Goal: Task Accomplishment & Management: Use online tool/utility

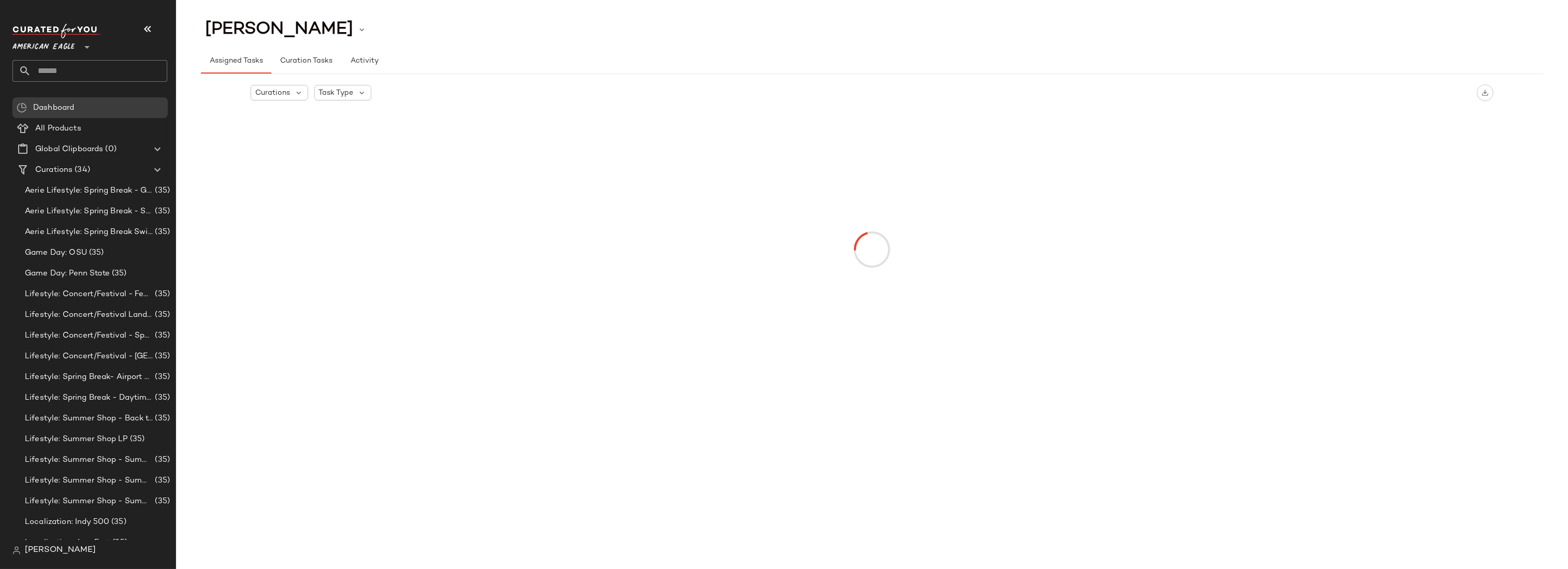
click at [56, 51] on span "American Eagle" at bounding box center [43, 44] width 62 height 19
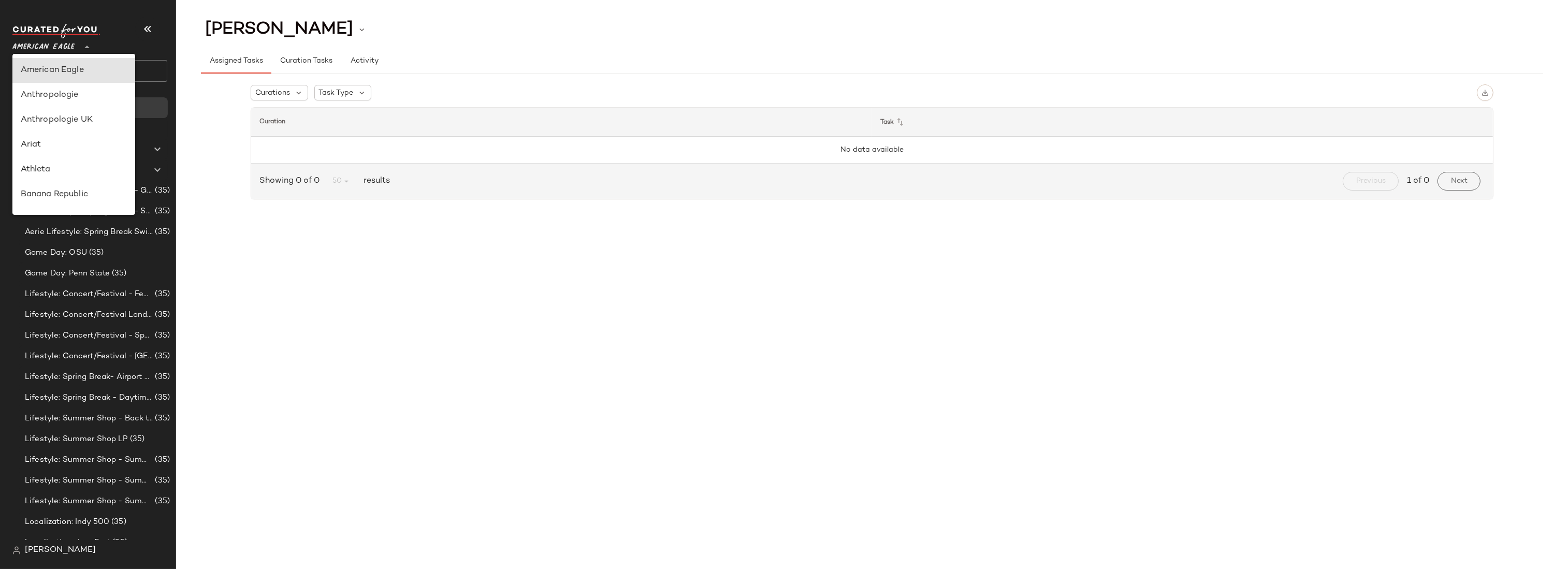
type input "**"
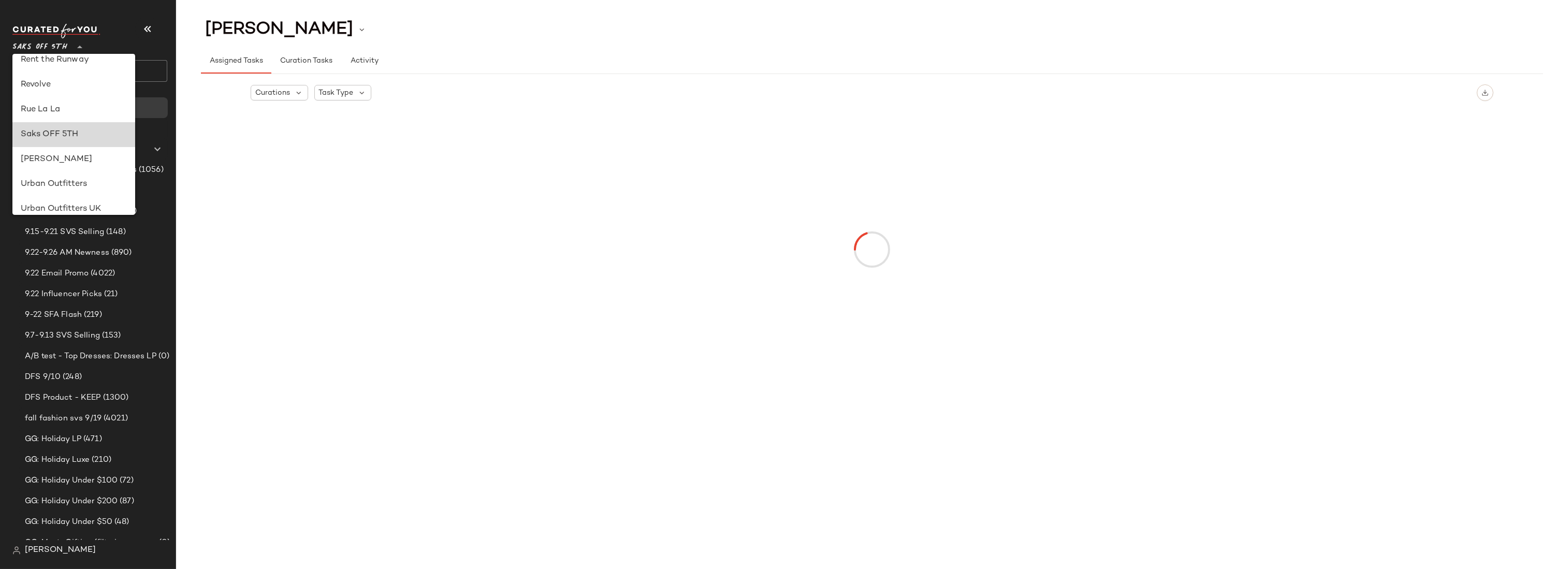
click at [43, 127] on div "Saks OFF 5TH" at bounding box center [74, 134] width 123 height 25
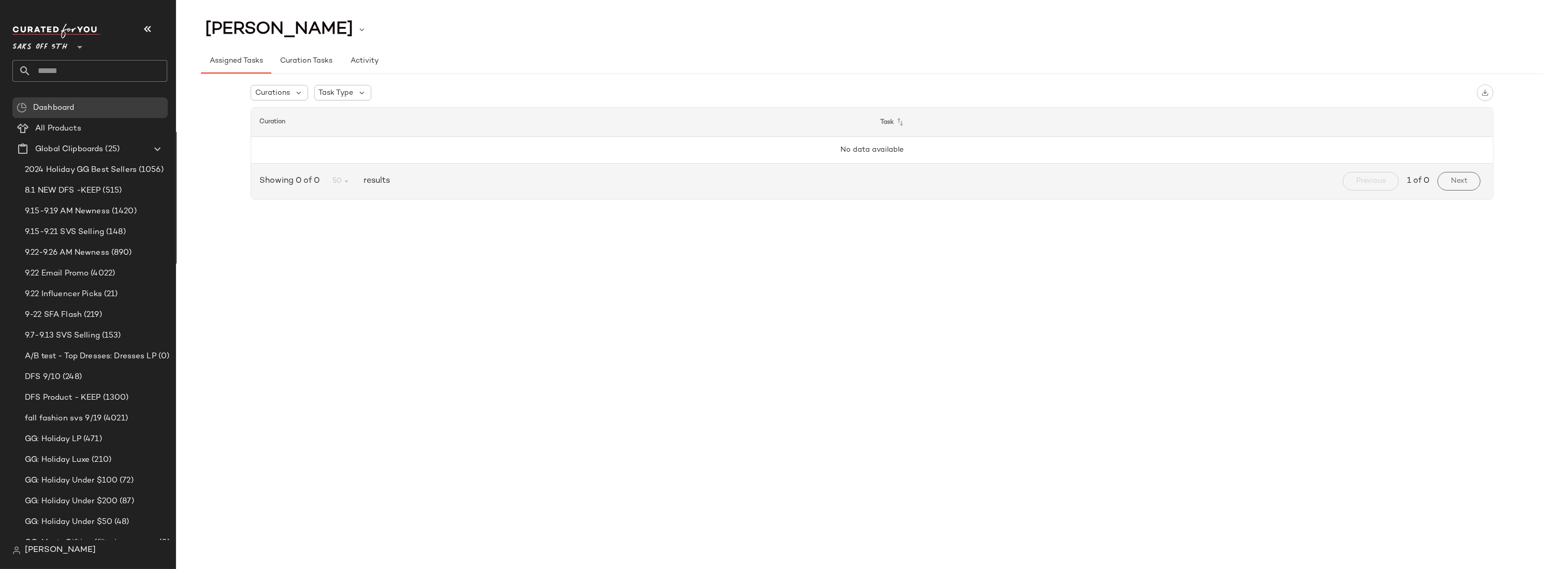
click at [411, 307] on div "[PERSON_NAME] Assigned Tasks Curation Tasks Activity Curations Task Type Curati…" at bounding box center [872, 293] width 1392 height 553
click at [61, 71] on input "text" at bounding box center [99, 71] width 136 height 22
type input "*"
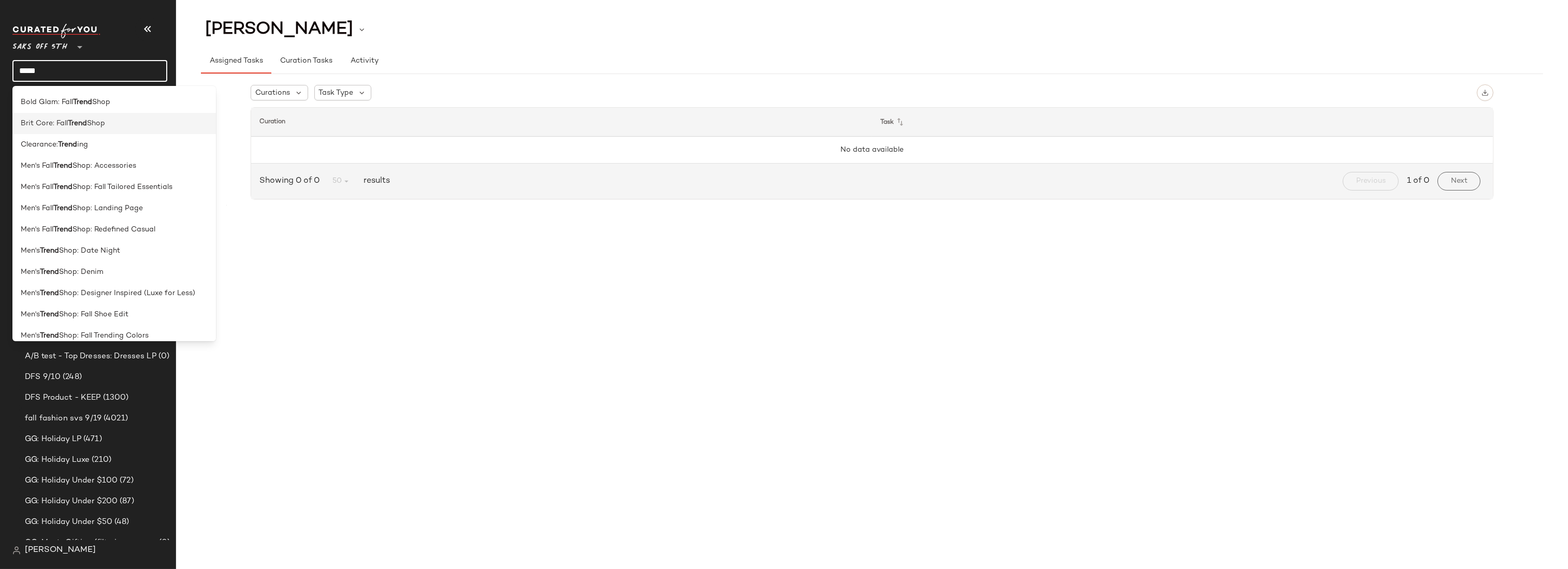
scroll to position [63, 0]
type input "*****"
click at [91, 203] on span "Shop: Landing Page" at bounding box center [108, 208] width 71 height 11
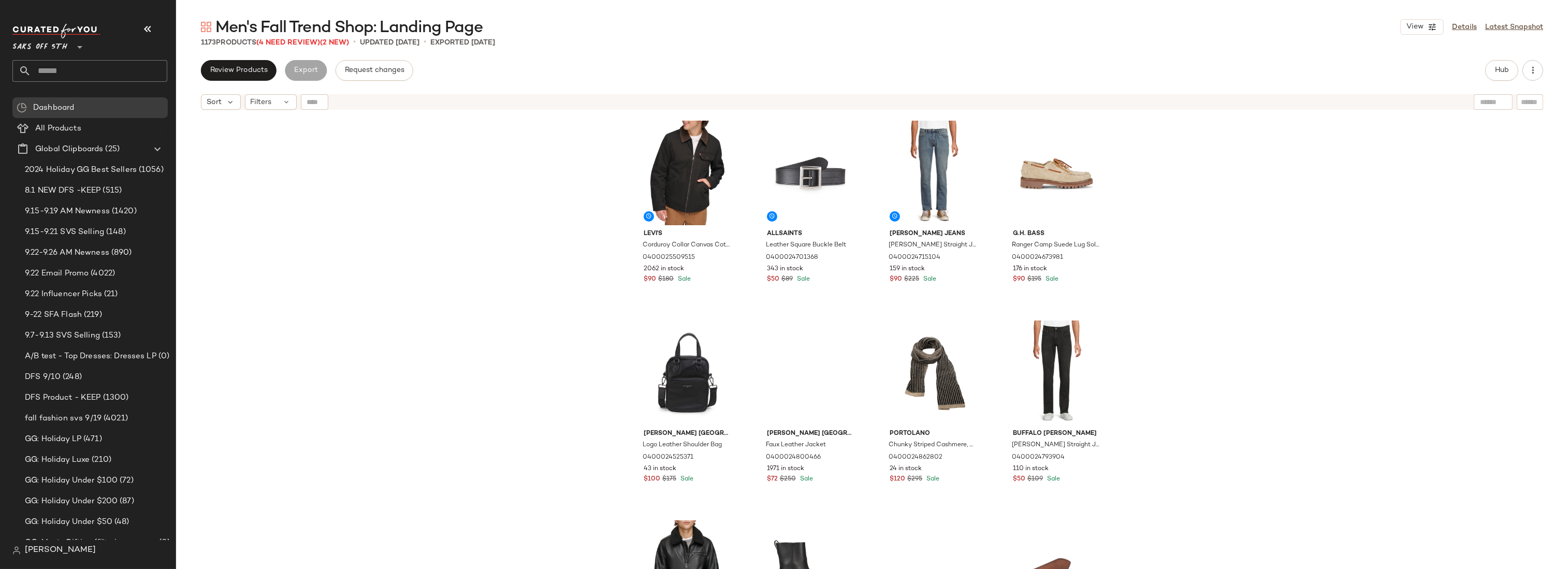
click at [1174, 260] on div "Levi's Corduroy Collar Canvas Cotton Depot Jacket 0400025509515 2062 in stock $…" at bounding box center [872, 355] width 1392 height 480
click at [1217, 194] on div "Levi's Corduroy Collar Canvas Cotton Depot Jacket 0400025509515 2062 in stock $…" at bounding box center [872, 355] width 1392 height 480
click at [309, 182] on div "Levi's Corduroy Collar Canvas Cotton Depot Jacket 0400025509515 2062 in stock $…" at bounding box center [872, 355] width 1392 height 480
click at [373, 73] on span "Request changes" at bounding box center [374, 71] width 60 height 9
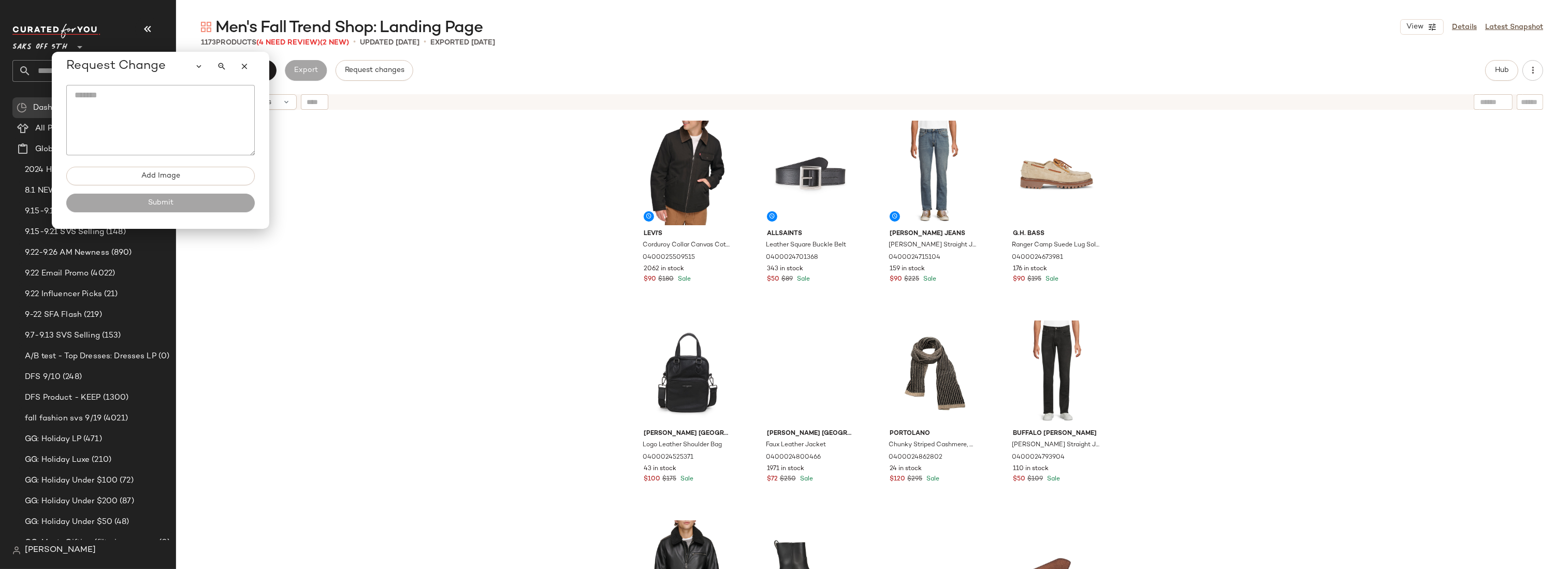
click at [104, 97] on textarea at bounding box center [161, 120] width 189 height 71
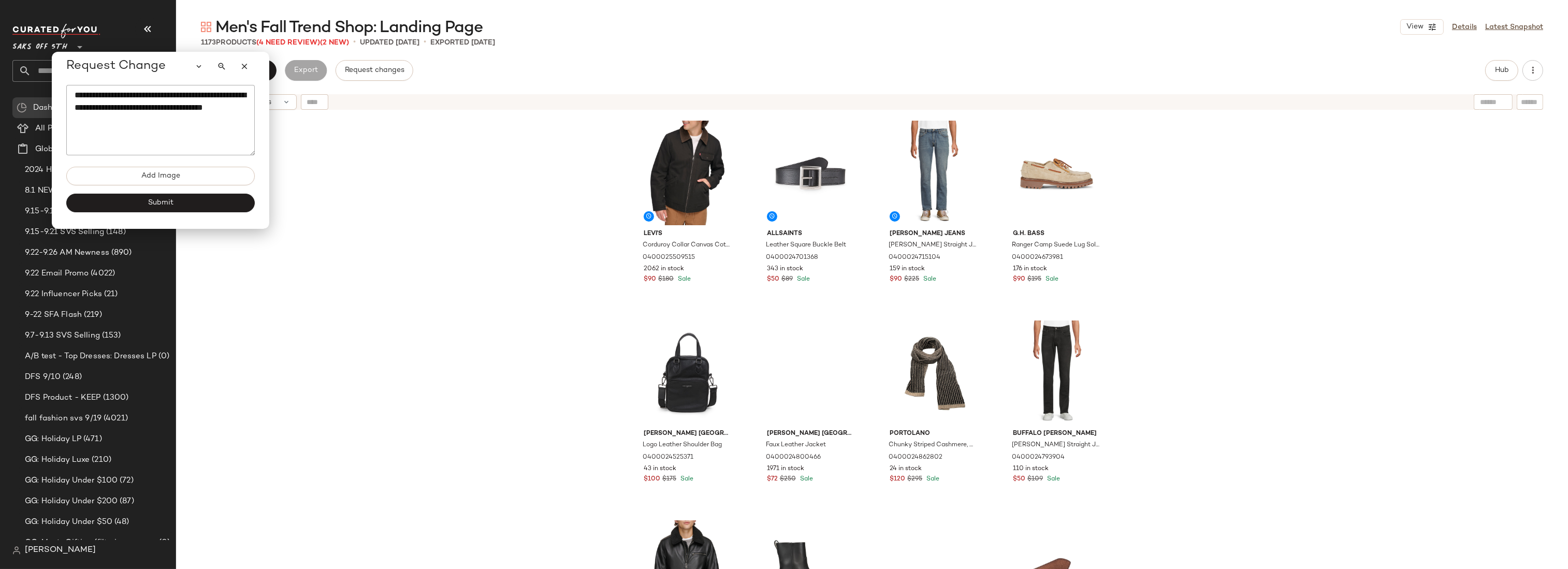
click at [1220, 269] on div "Levi's Corduroy Collar Canvas Cotton Depot Jacket 0400025509515 2062 in stock $…" at bounding box center [872, 355] width 1392 height 480
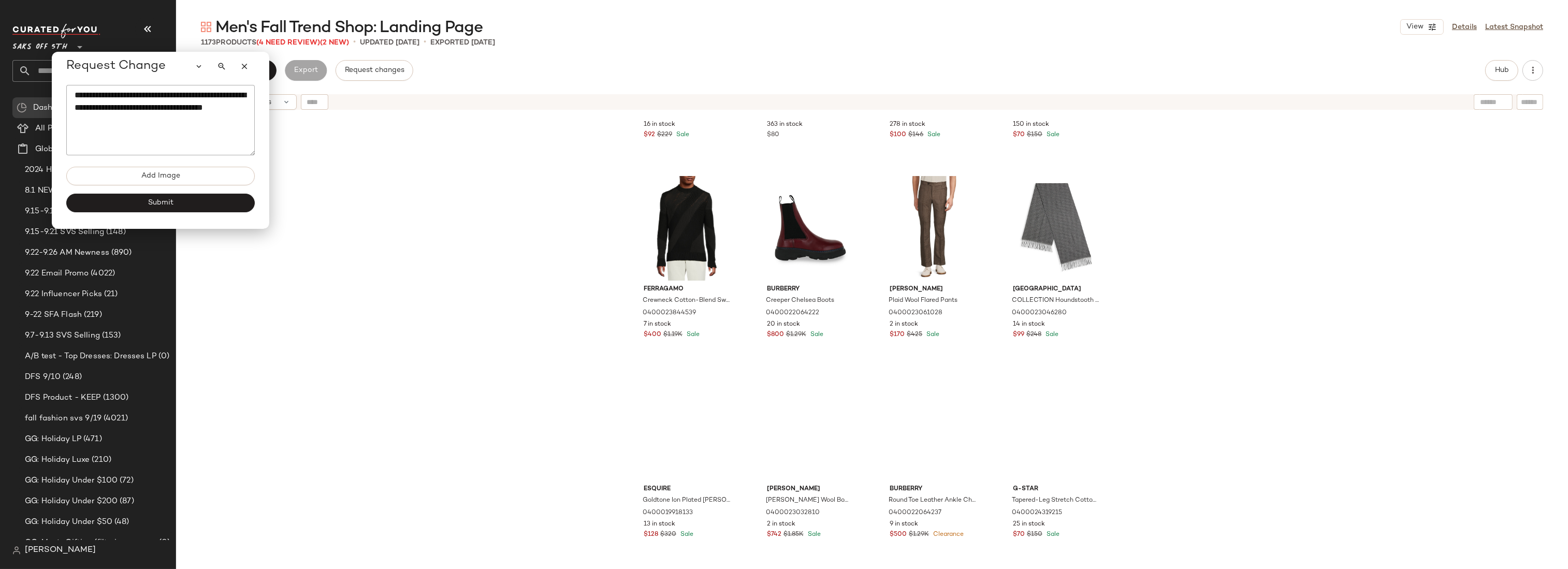
scroll to position [1972, 0]
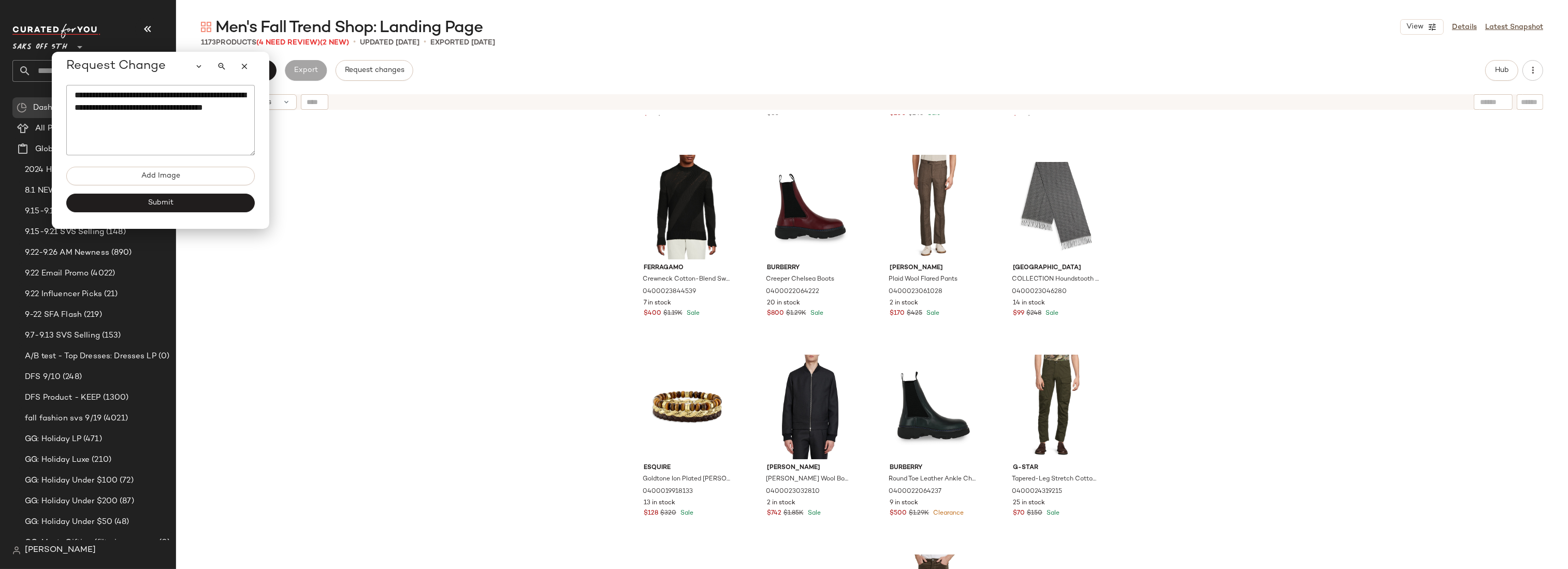
click at [1196, 274] on div "Esquire Goldplated Sterling Silver, Leather & Tiger Eye Wrap Bracelet 040001629…" at bounding box center [872, 355] width 1392 height 480
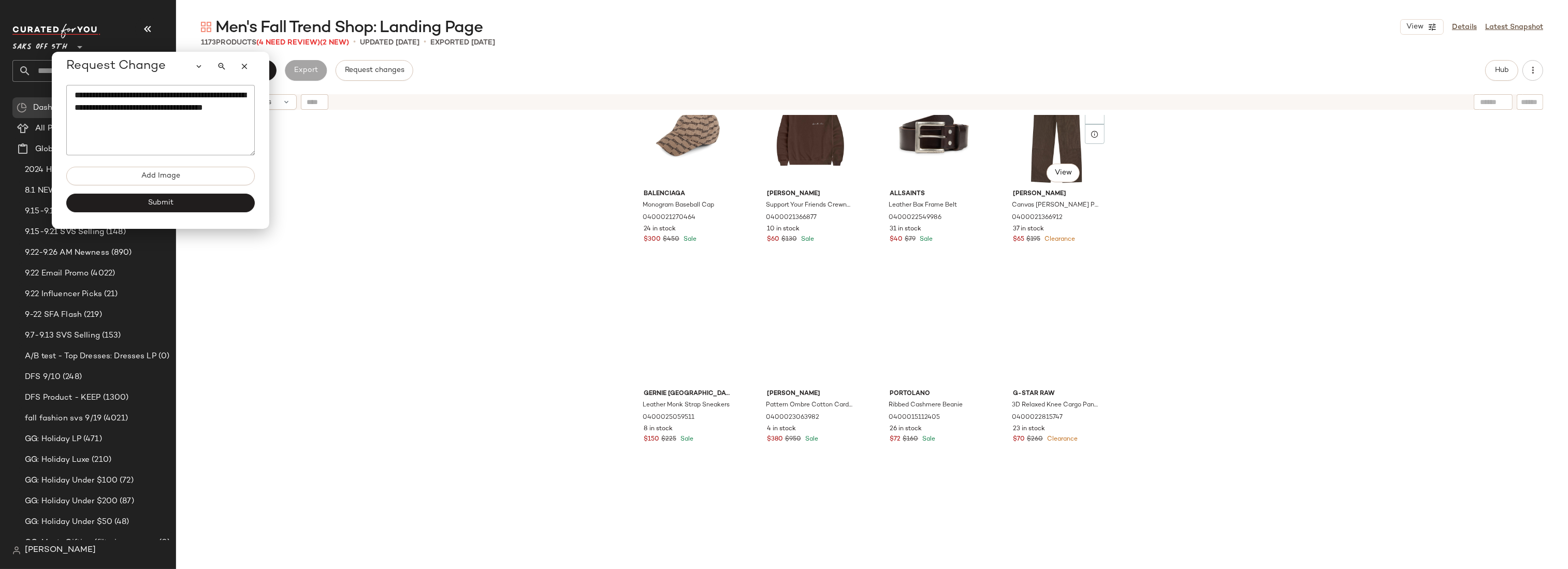
scroll to position [4264, 0]
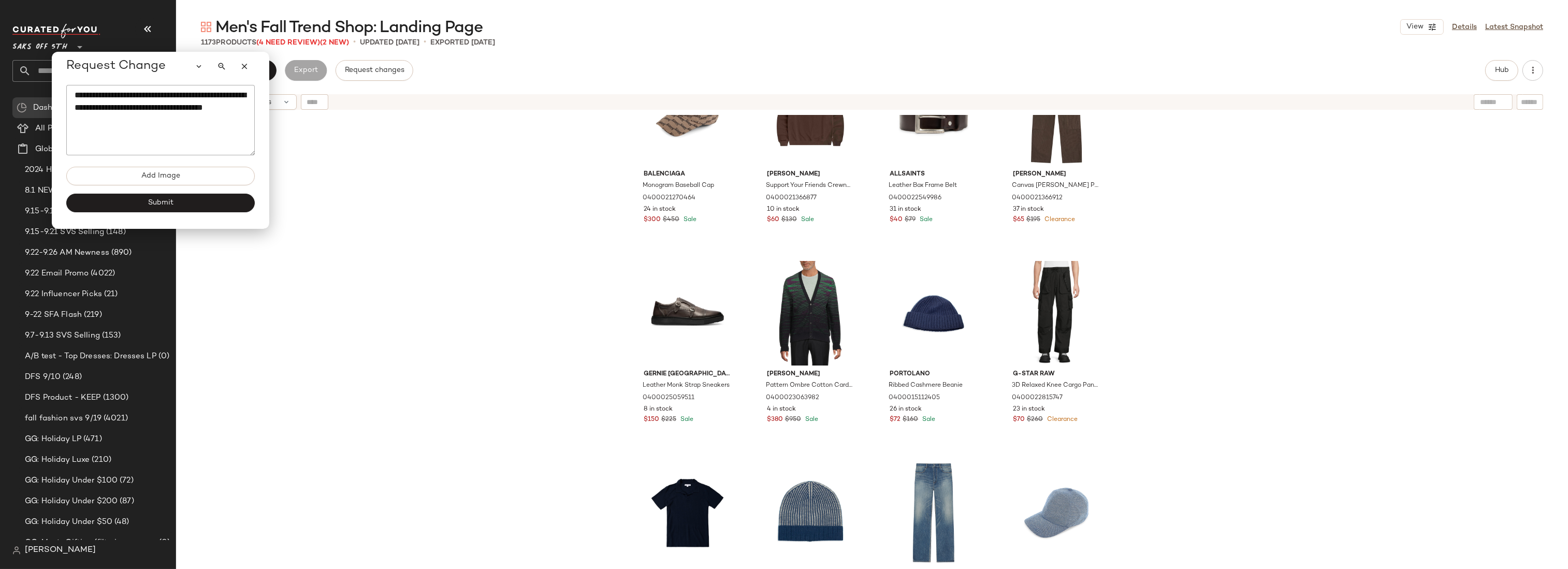
click at [167, 124] on textarea "**********" at bounding box center [161, 120] width 189 height 71
click at [1192, 216] on div "Balenciaga Monogram Baseball Cap 0400021270464 24 in stock $300 $450 Sale [PERS…" at bounding box center [872, 355] width 1392 height 480
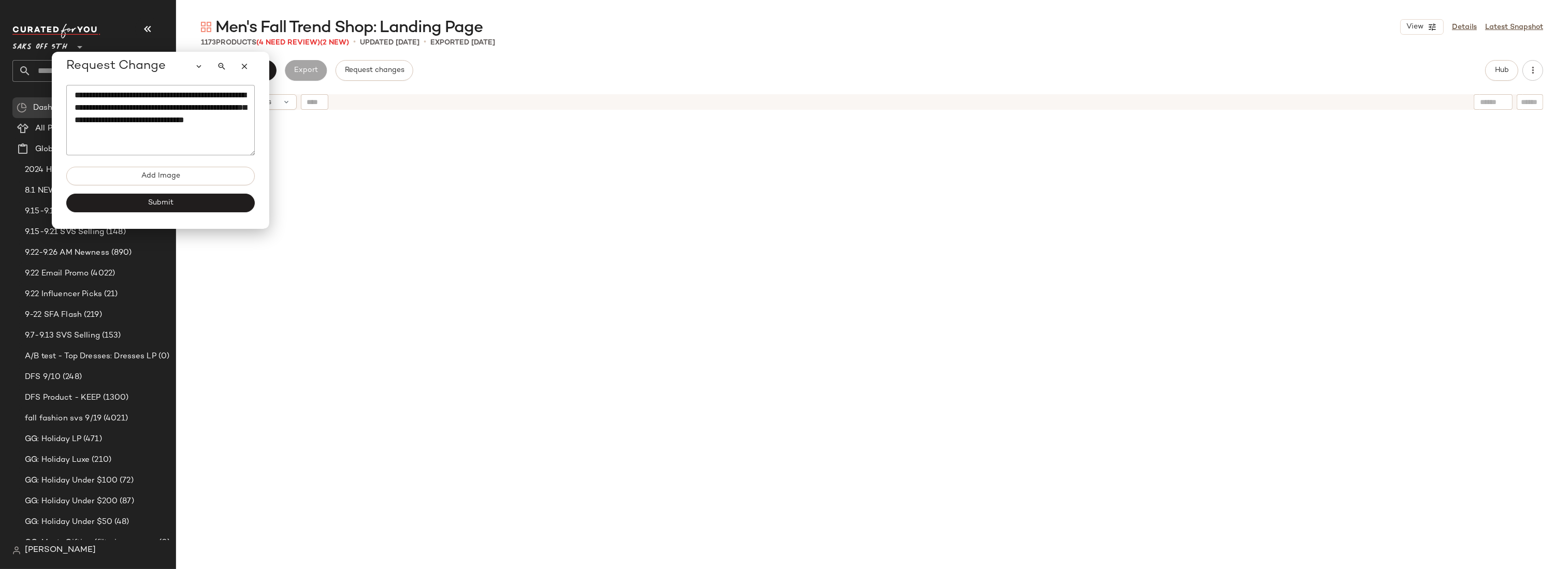
scroll to position [0, 0]
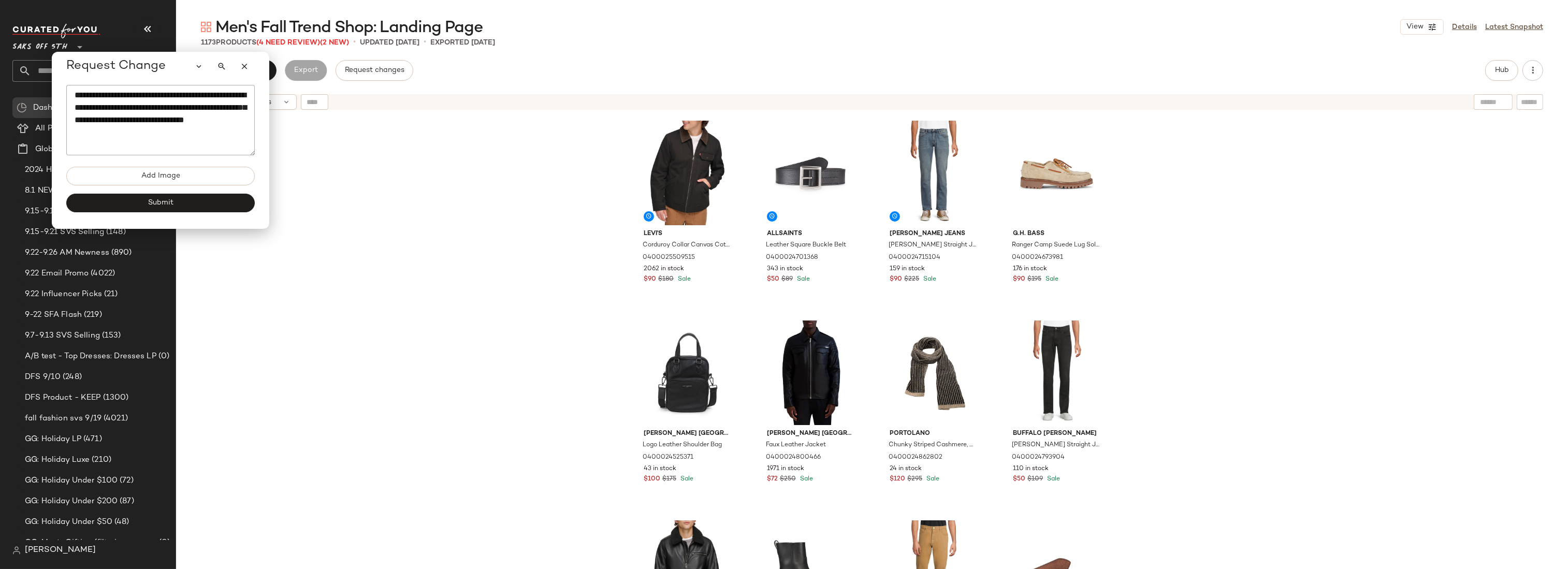
click at [144, 109] on textarea "**********" at bounding box center [161, 120] width 189 height 71
click at [222, 134] on textarea "**********" at bounding box center [161, 120] width 189 height 71
click at [218, 133] on textarea "**********" at bounding box center [161, 120] width 189 height 71
click at [220, 132] on textarea "**********" at bounding box center [160, 120] width 189 height 71
click at [208, 131] on textarea "**********" at bounding box center [160, 120] width 189 height 71
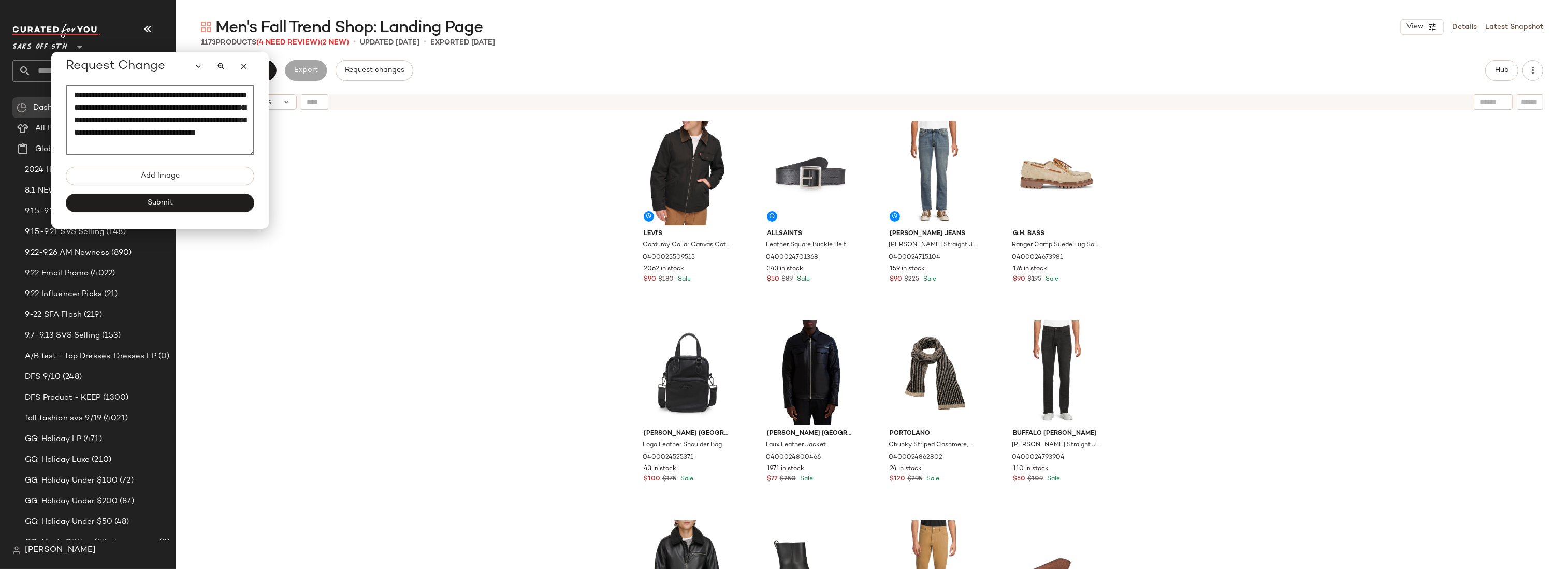
scroll to position [6, 0]
click at [1390, 220] on div "Levi's Corduroy Collar Canvas Cotton Depot Jacket 0400025509515 2062 in stock $…" at bounding box center [872, 355] width 1392 height 480
click at [1505, 71] on span "Hub" at bounding box center [1502, 71] width 15 height 9
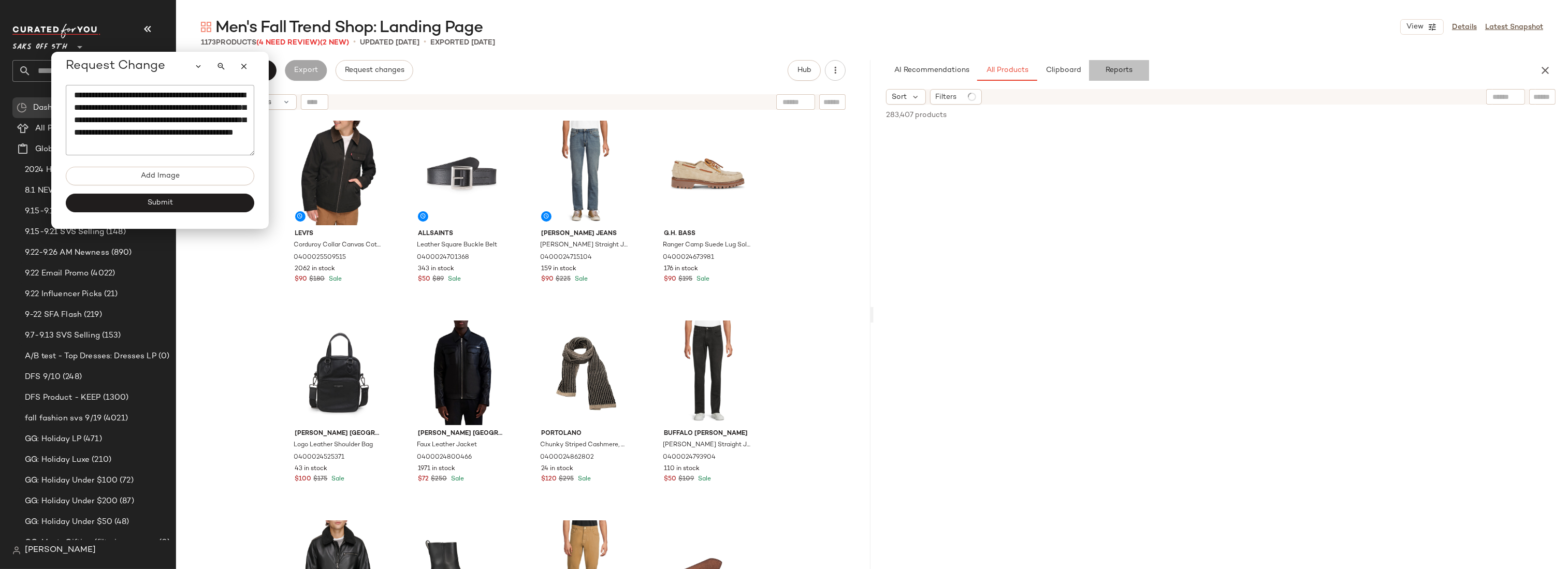
click at [1116, 72] on span "Reports" at bounding box center [1118, 71] width 27 height 9
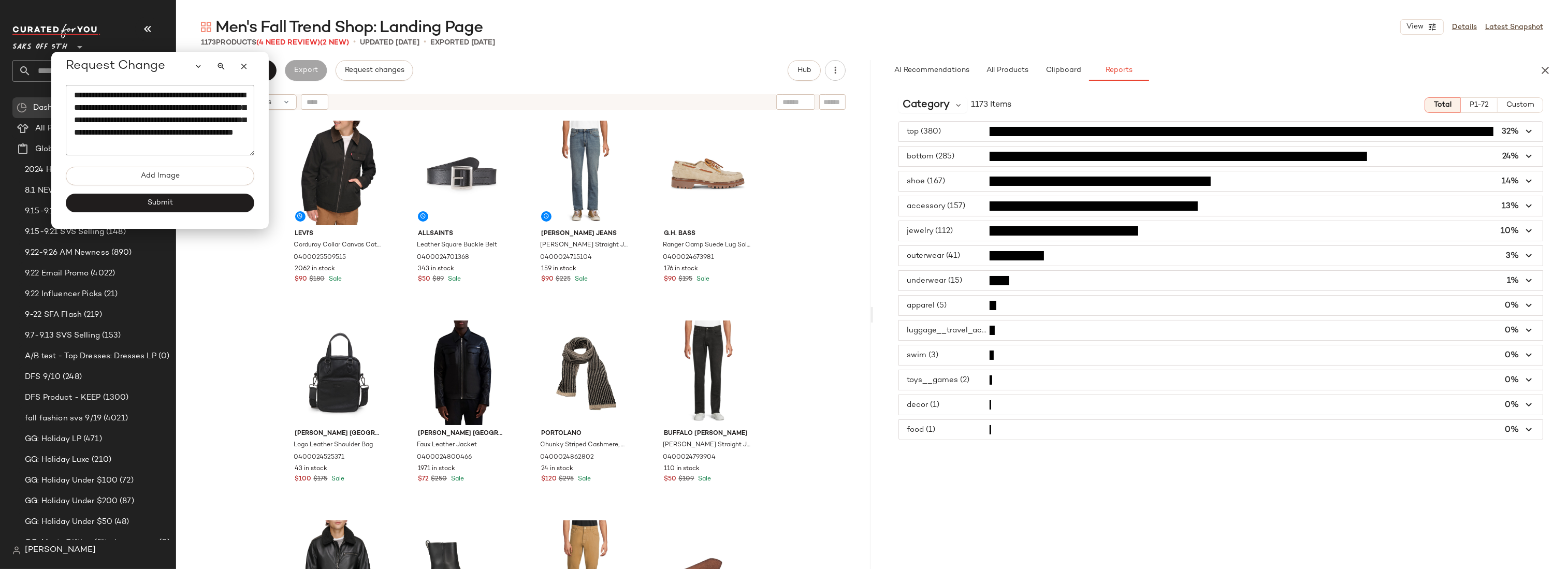
click at [1476, 102] on span "P1-72" at bounding box center [1479, 105] width 19 height 9
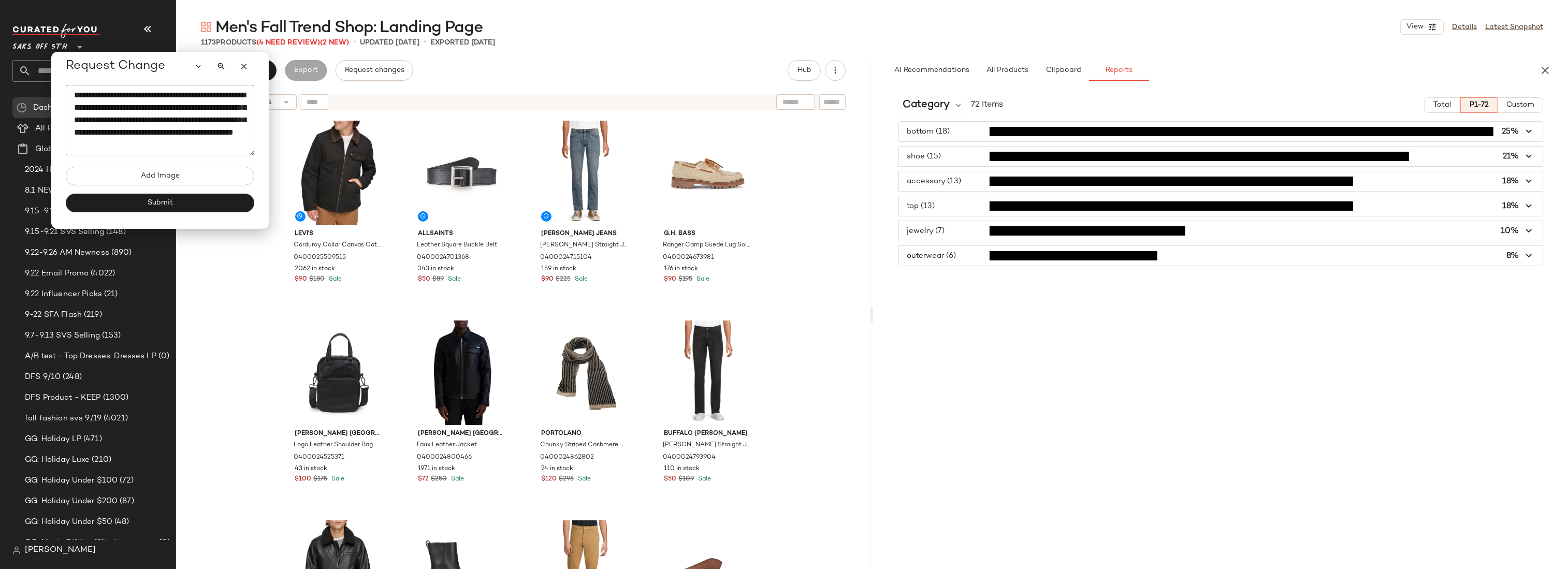
click at [950, 183] on span "button" at bounding box center [1220, 181] width 643 height 19
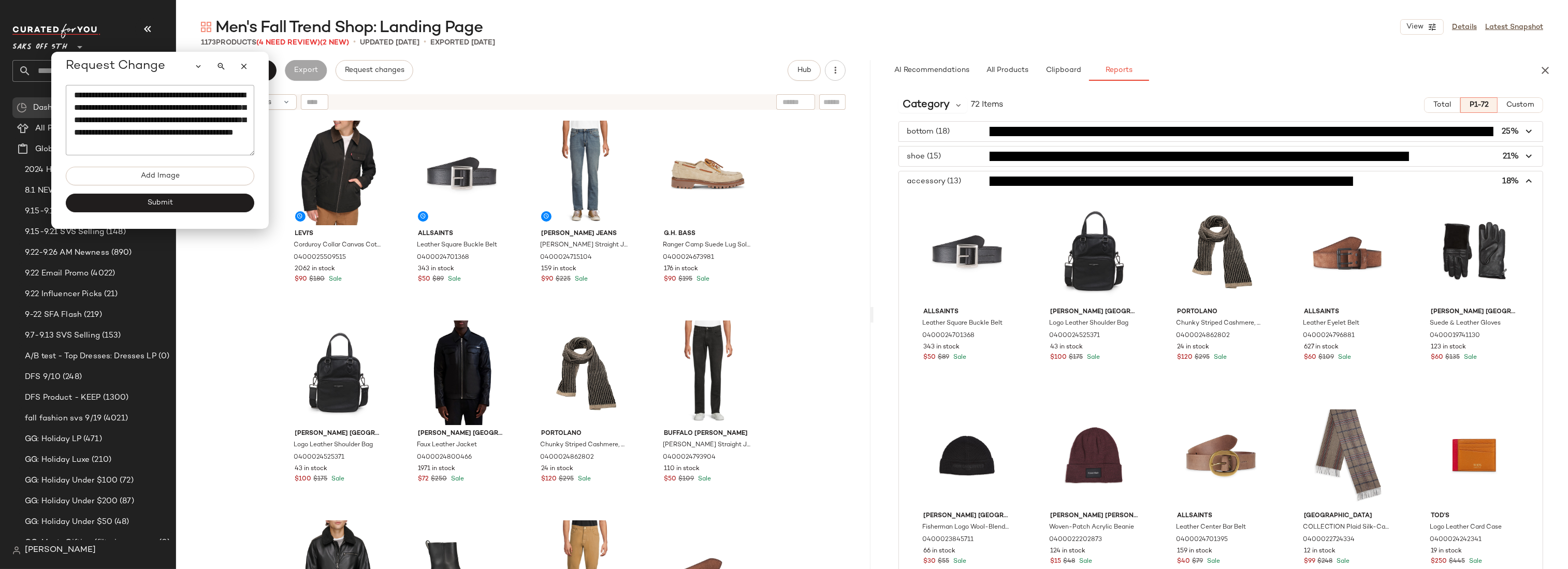
click at [950, 183] on span "button" at bounding box center [1220, 181] width 643 height 19
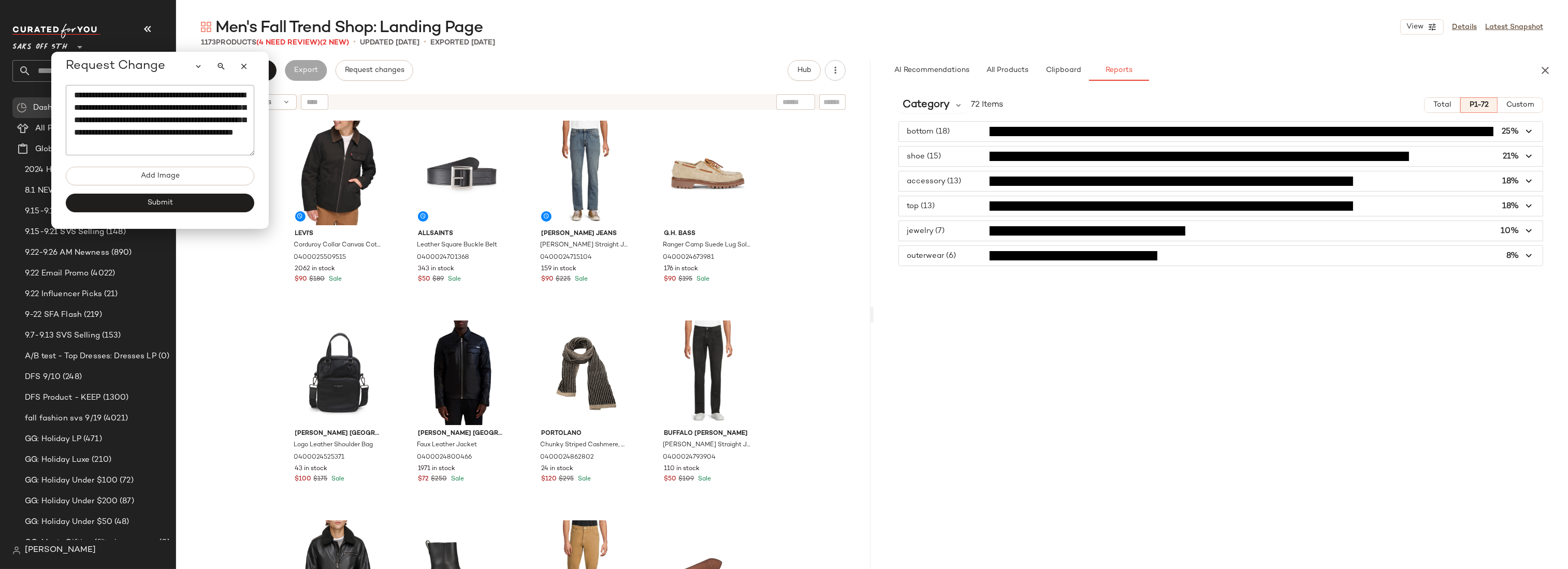
click at [145, 151] on textarea "**********" at bounding box center [160, 120] width 189 height 71
click at [965, 204] on span "button" at bounding box center [1220, 206] width 643 height 19
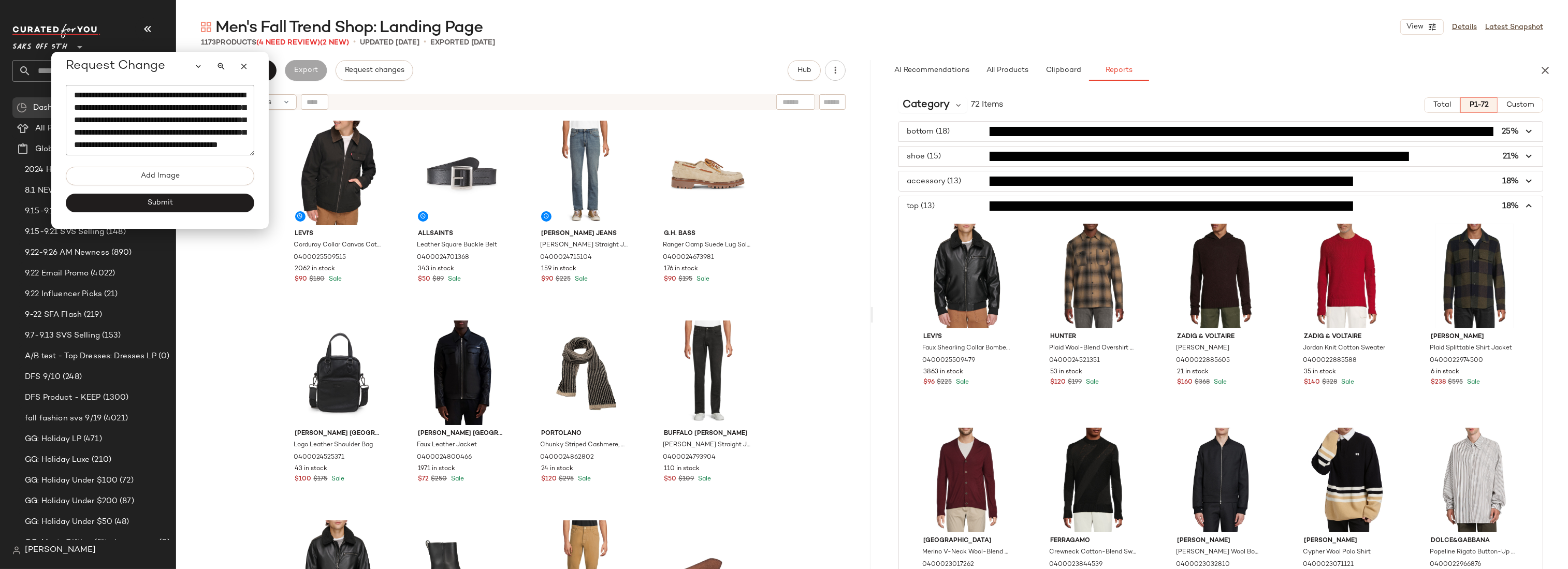
click at [962, 206] on span "button" at bounding box center [1220, 206] width 643 height 19
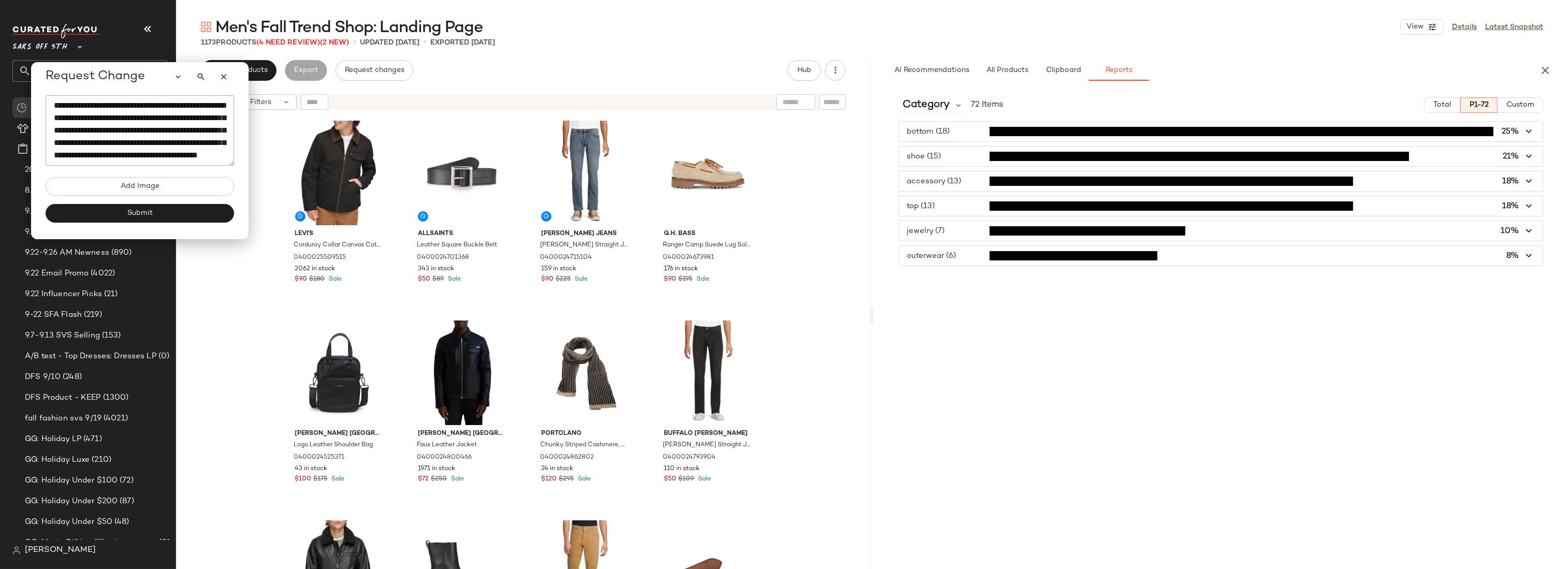
drag, startPoint x: 203, startPoint y: 148, endPoint x: 163, endPoint y: 164, distance: 43.1
click at [186, 166] on textarea "**********" at bounding box center [140, 131] width 189 height 71
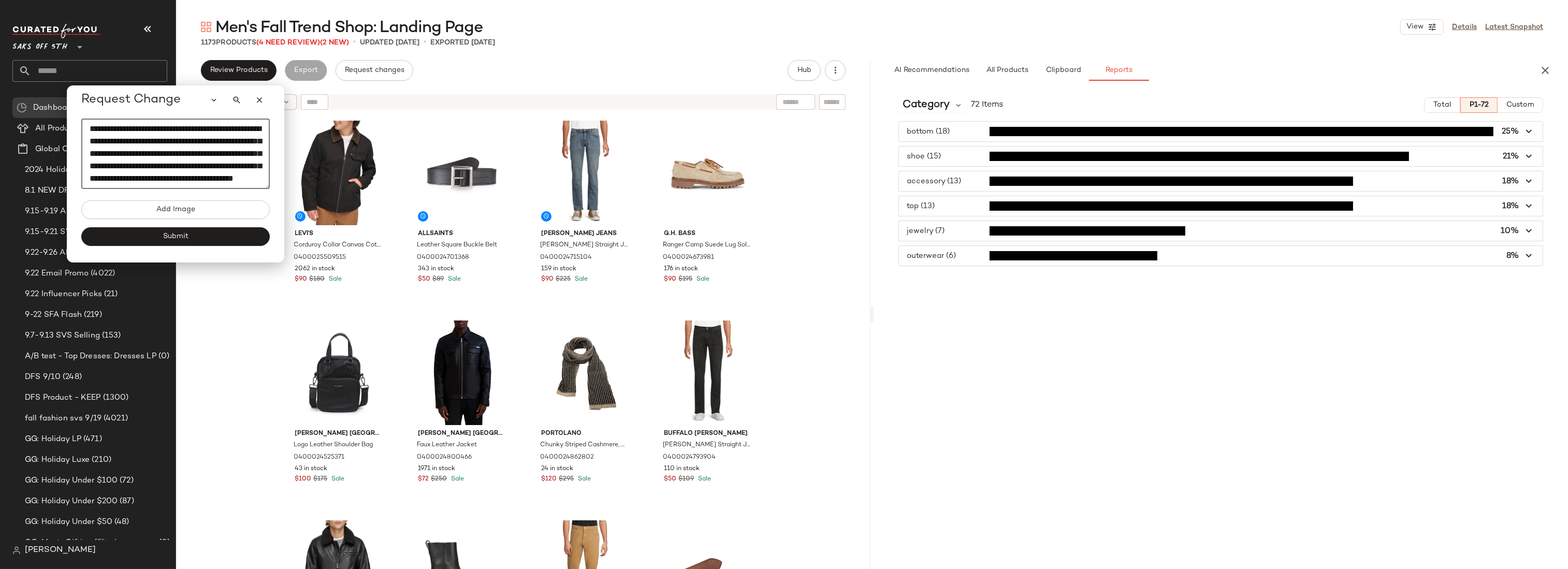
drag, startPoint x: 117, startPoint y: 155, endPoint x: 151, endPoint y: 172, distance: 38.0
click at [151, 172] on textarea "**********" at bounding box center [176, 154] width 189 height 71
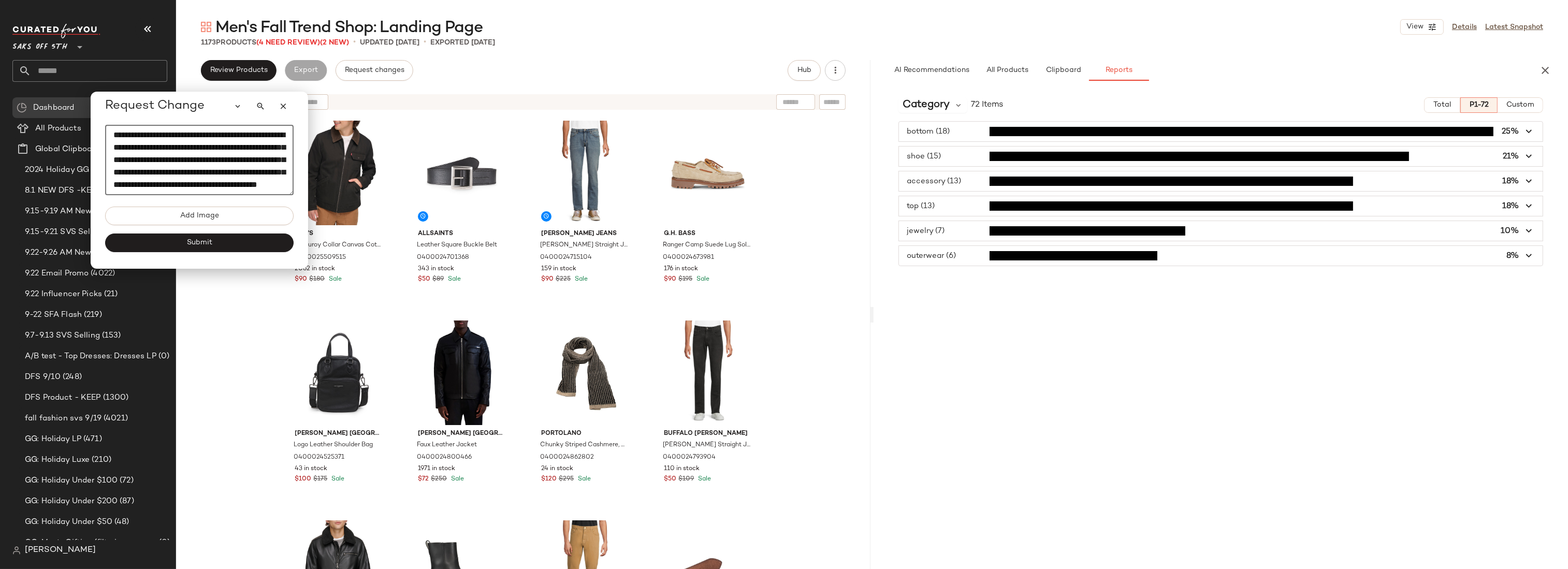
drag, startPoint x: 152, startPoint y: 174, endPoint x: 173, endPoint y: 178, distance: 21.4
click at [173, 178] on textarea "**********" at bounding box center [200, 160] width 189 height 71
click at [245, 189] on textarea "**********" at bounding box center [200, 160] width 189 height 71
click at [1045, 300] on div "Category 72 Items Total P1-72 Custom bottom (18) 25% shoe (15) 21% accessory (1…" at bounding box center [1220, 329] width 695 height 480
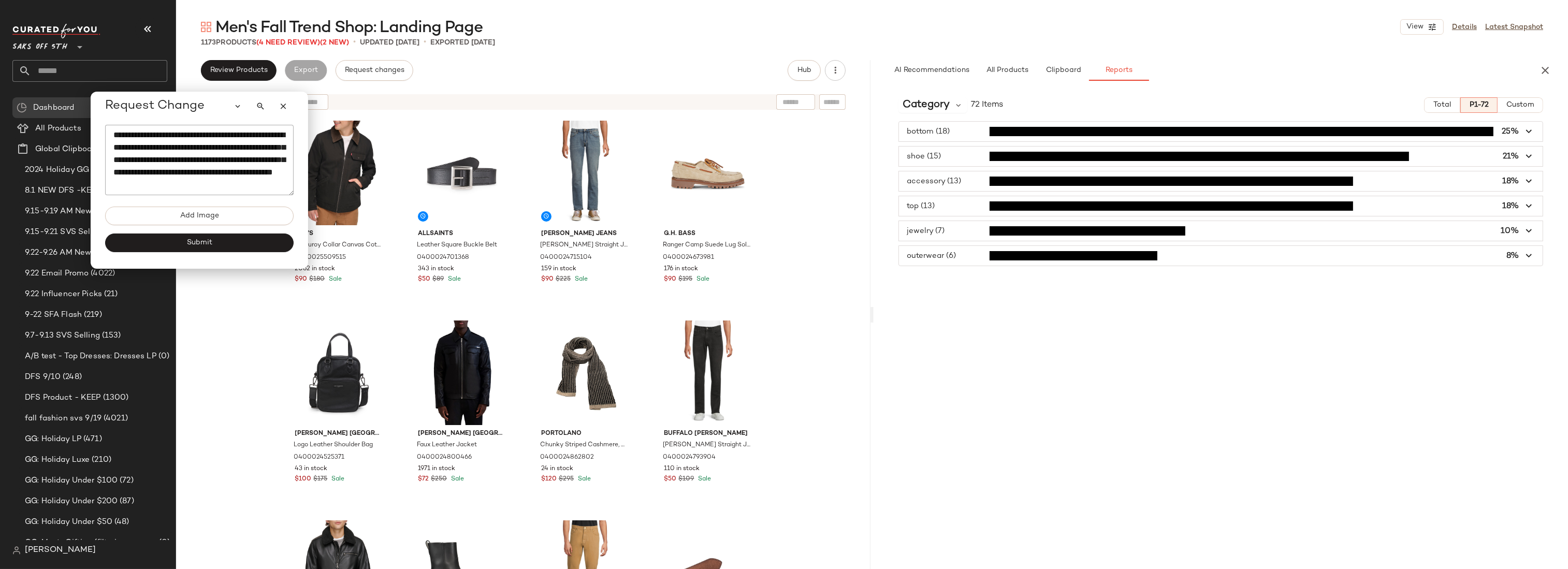
click at [953, 156] on span "button" at bounding box center [1220, 156] width 643 height 19
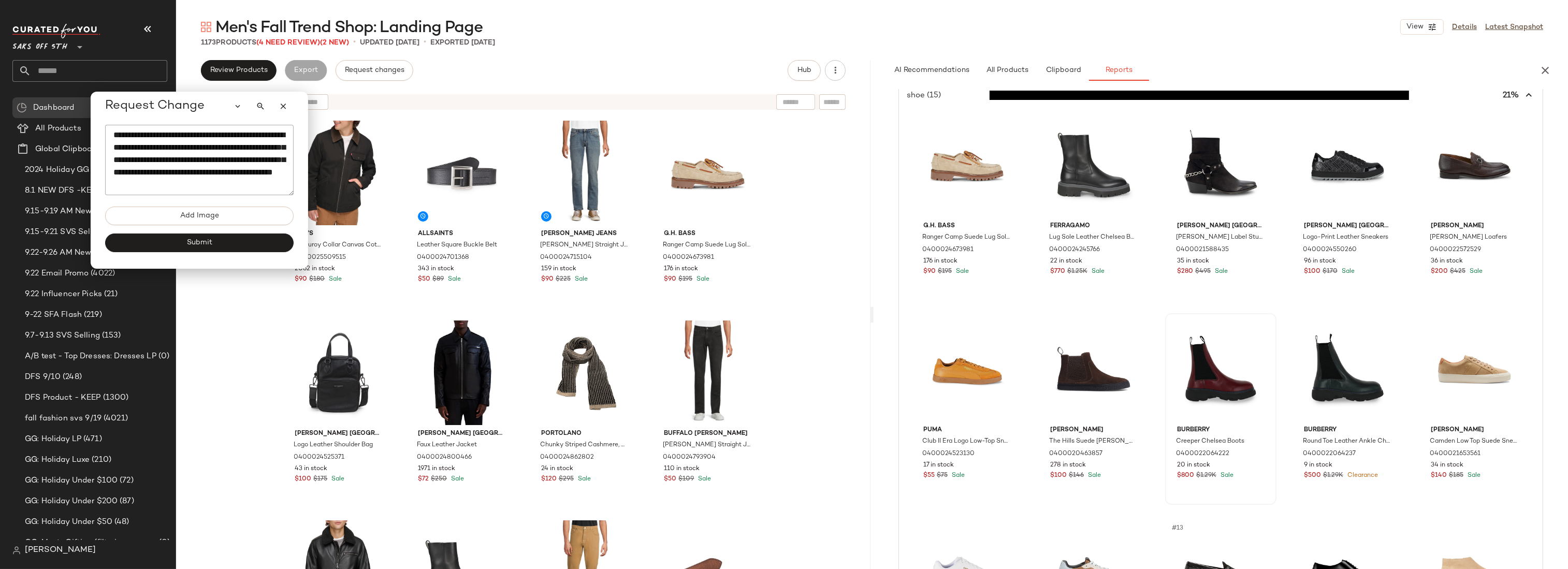
scroll to position [0, 0]
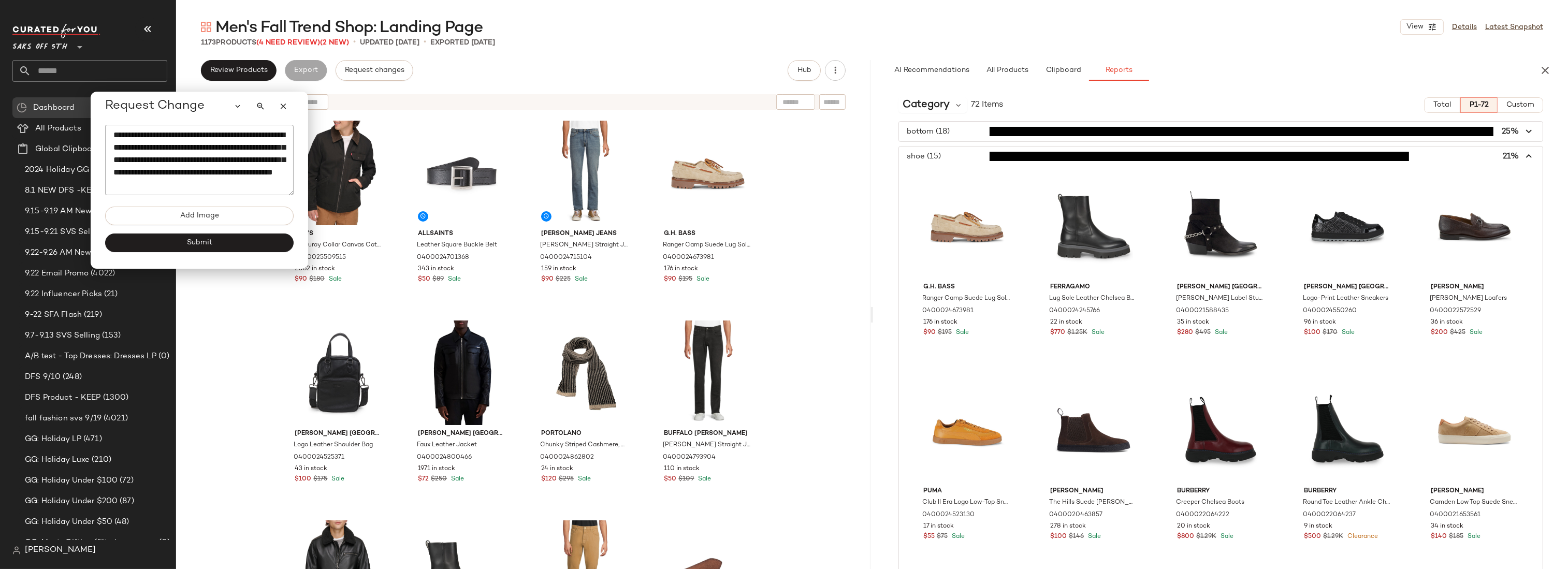
click at [1528, 156] on icon "button" at bounding box center [1530, 157] width 12 height 12
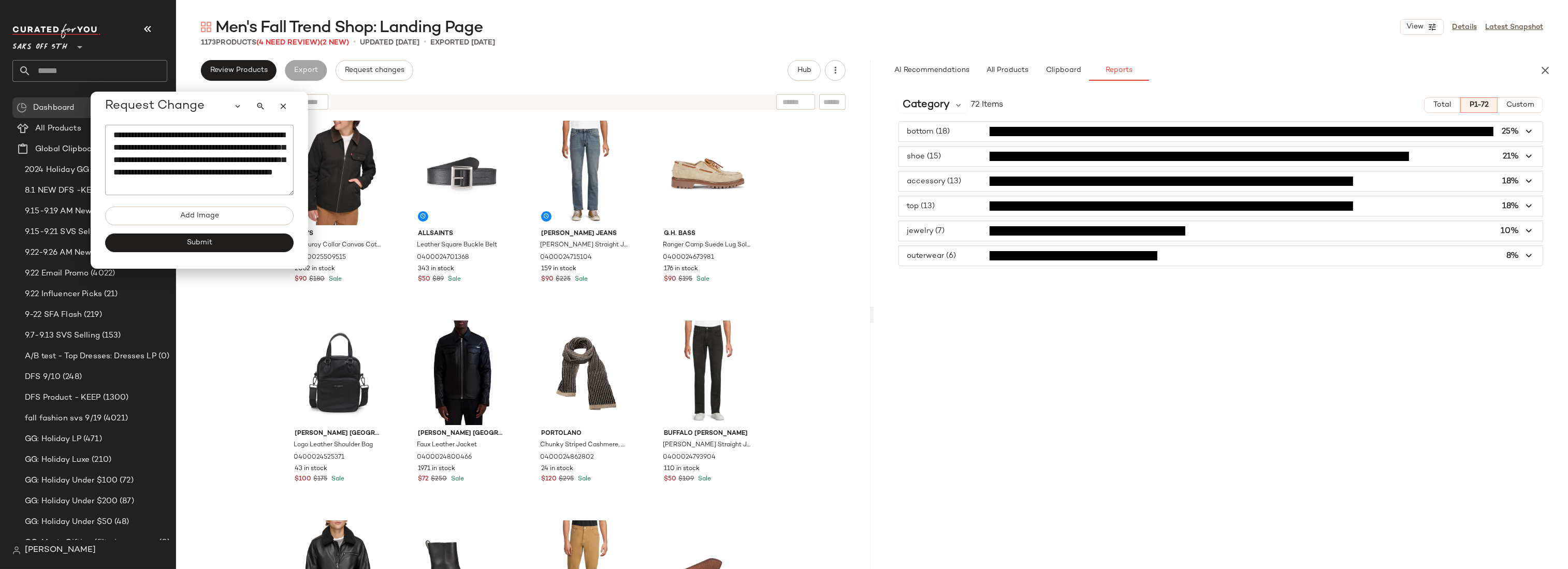
click at [943, 234] on span "button" at bounding box center [1220, 231] width 643 height 19
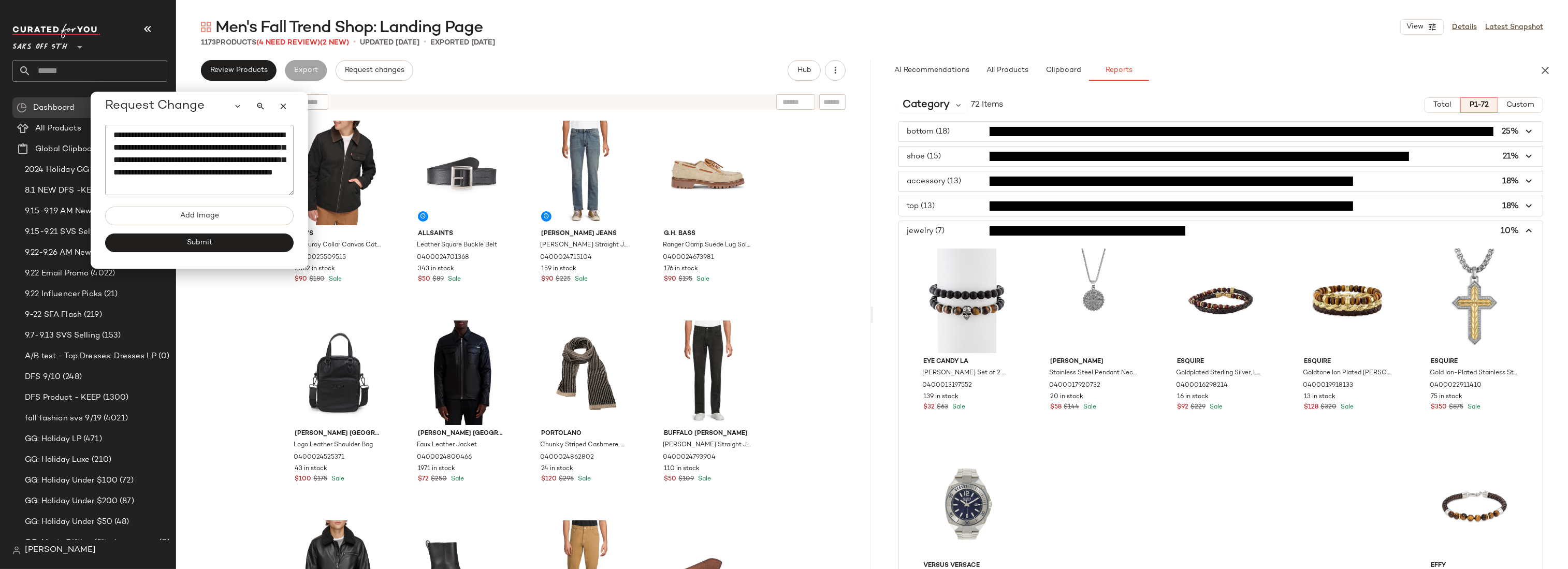
click at [950, 230] on span "button" at bounding box center [1220, 231] width 643 height 19
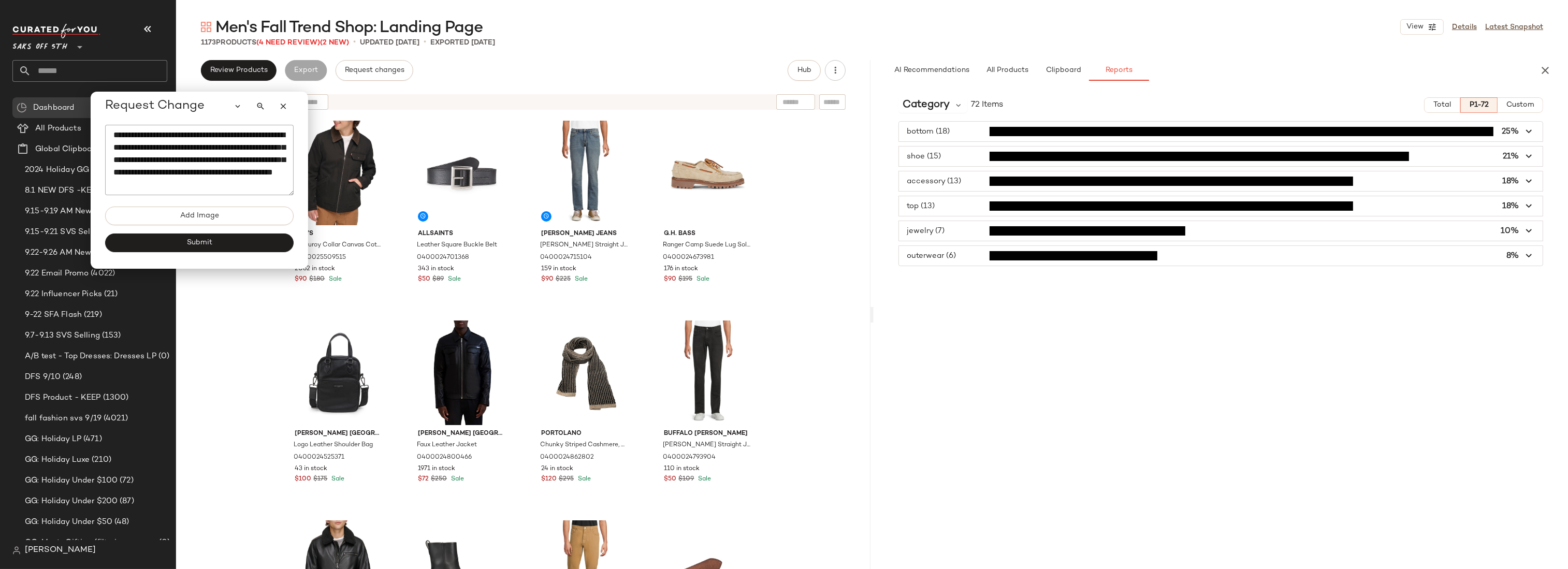
click at [949, 206] on span "button" at bounding box center [1220, 206] width 643 height 19
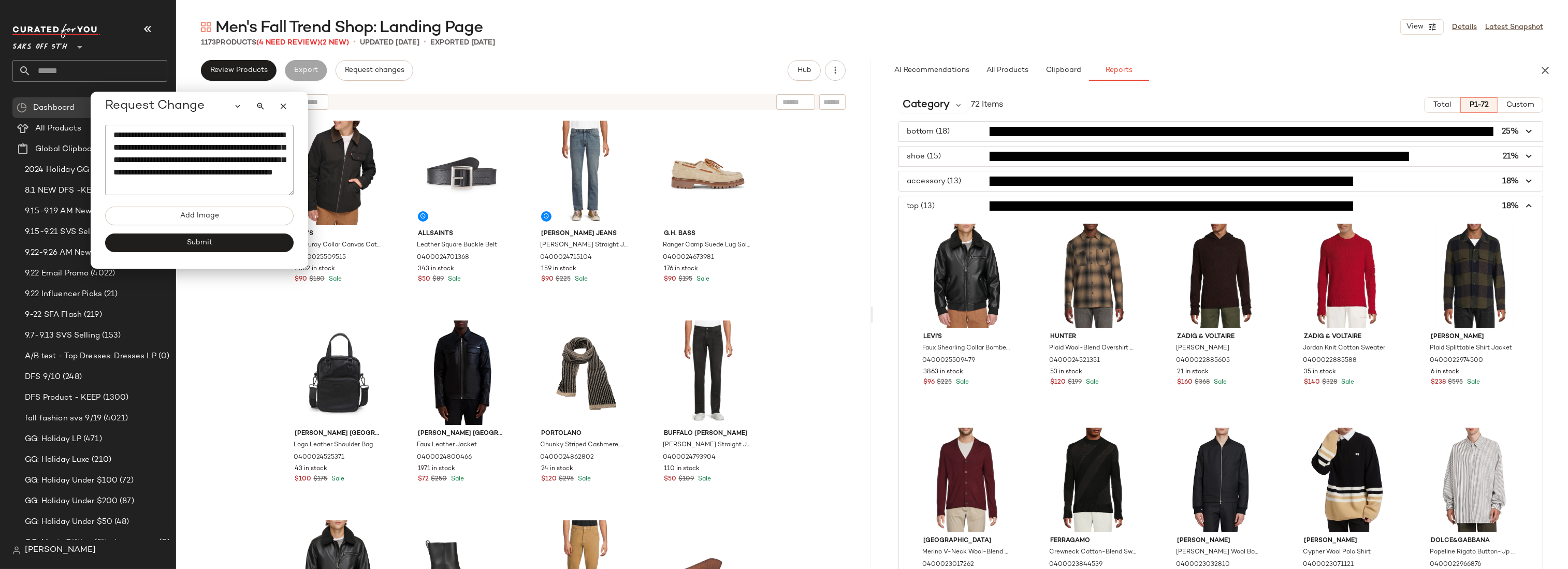
click at [949, 206] on span "button" at bounding box center [1220, 206] width 643 height 19
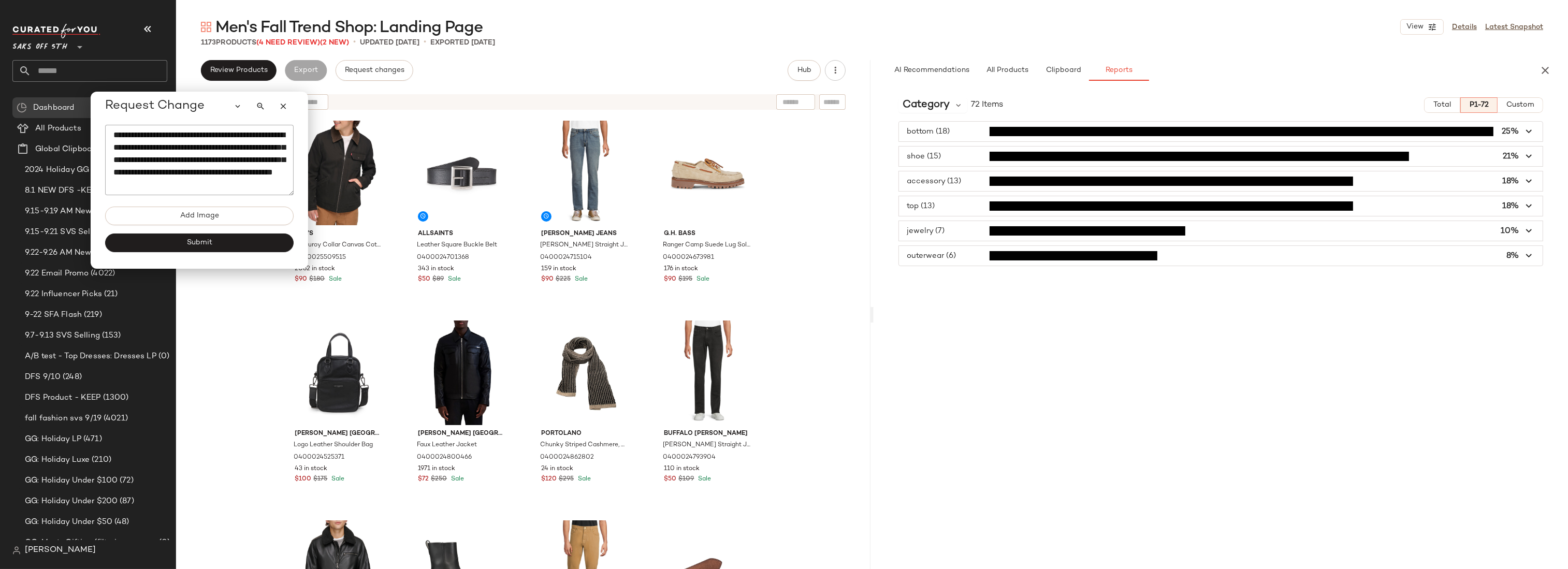
click at [960, 185] on span "button" at bounding box center [1220, 181] width 643 height 19
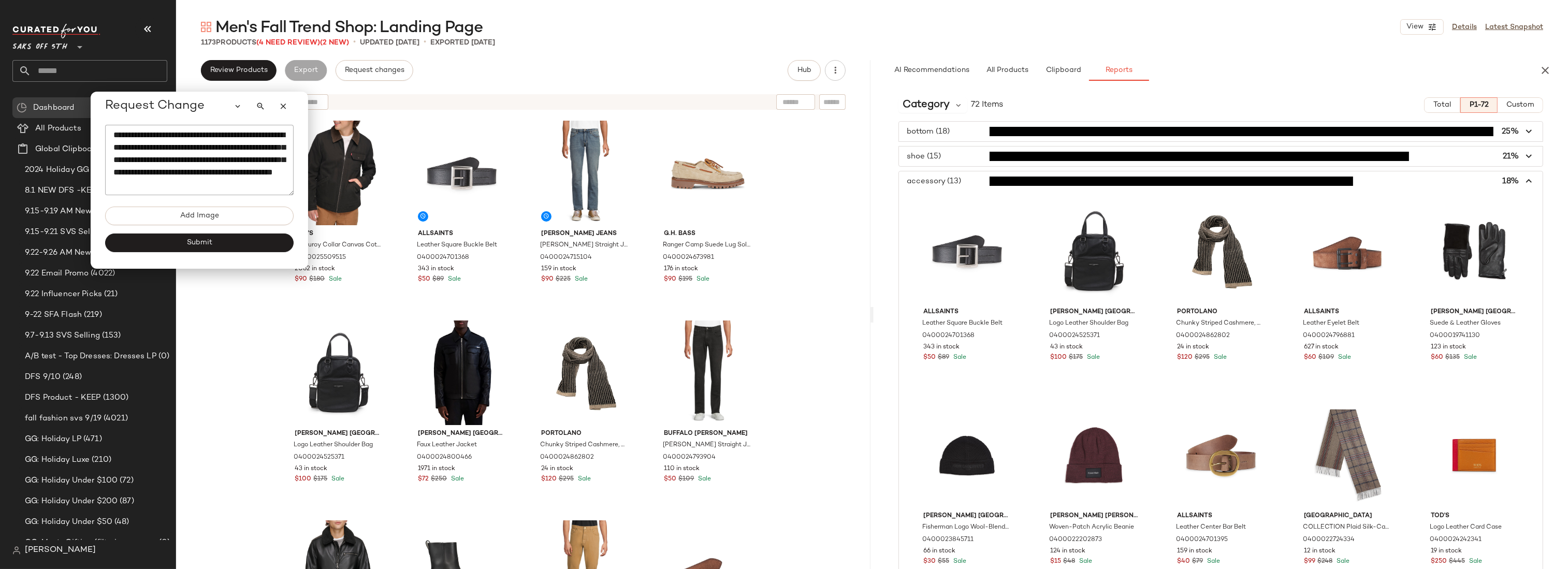
click at [959, 177] on span "button" at bounding box center [1220, 181] width 643 height 19
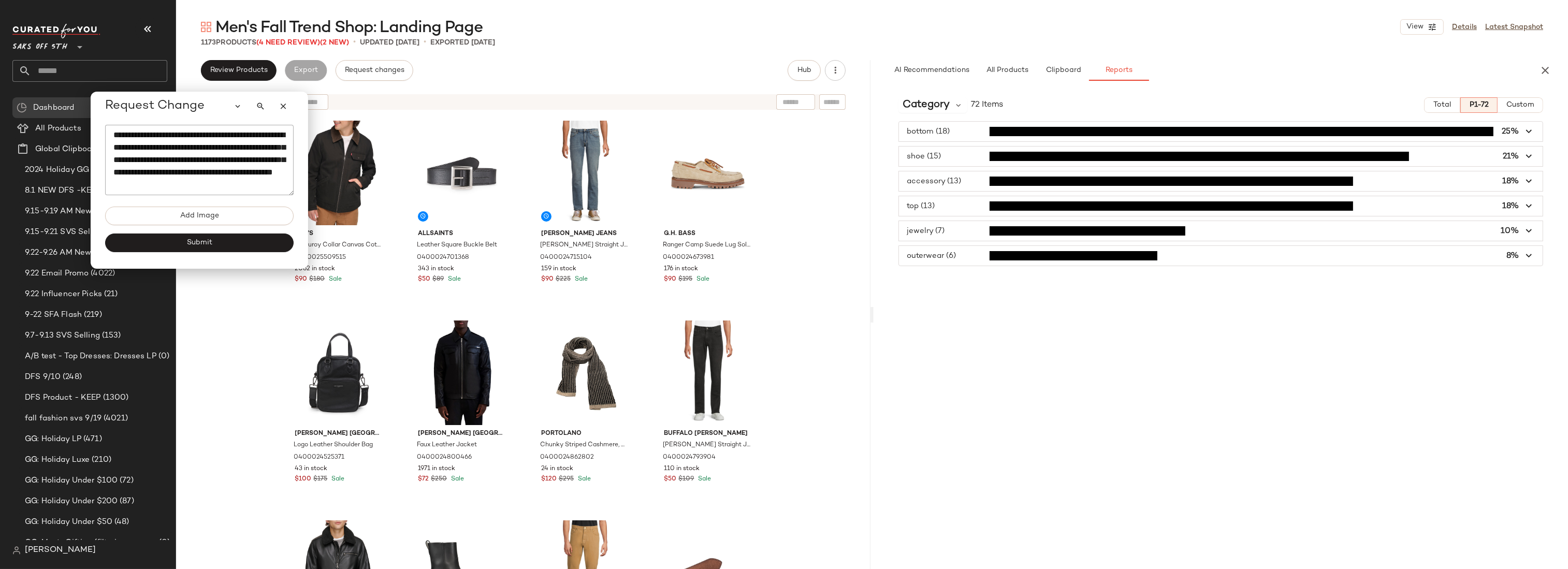
drag, startPoint x: 943, startPoint y: 253, endPoint x: 966, endPoint y: 255, distance: 23.1
click at [943, 253] on span "button" at bounding box center [1220, 256] width 643 height 19
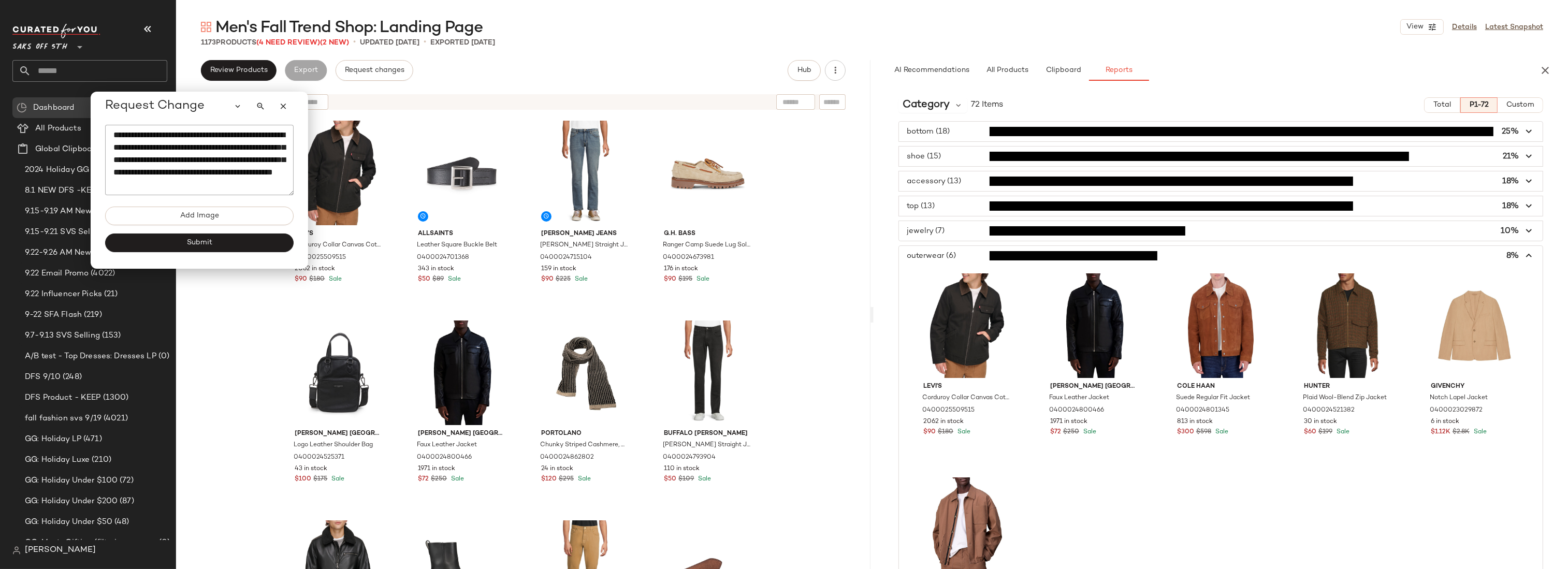
click at [965, 257] on span "button" at bounding box center [1220, 256] width 643 height 19
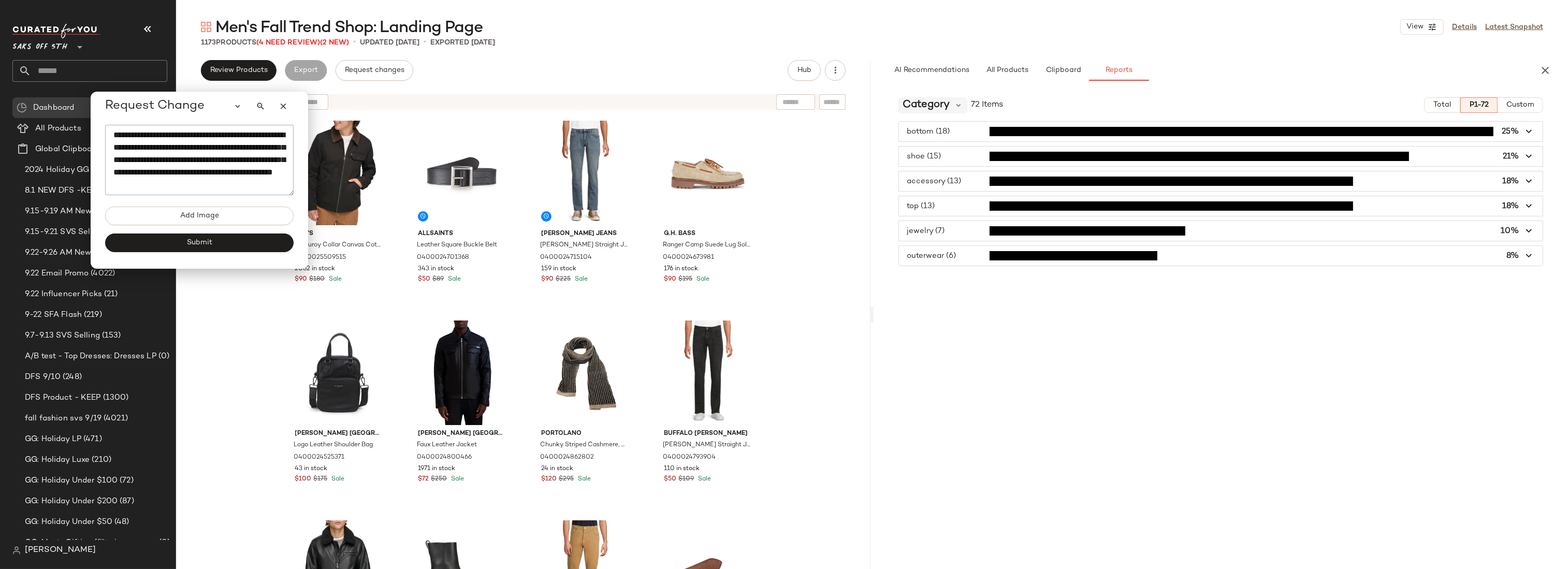
click at [948, 108] on span "Category" at bounding box center [926, 105] width 47 height 16
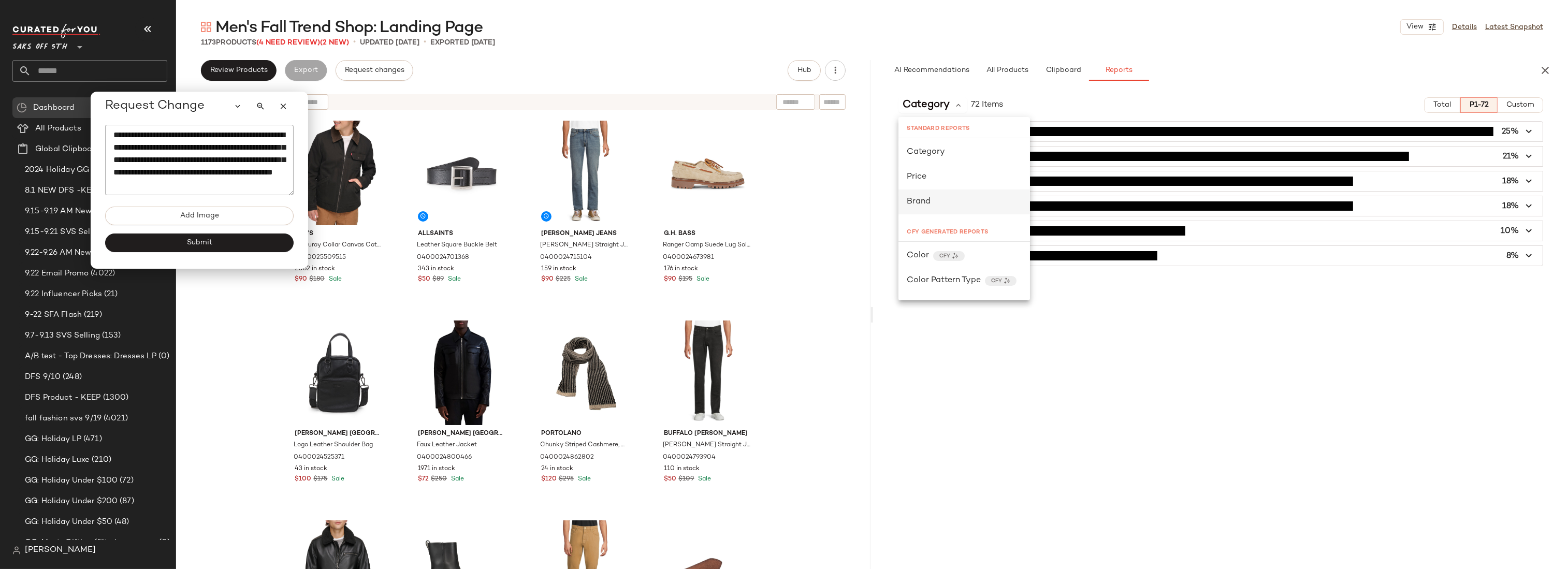
click at [945, 200] on div "Brand" at bounding box center [964, 202] width 115 height 12
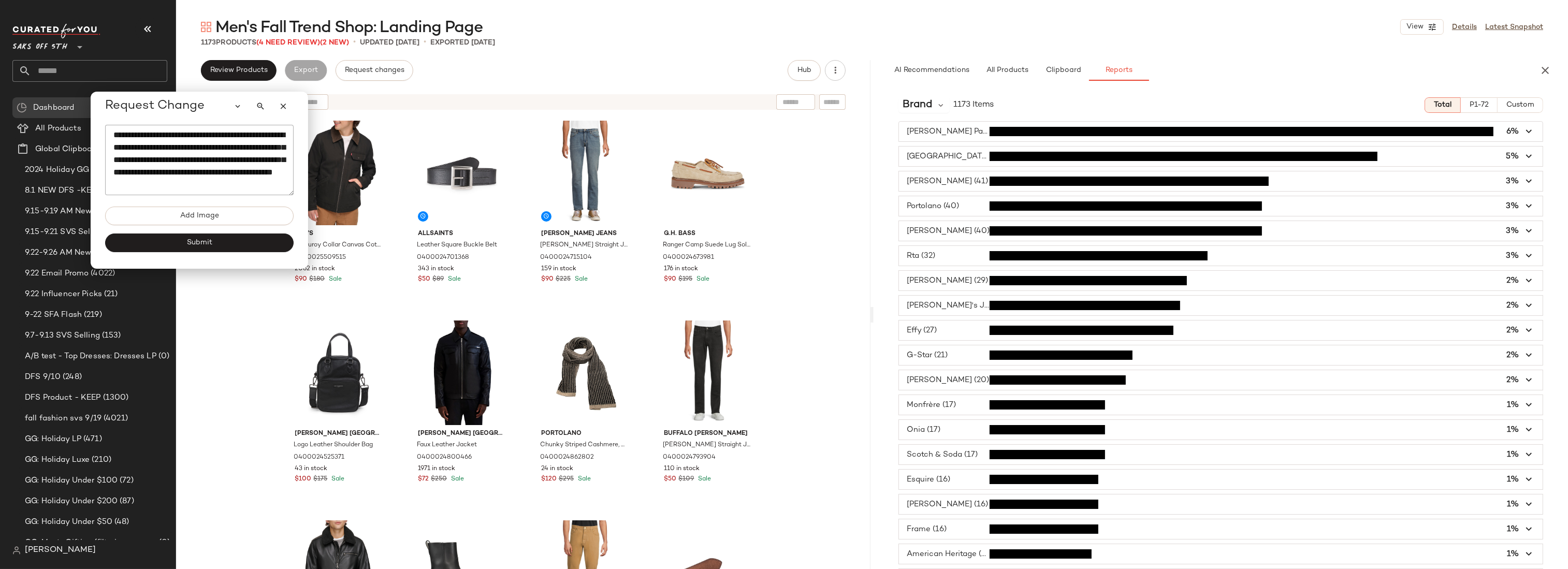
click at [1471, 103] on span "P1-72" at bounding box center [1479, 105] width 19 height 9
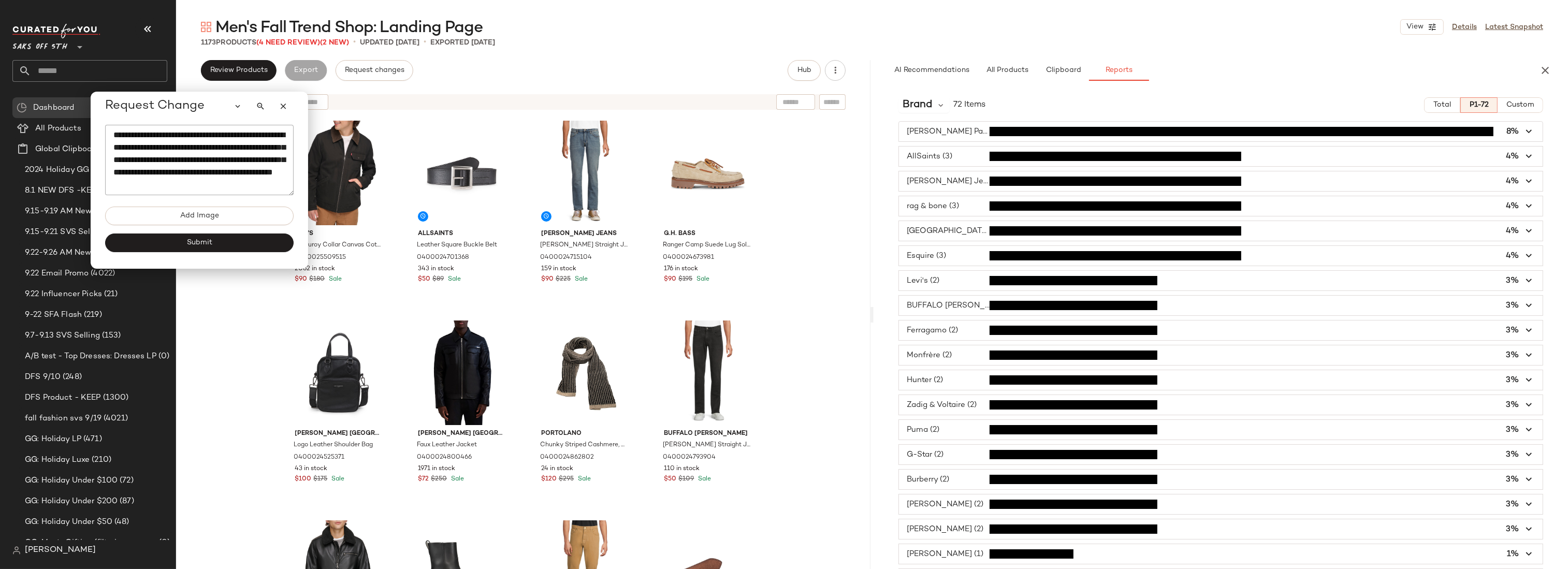
click at [177, 187] on textarea "**********" at bounding box center [200, 160] width 189 height 71
click at [151, 182] on textarea "**********" at bounding box center [200, 160] width 189 height 71
click at [153, 178] on textarea "**********" at bounding box center [200, 160] width 189 height 71
click at [206, 188] on textarea "**********" at bounding box center [200, 160] width 189 height 71
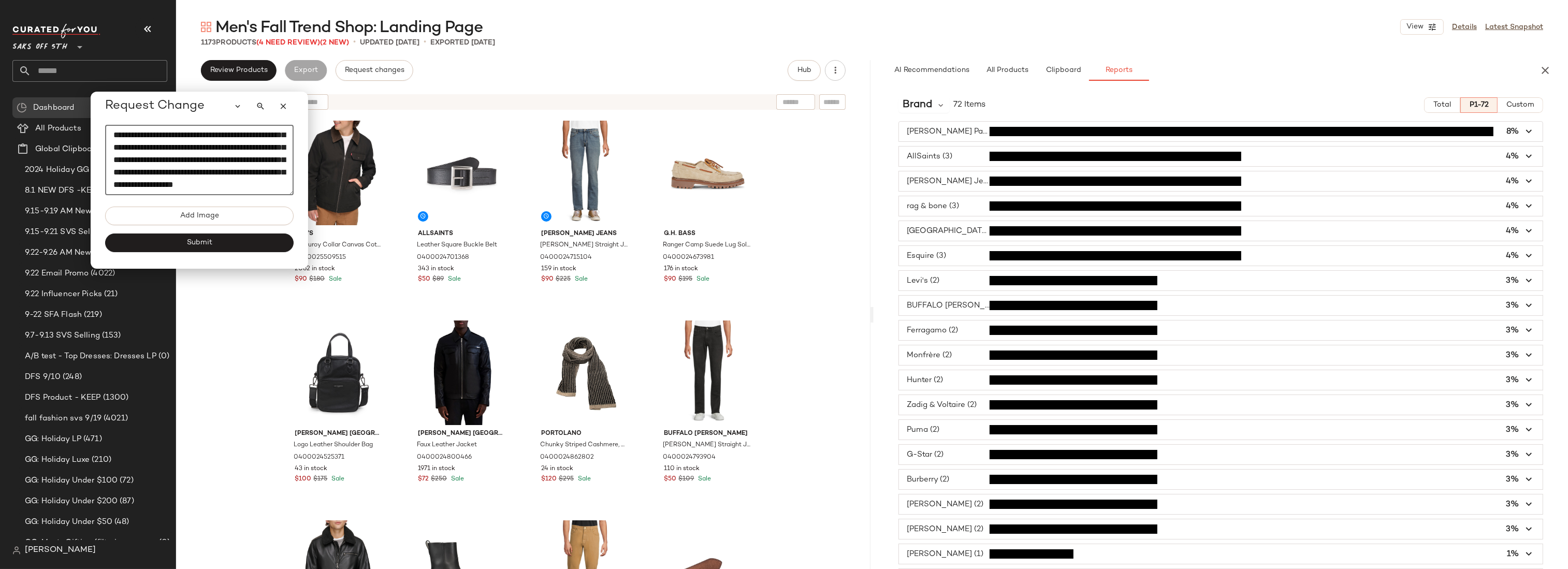
scroll to position [37, 0]
click at [957, 280] on span "button" at bounding box center [1220, 281] width 643 height 19
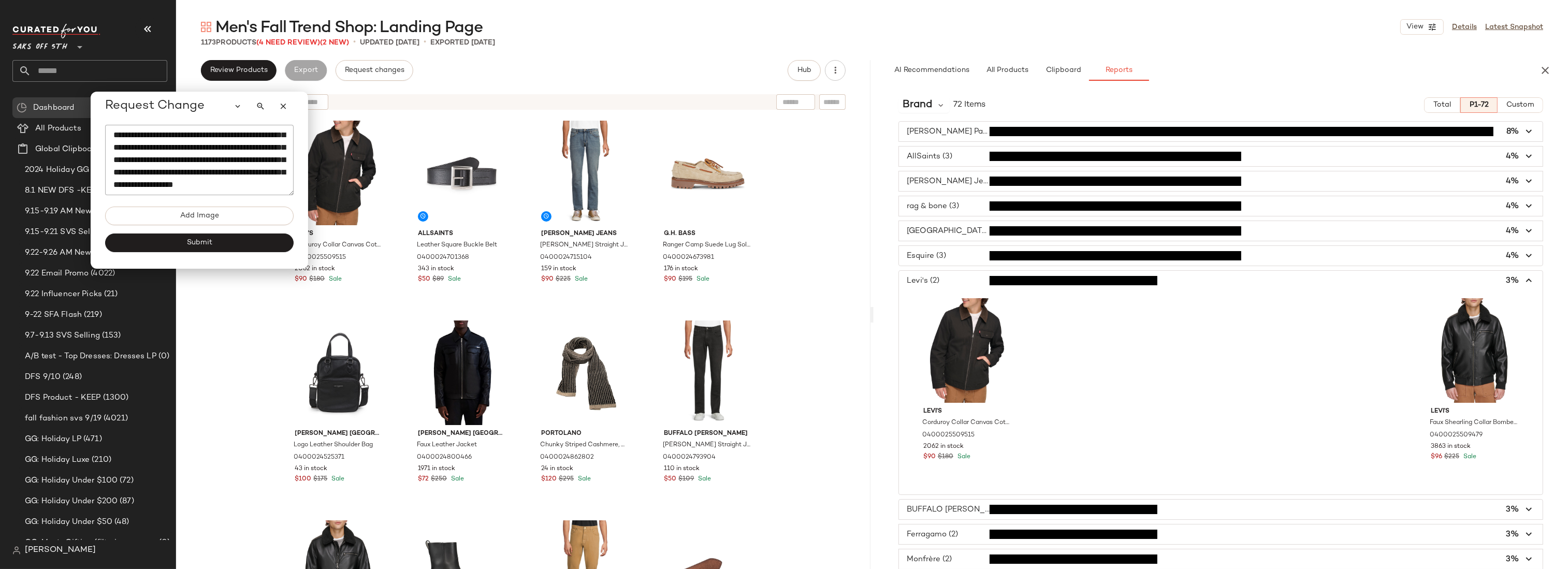
click at [957, 280] on span "button" at bounding box center [1220, 281] width 643 height 19
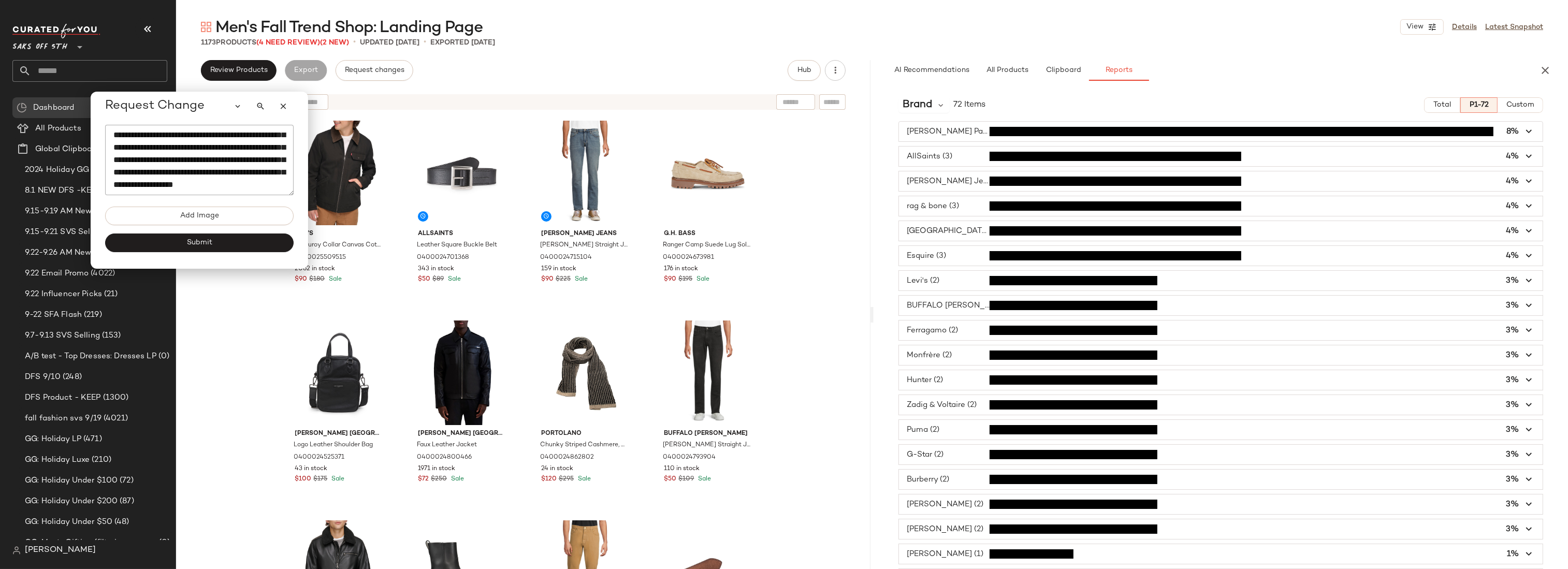
click at [951, 255] on span "button" at bounding box center [1220, 256] width 643 height 19
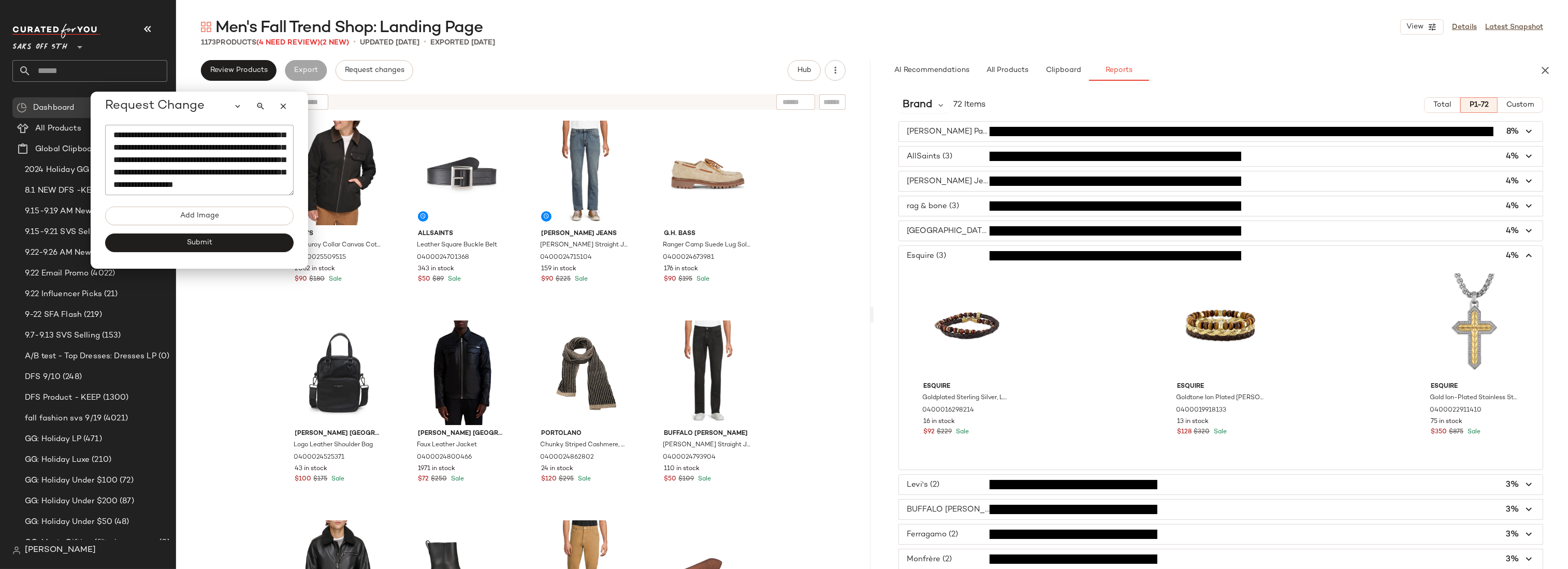
click at [951, 255] on span "button" at bounding box center [1220, 256] width 643 height 19
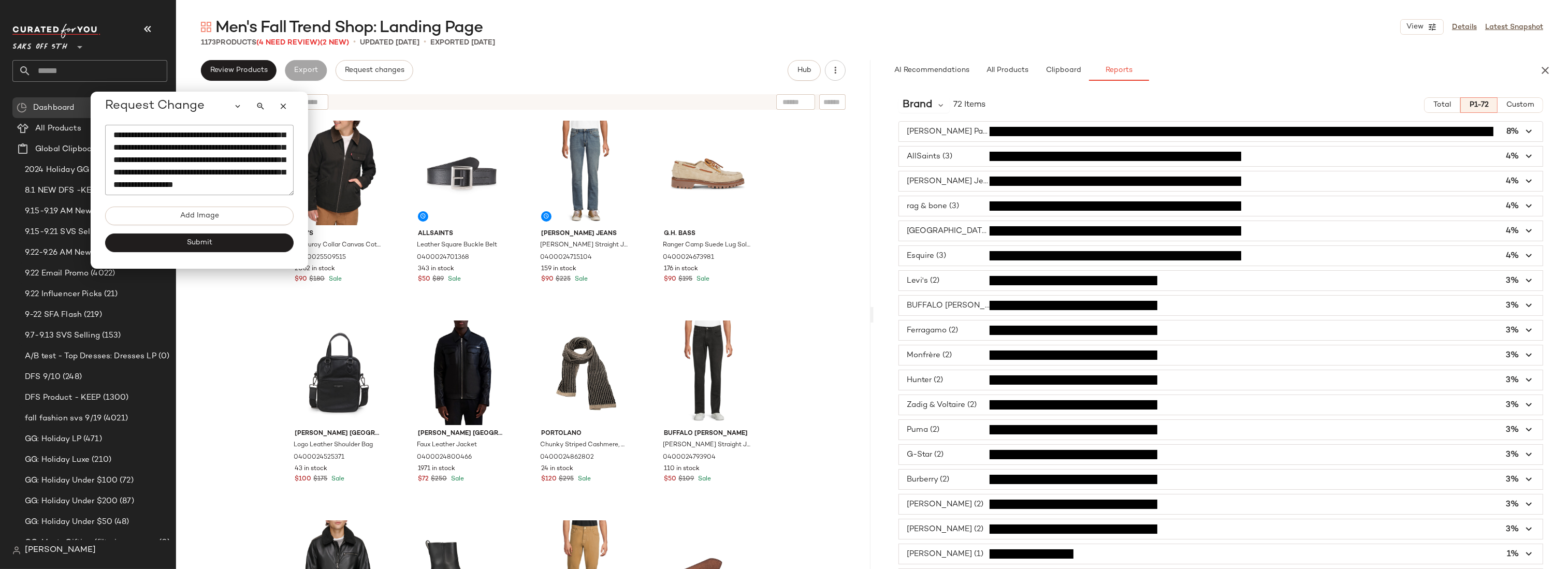
click at [950, 233] on span "button" at bounding box center [1220, 231] width 643 height 19
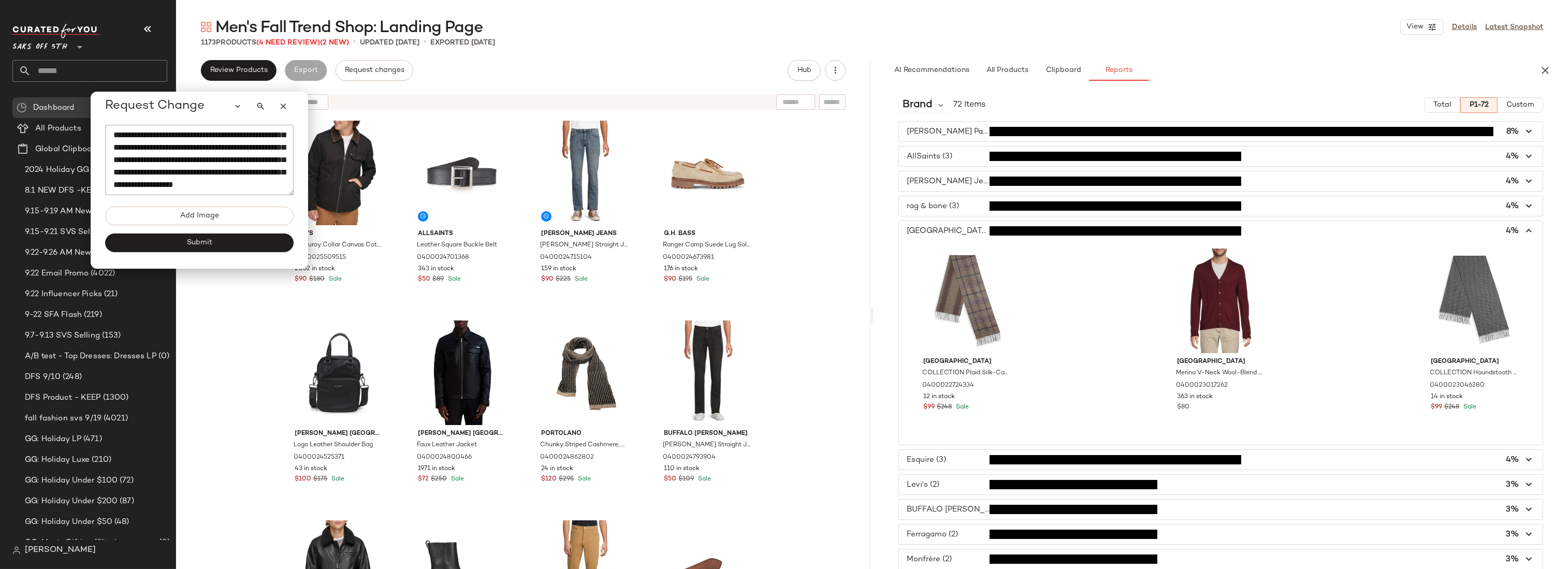
click at [952, 227] on span "button" at bounding box center [1220, 231] width 643 height 19
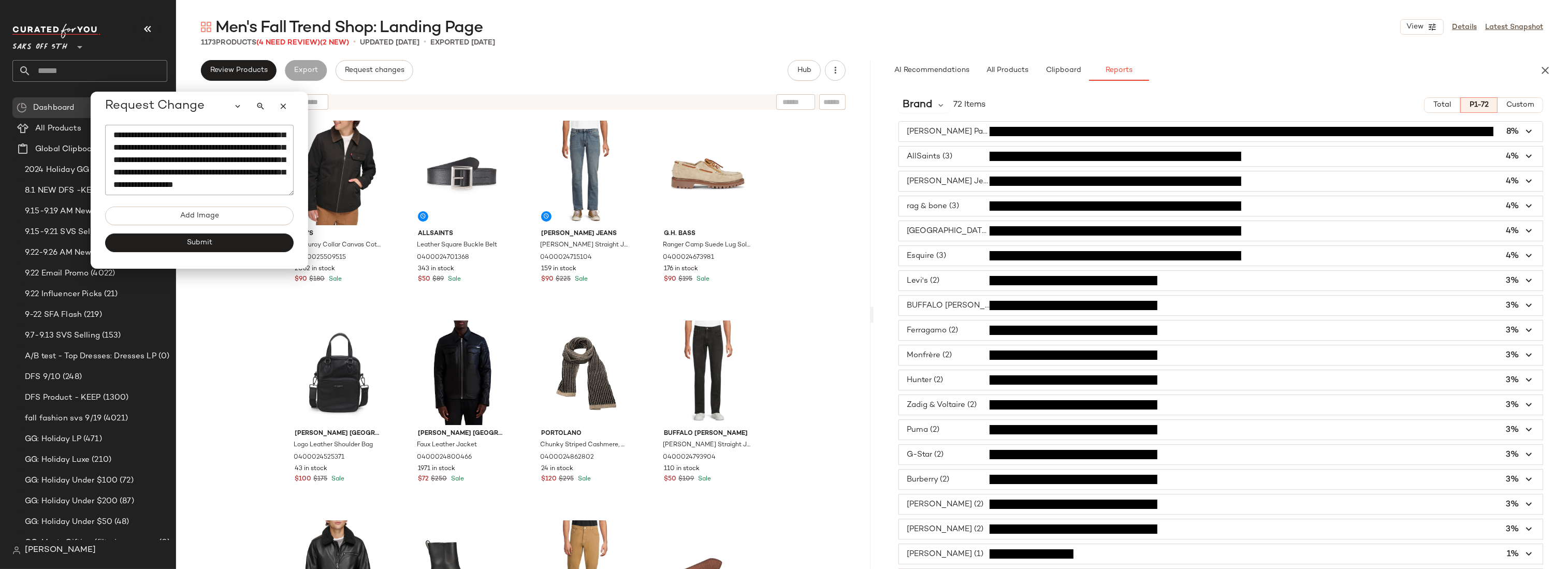
click at [945, 131] on span "button" at bounding box center [1220, 131] width 643 height 19
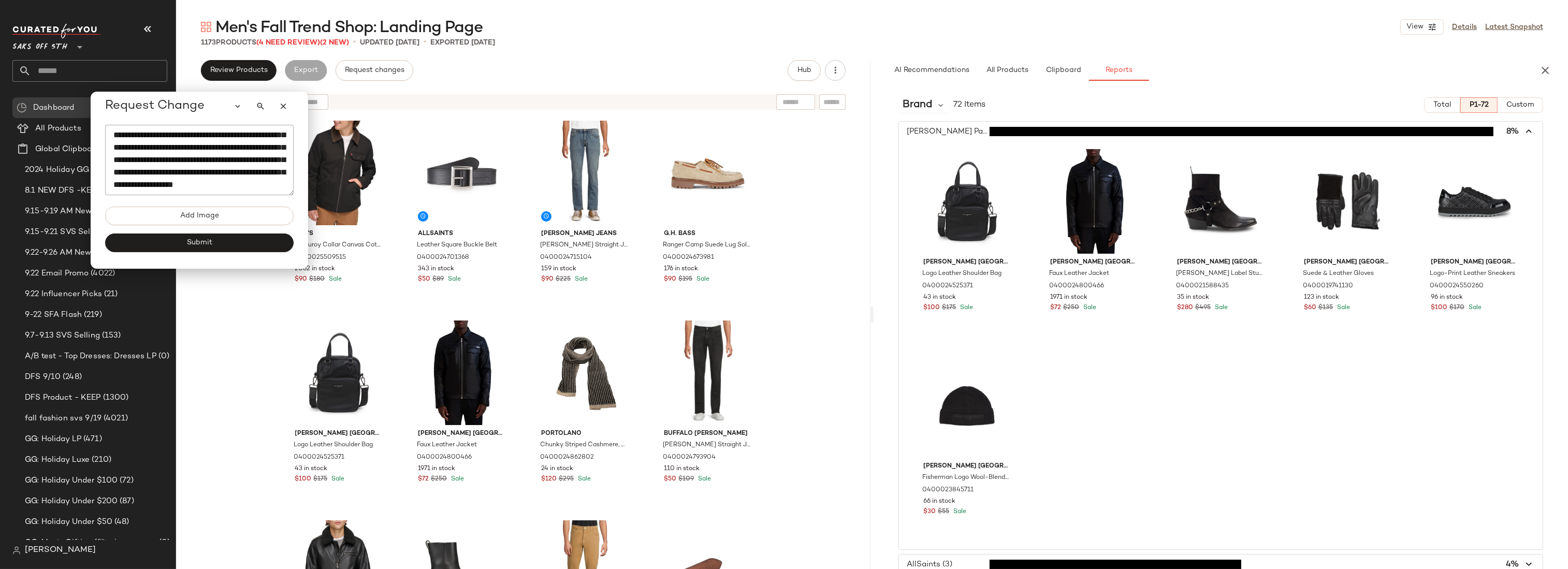
click at [945, 131] on span "button" at bounding box center [1220, 131] width 643 height 19
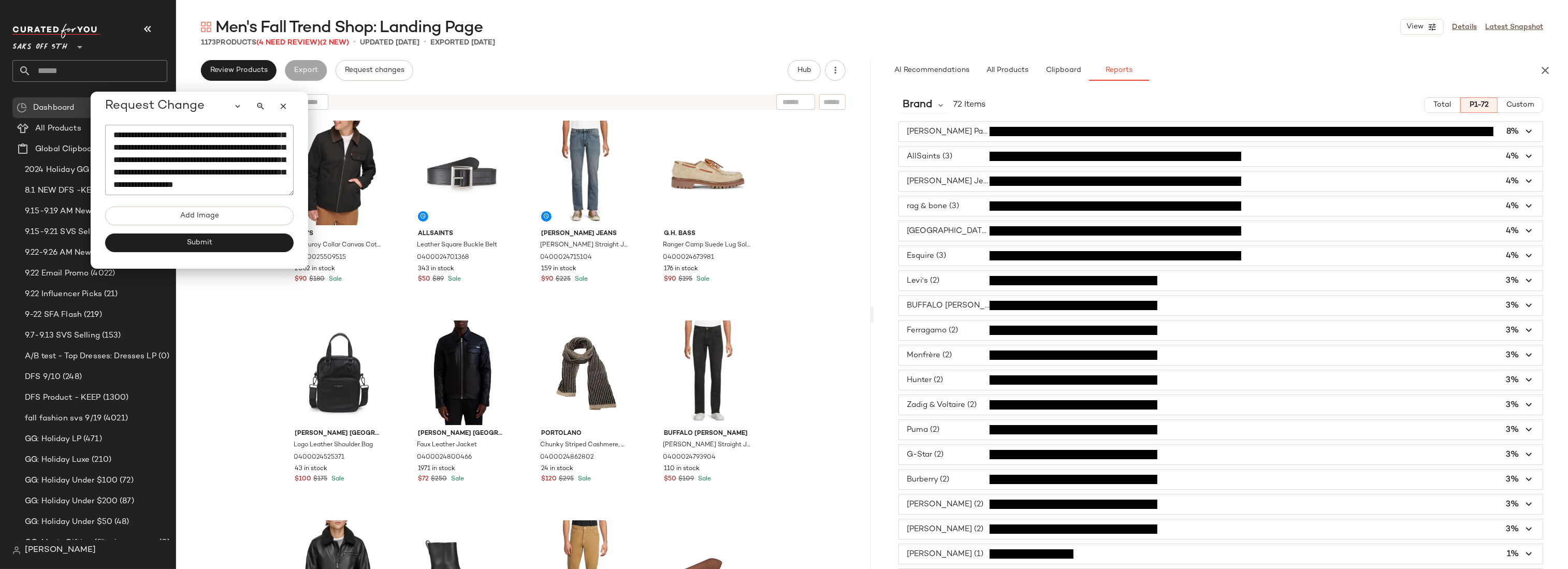
click at [945, 153] on span "button" at bounding box center [1220, 156] width 643 height 19
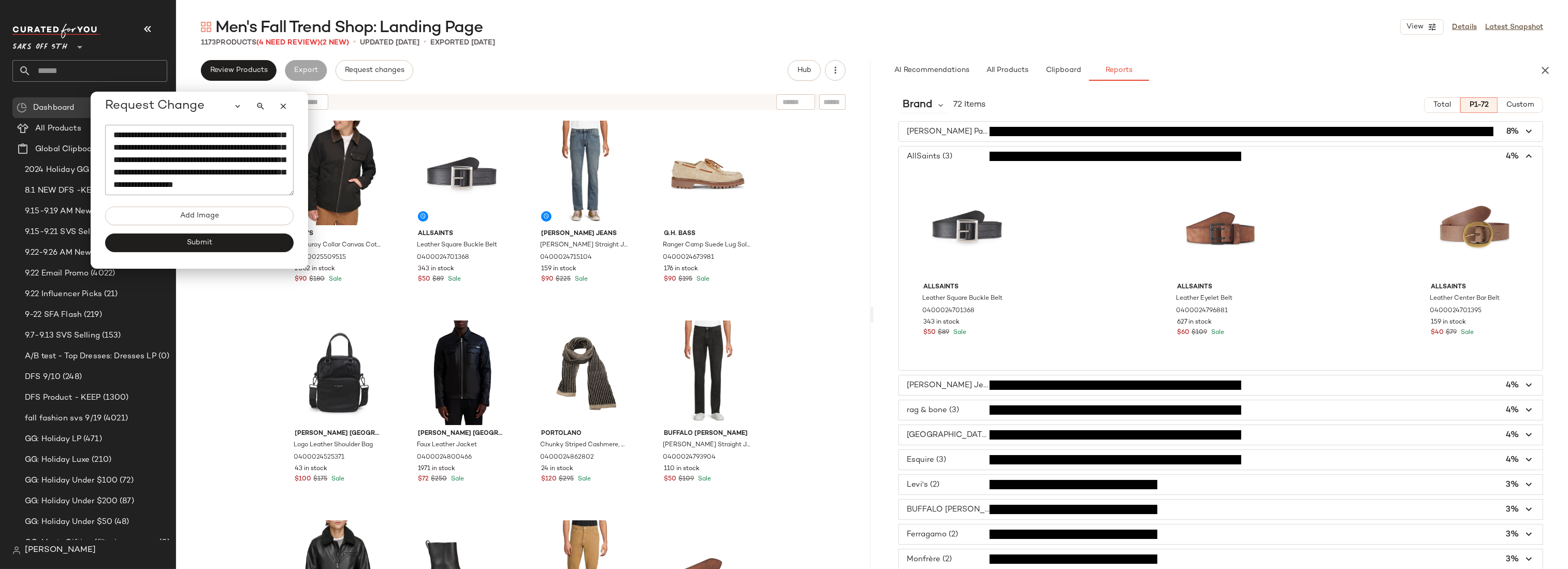
click at [957, 153] on span "button" at bounding box center [1220, 156] width 643 height 19
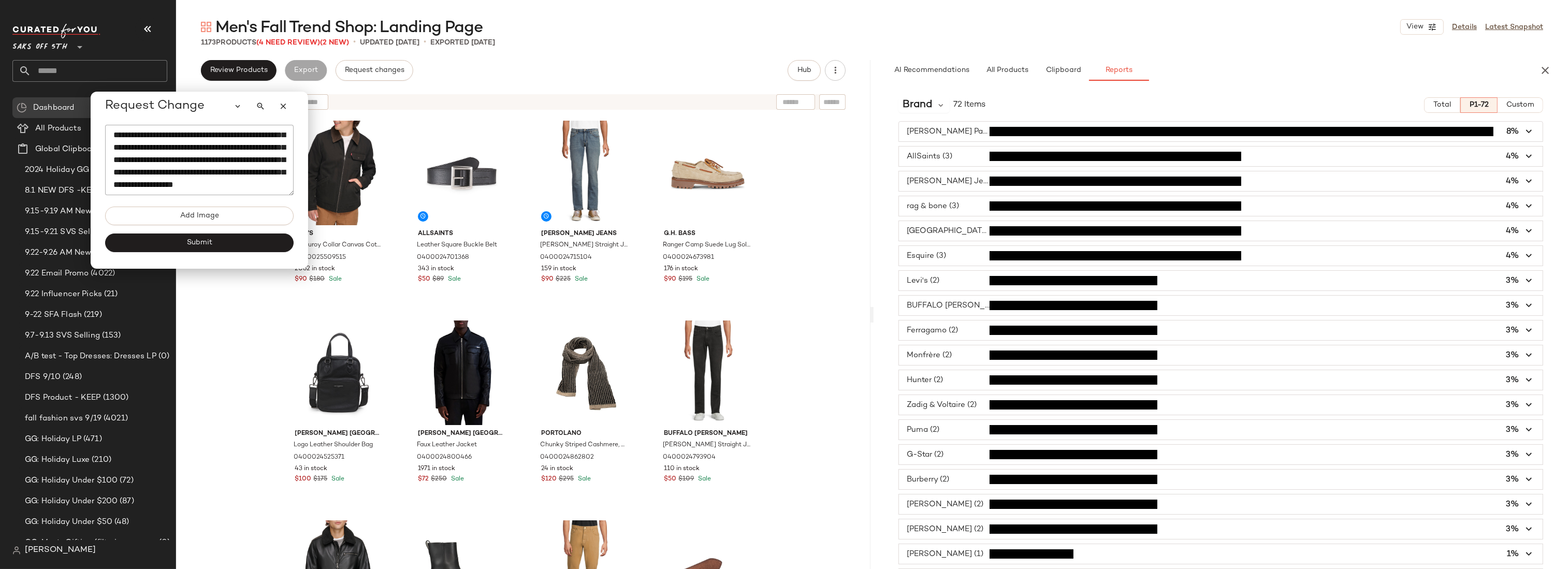
click at [963, 179] on span "button" at bounding box center [1220, 181] width 643 height 19
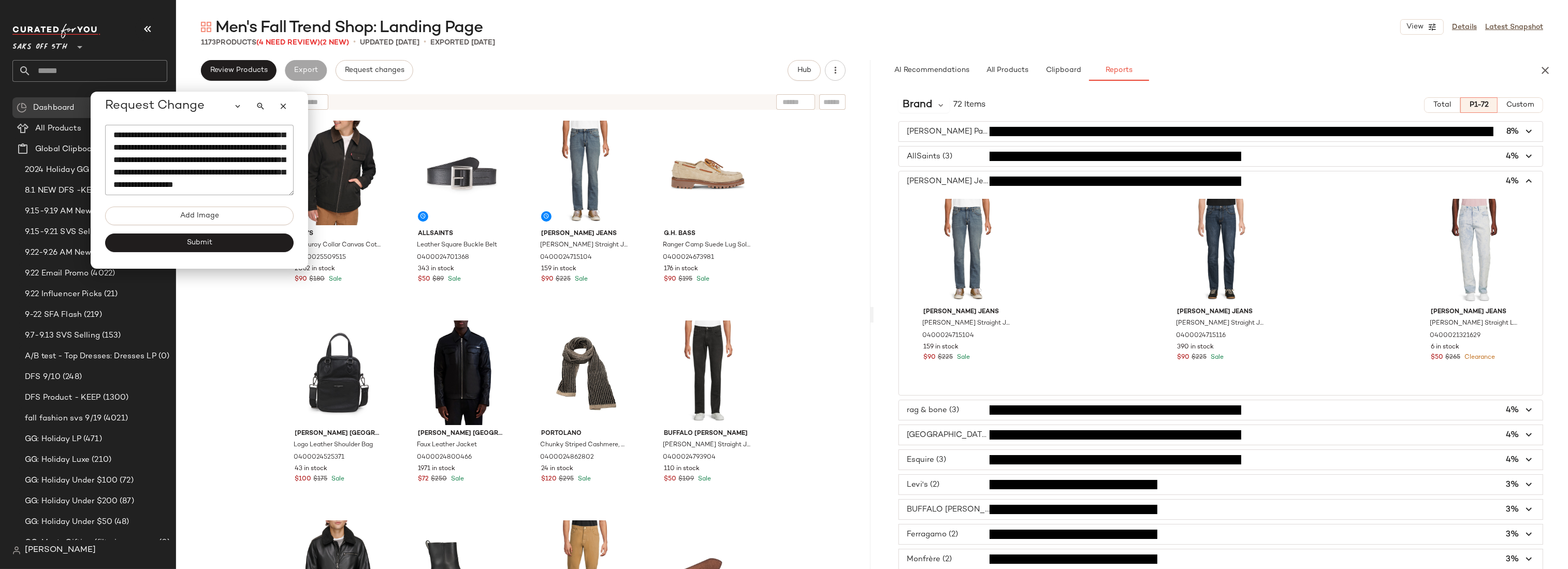
click at [963, 179] on span "button" at bounding box center [1220, 181] width 643 height 19
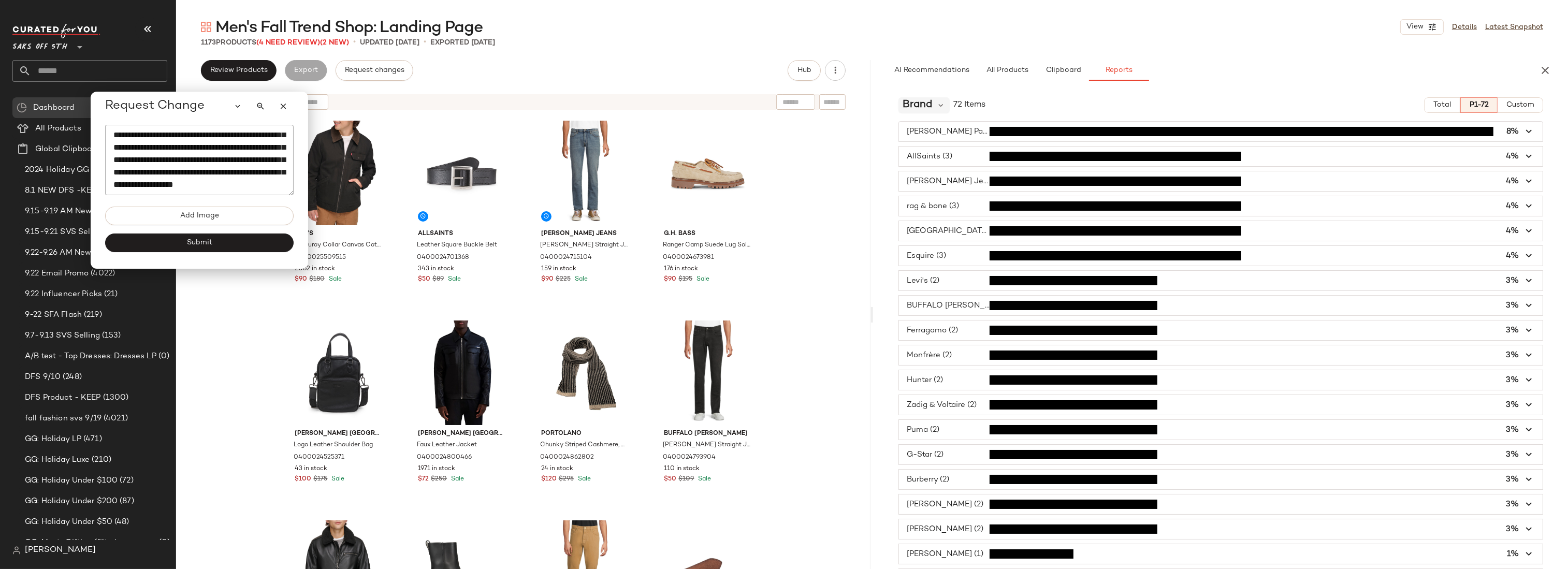
click at [925, 102] on span "Brand" at bounding box center [917, 105] width 29 height 16
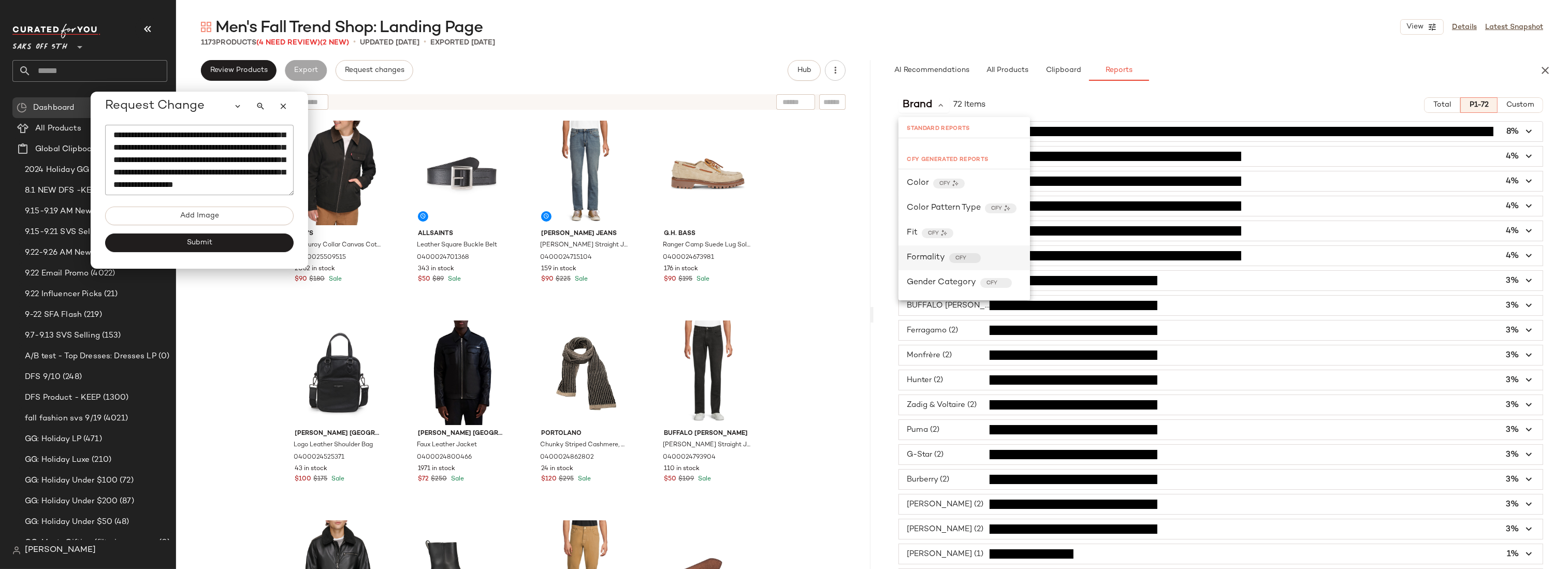
scroll to position [78, 0]
click at [953, 278] on span "Gender Category" at bounding box center [942, 278] width 69 height 12
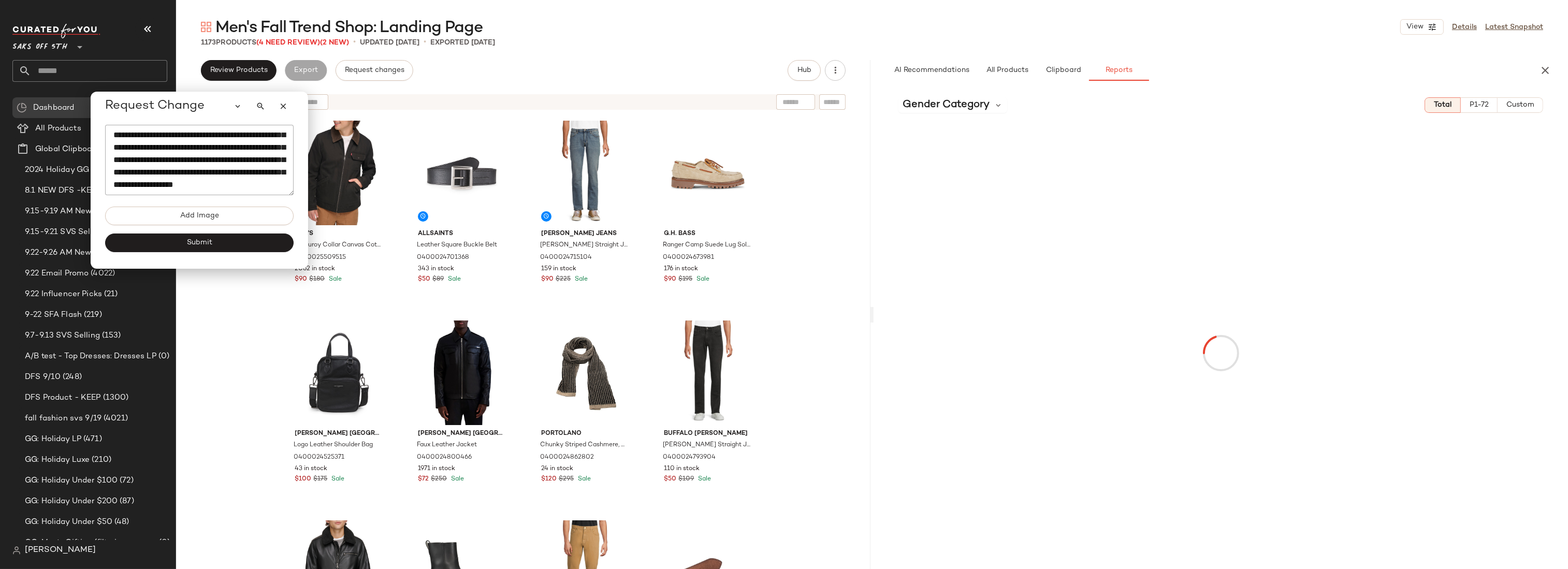
click at [936, 93] on div "Gender Category Total P1-72 Custom" at bounding box center [1220, 329] width 695 height 480
click at [937, 107] on span "Gender Category" at bounding box center [946, 105] width 87 height 16
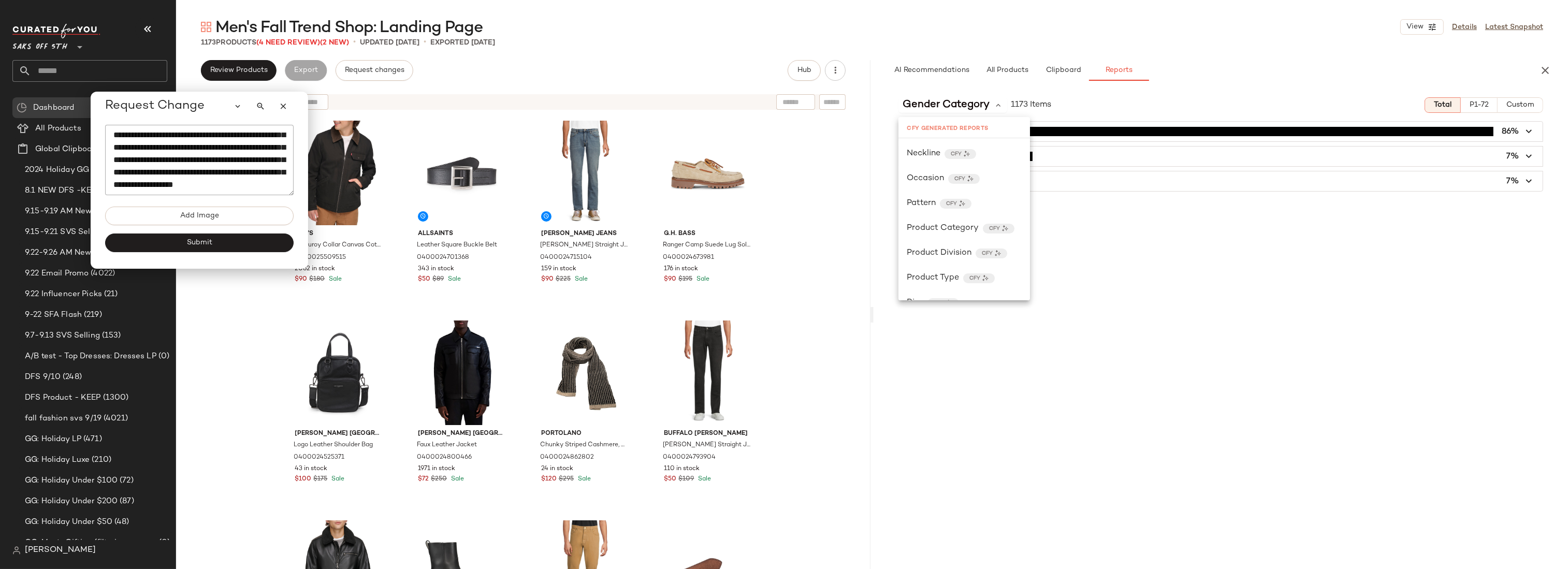
scroll to position [329, 0]
click at [962, 231] on div "Product Category CFY" at bounding box center [964, 225] width 131 height 25
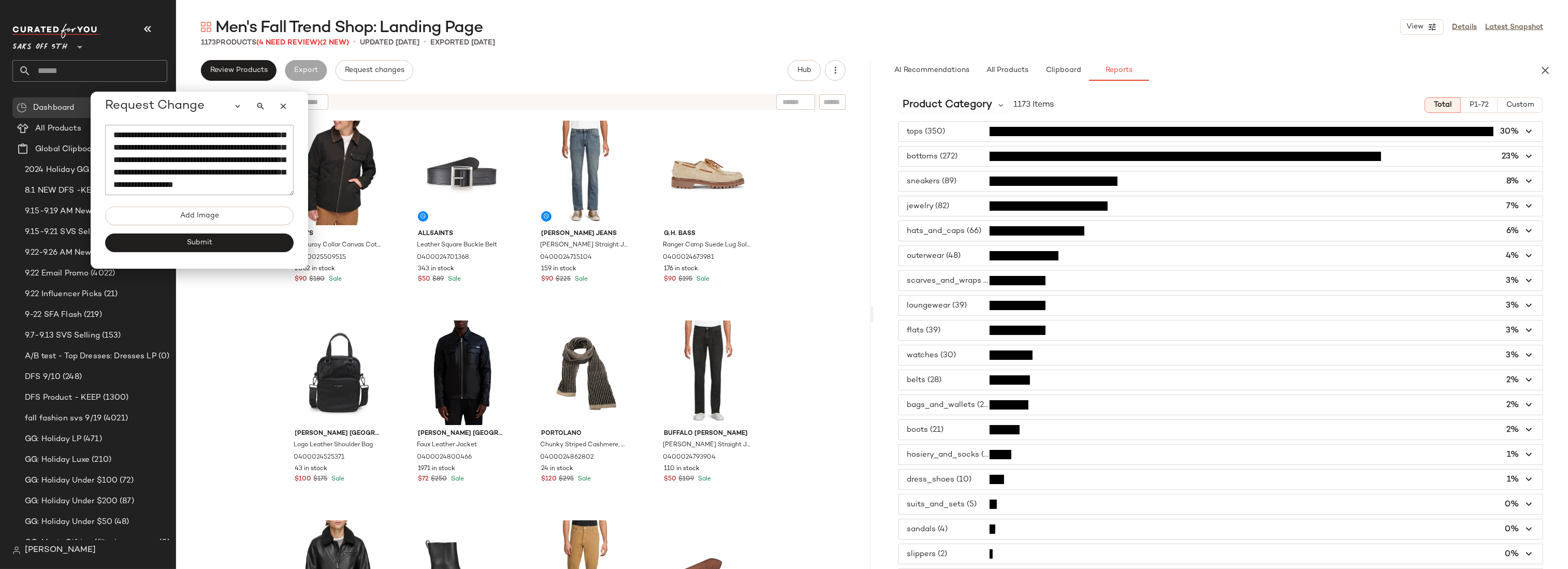
click at [980, 184] on span "button" at bounding box center [1220, 181] width 643 height 19
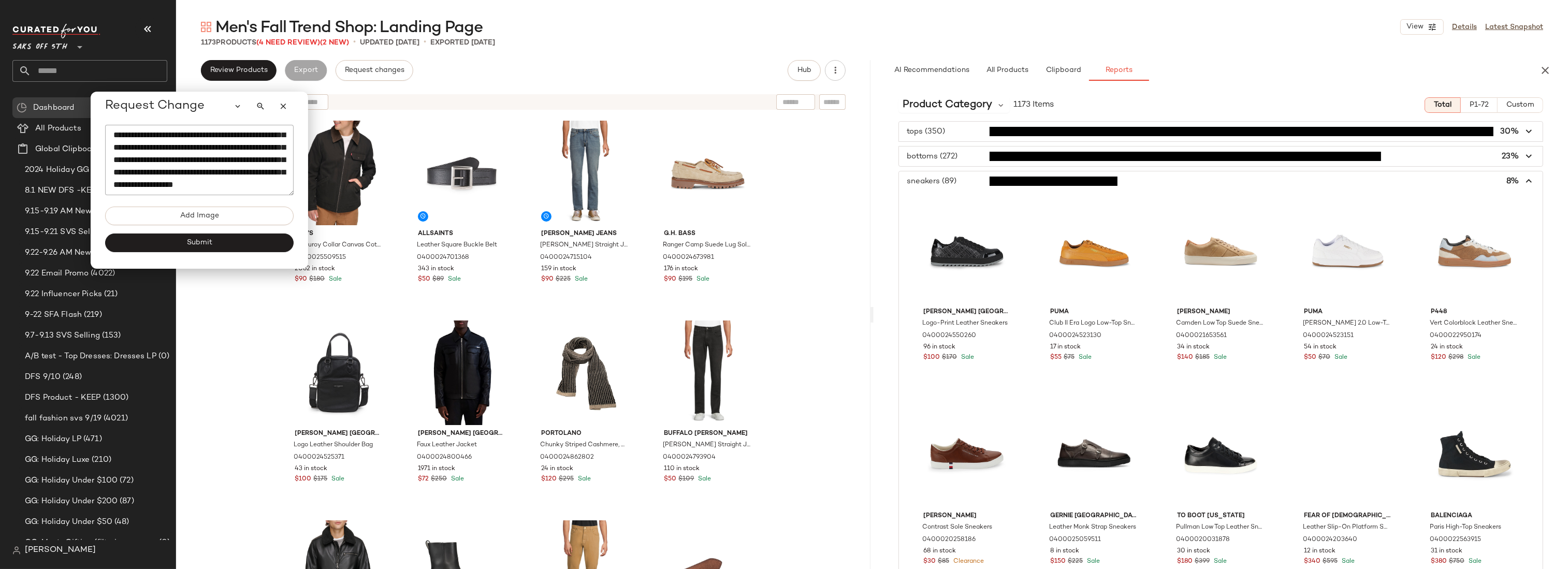
click at [980, 184] on span "button" at bounding box center [1220, 181] width 643 height 19
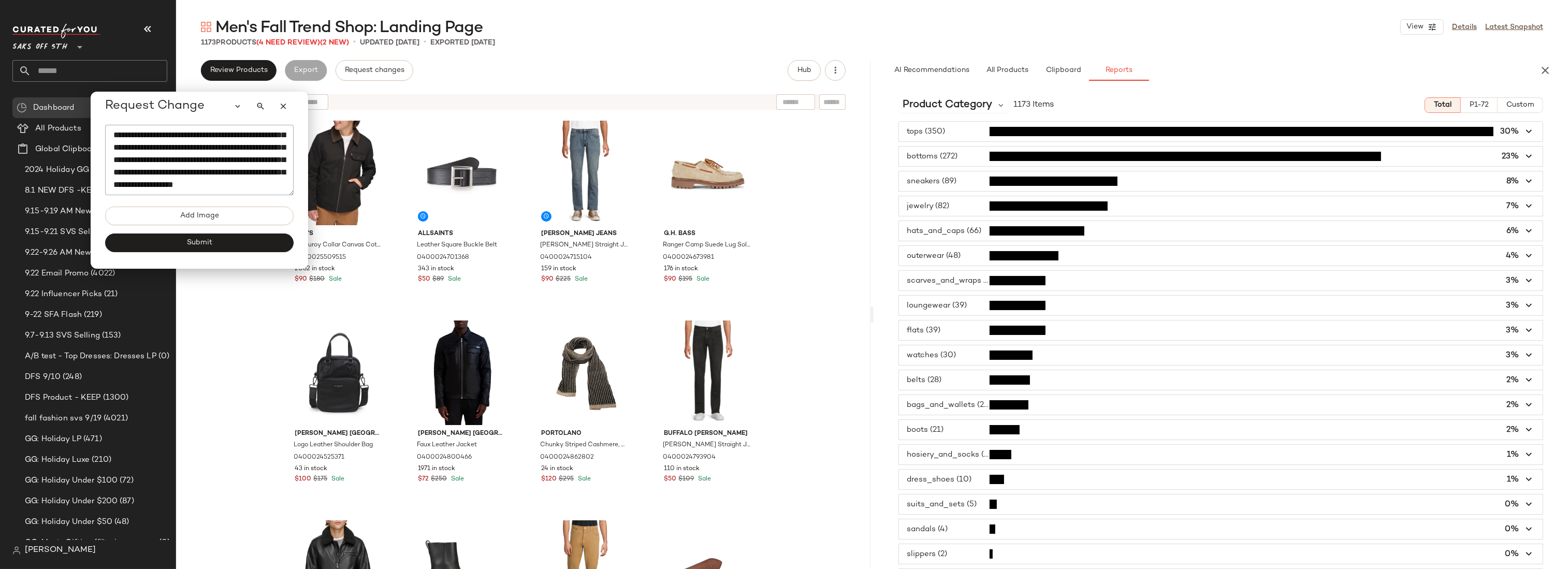
click at [945, 430] on span "button" at bounding box center [1220, 430] width 643 height 19
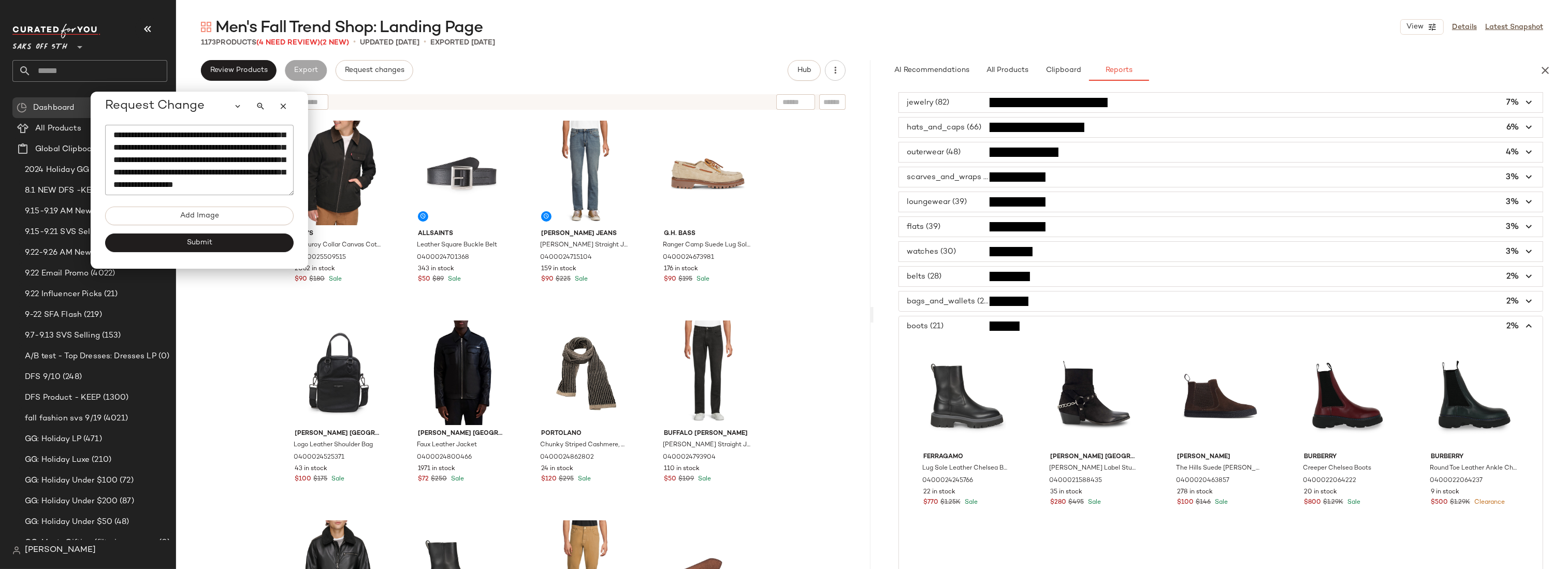
scroll to position [158, 0]
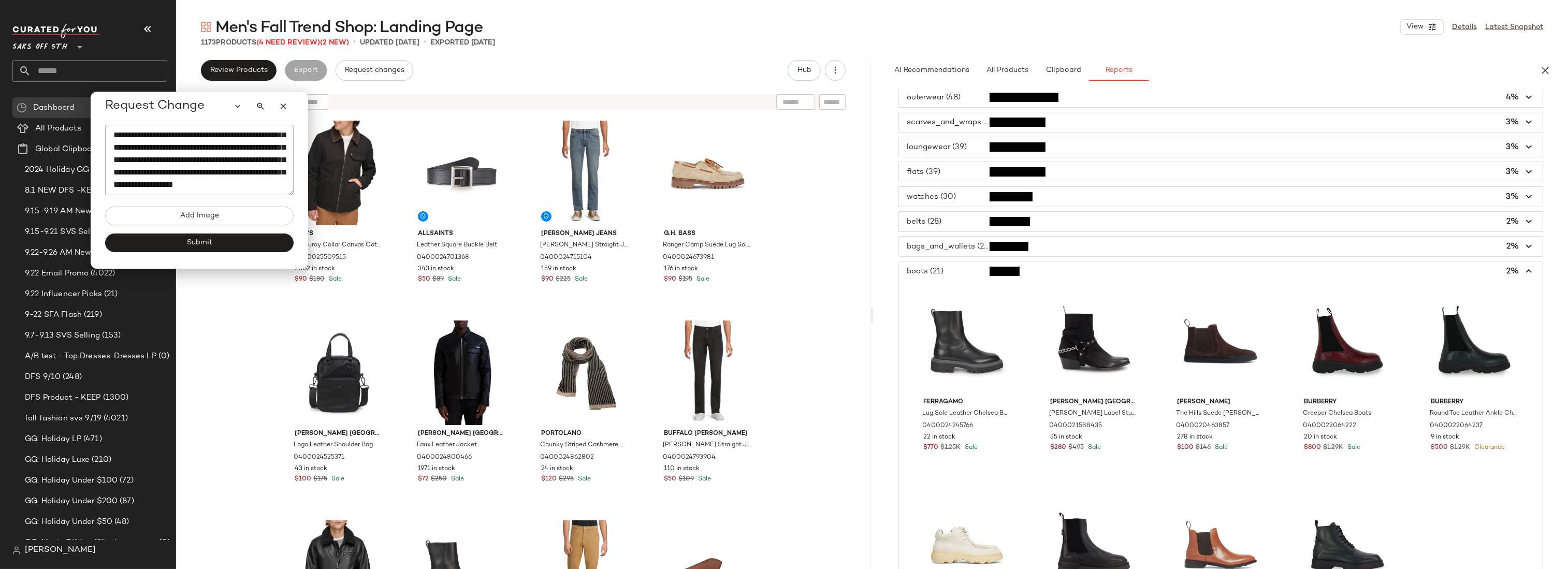
click at [969, 267] on span "button" at bounding box center [1220, 271] width 643 height 19
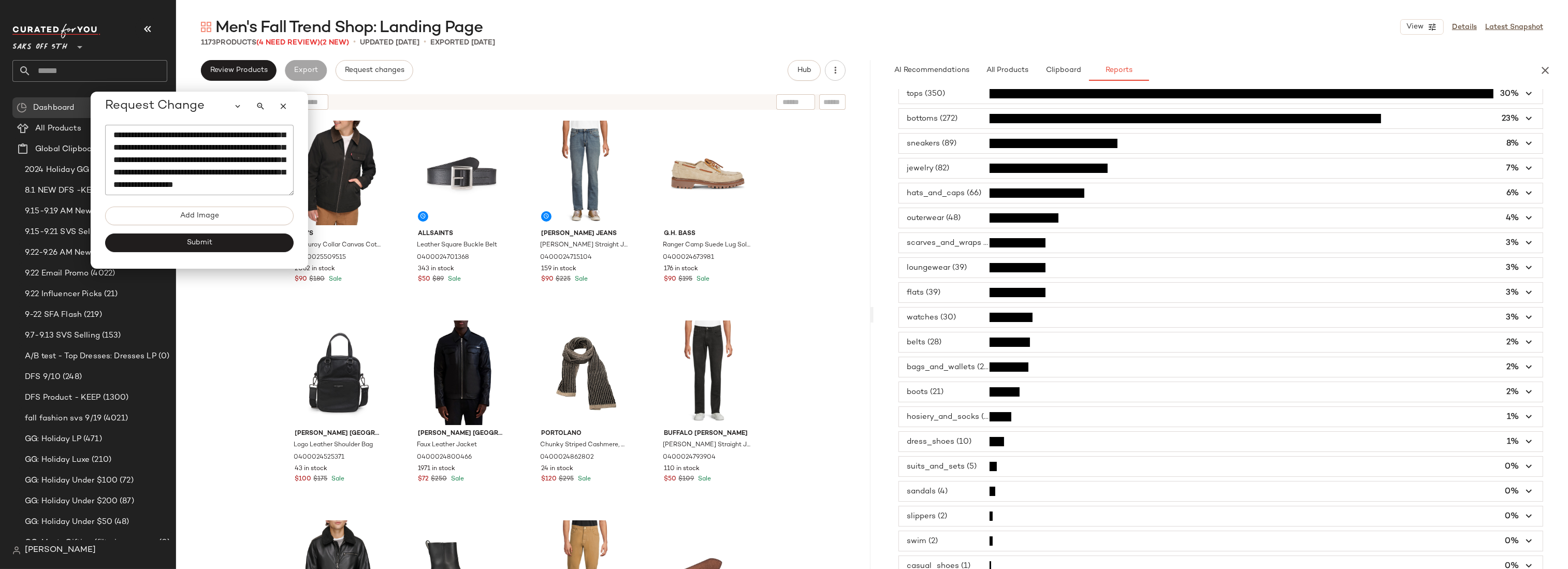
scroll to position [0, 0]
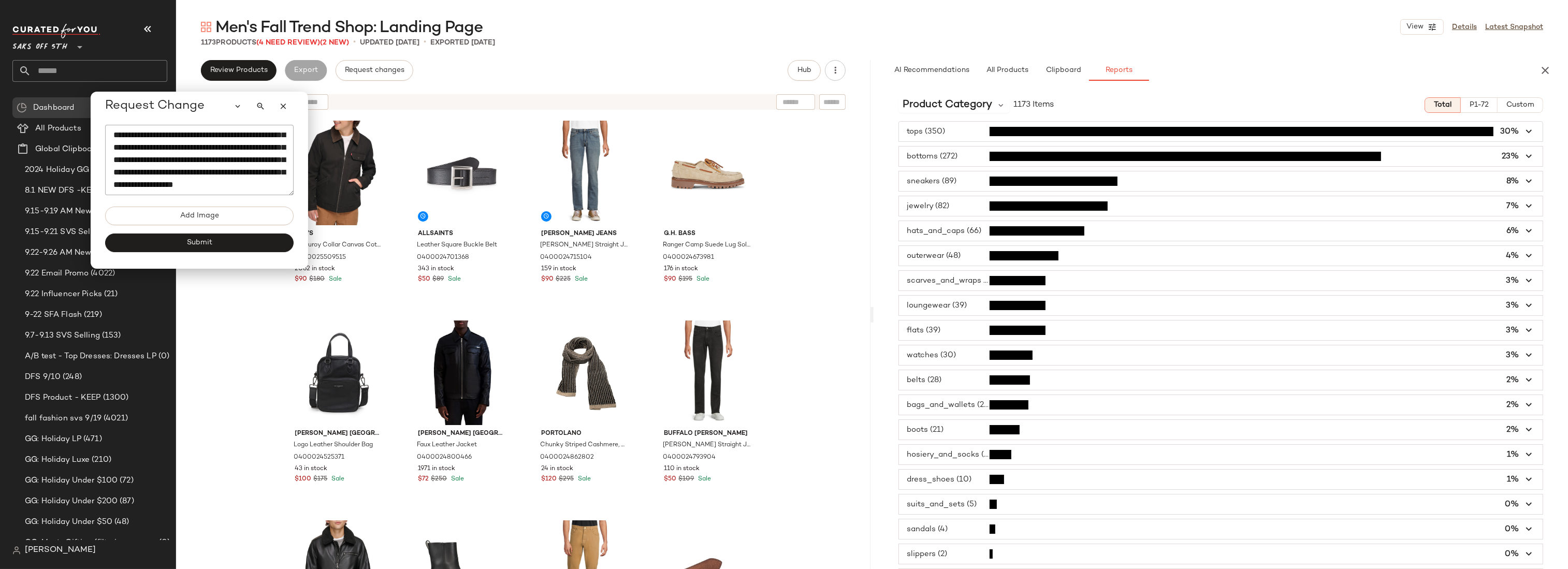
click at [189, 187] on textarea "**********" at bounding box center [200, 160] width 189 height 71
click at [189, 184] on textarea "**********" at bounding box center [200, 160] width 189 height 71
click at [122, 192] on textarea "**********" at bounding box center [198, 160] width 189 height 71
click at [151, 191] on textarea "**********" at bounding box center [198, 160] width 189 height 71
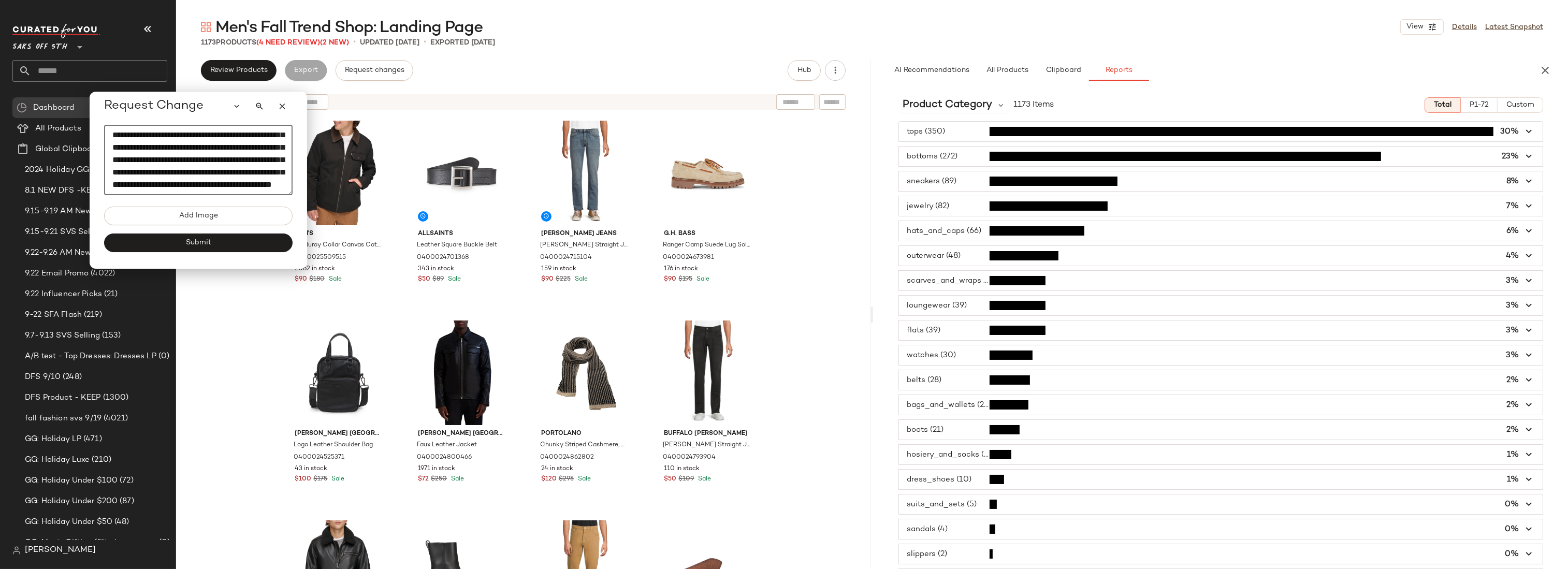
click at [980, 329] on span "button" at bounding box center [1220, 330] width 643 height 19
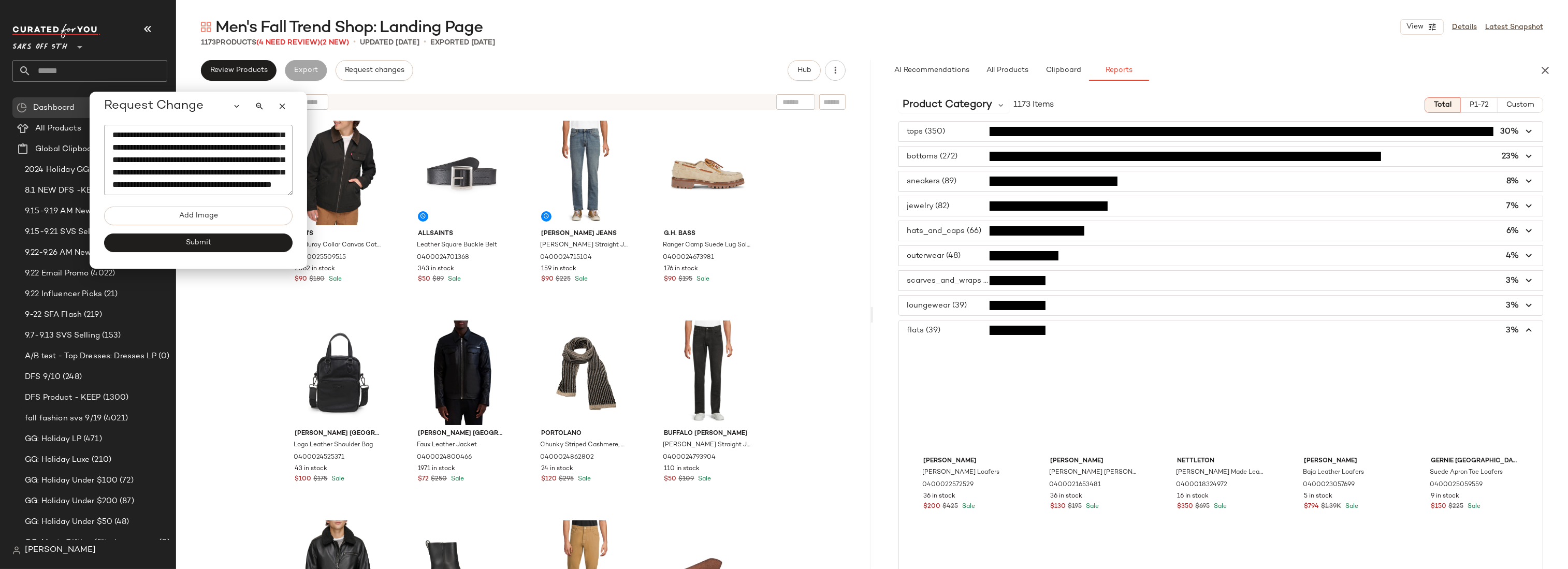
click at [956, 328] on span "button" at bounding box center [1220, 330] width 643 height 19
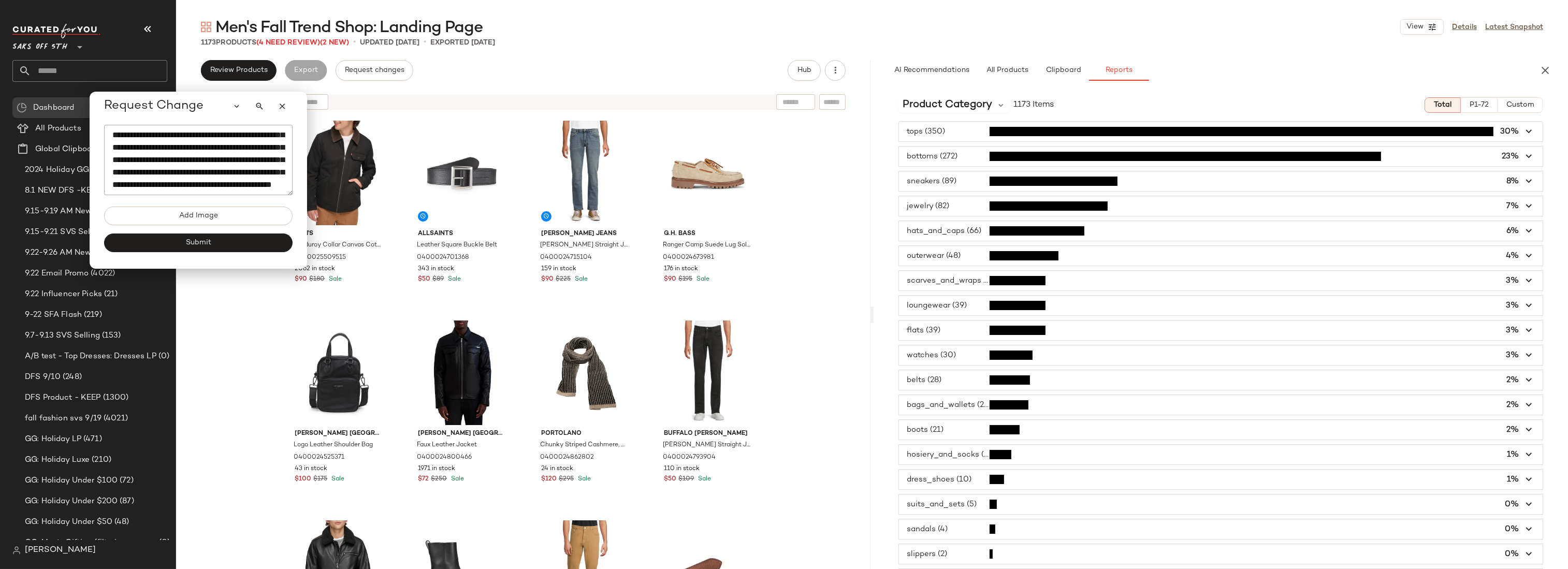
click at [956, 328] on span "button" at bounding box center [1220, 330] width 643 height 19
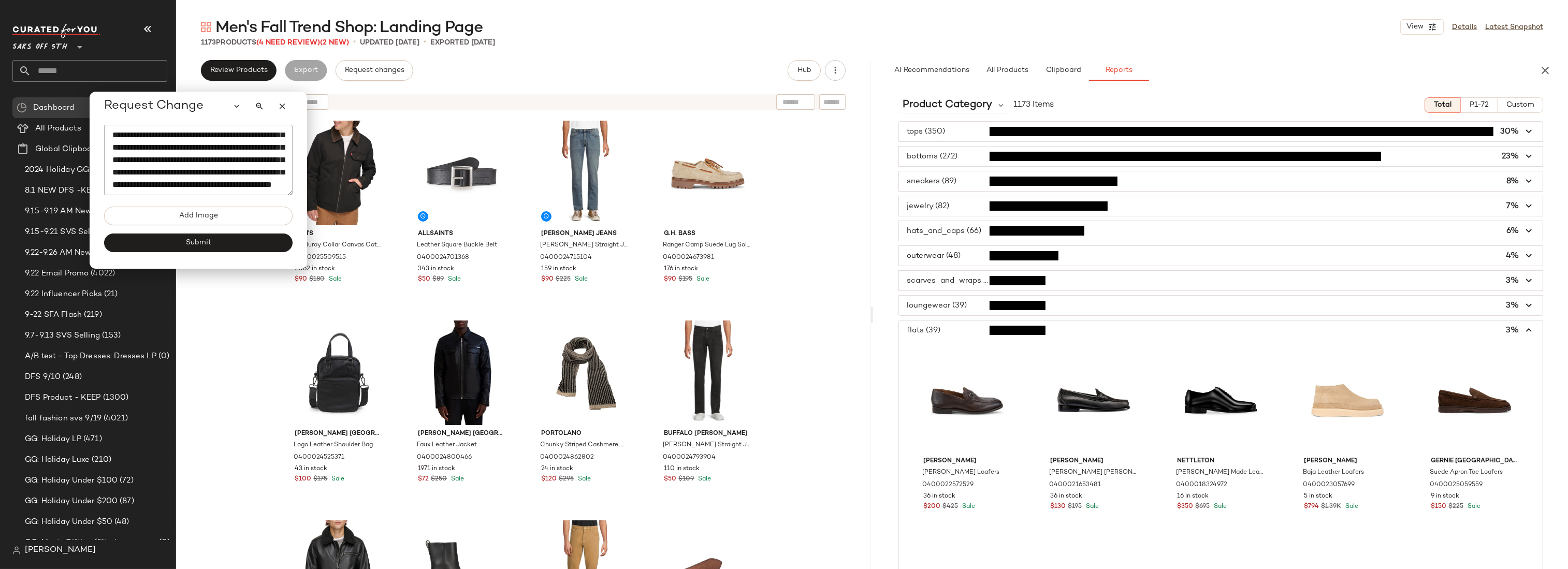
click at [956, 328] on span "button" at bounding box center [1220, 330] width 643 height 19
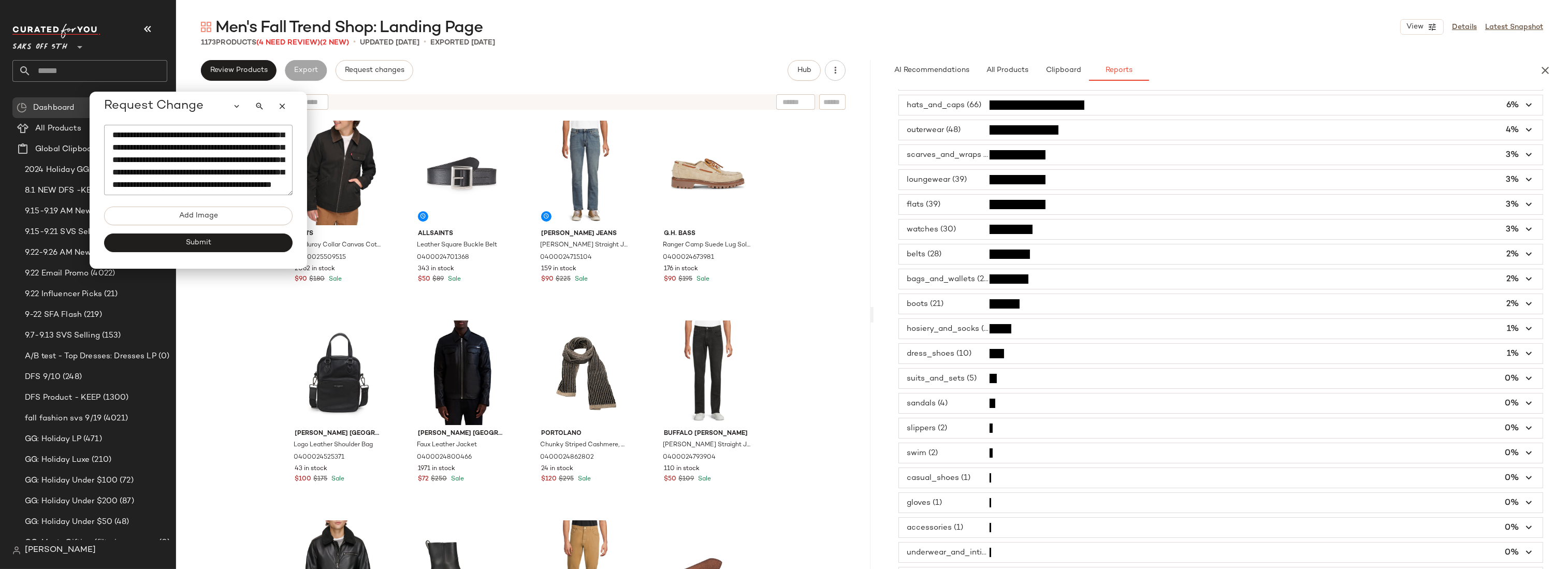
scroll to position [142, 0]
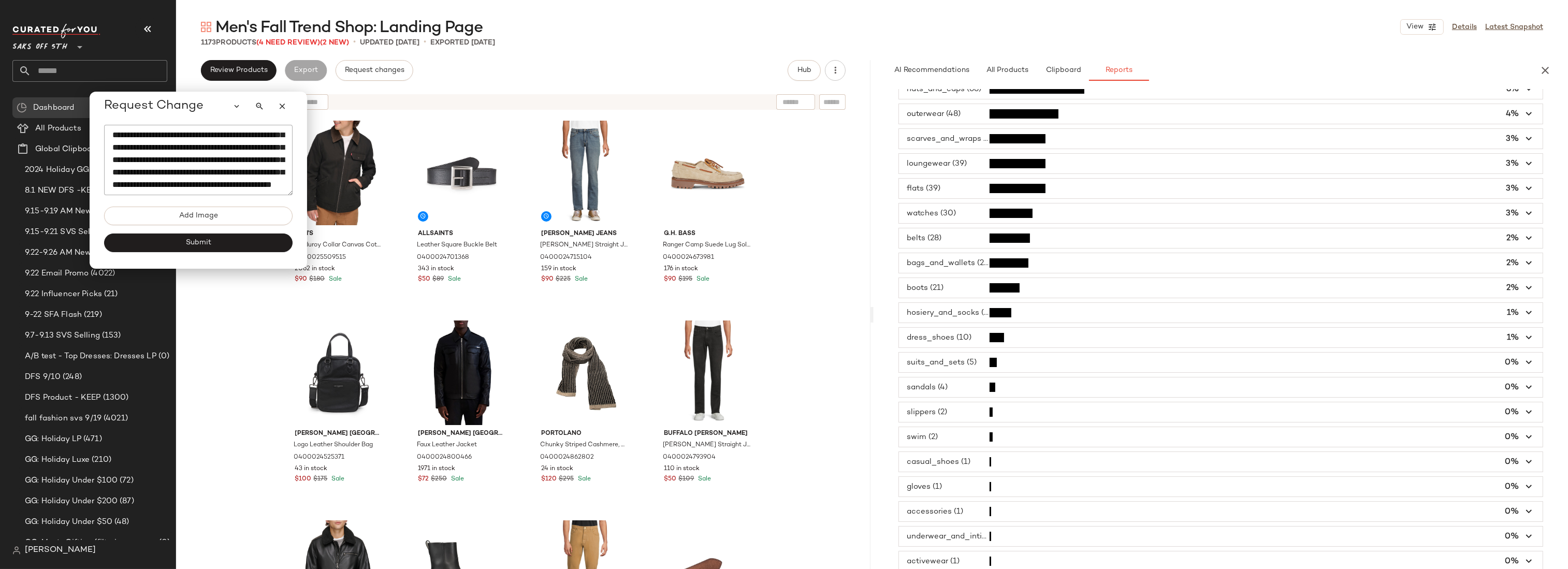
click at [967, 388] on span "button" at bounding box center [1220, 387] width 643 height 19
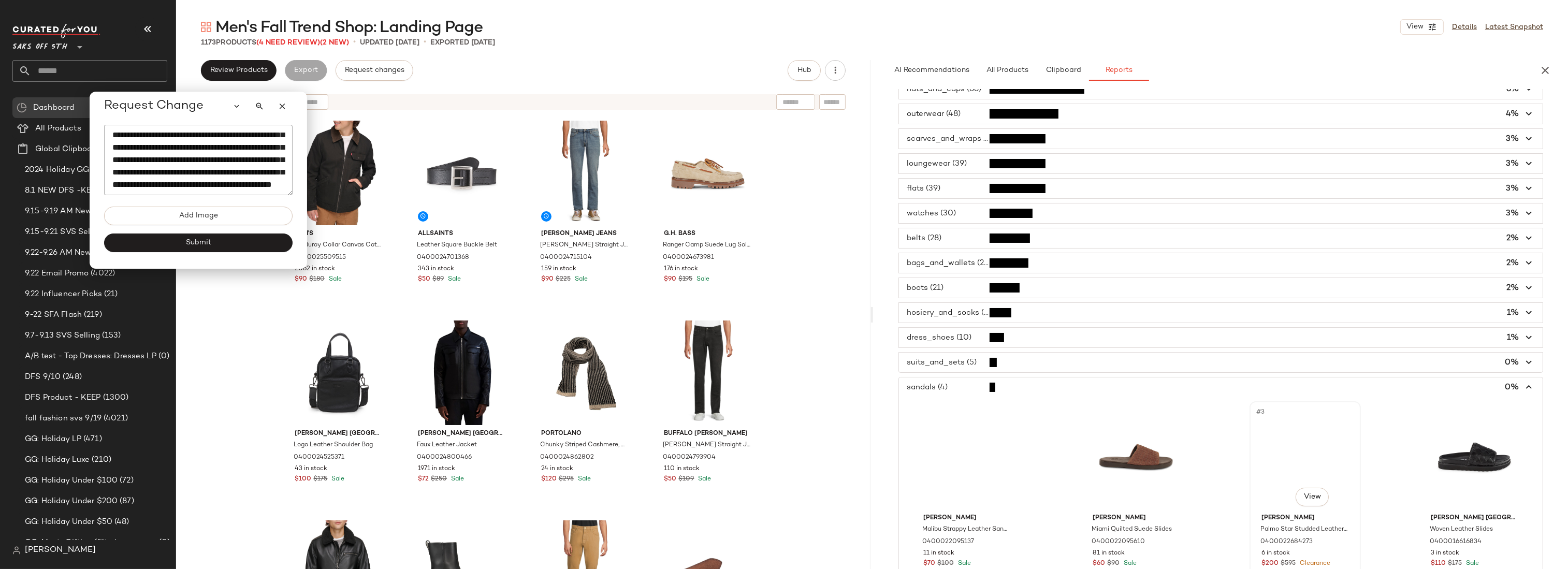
scroll to position [346, 0]
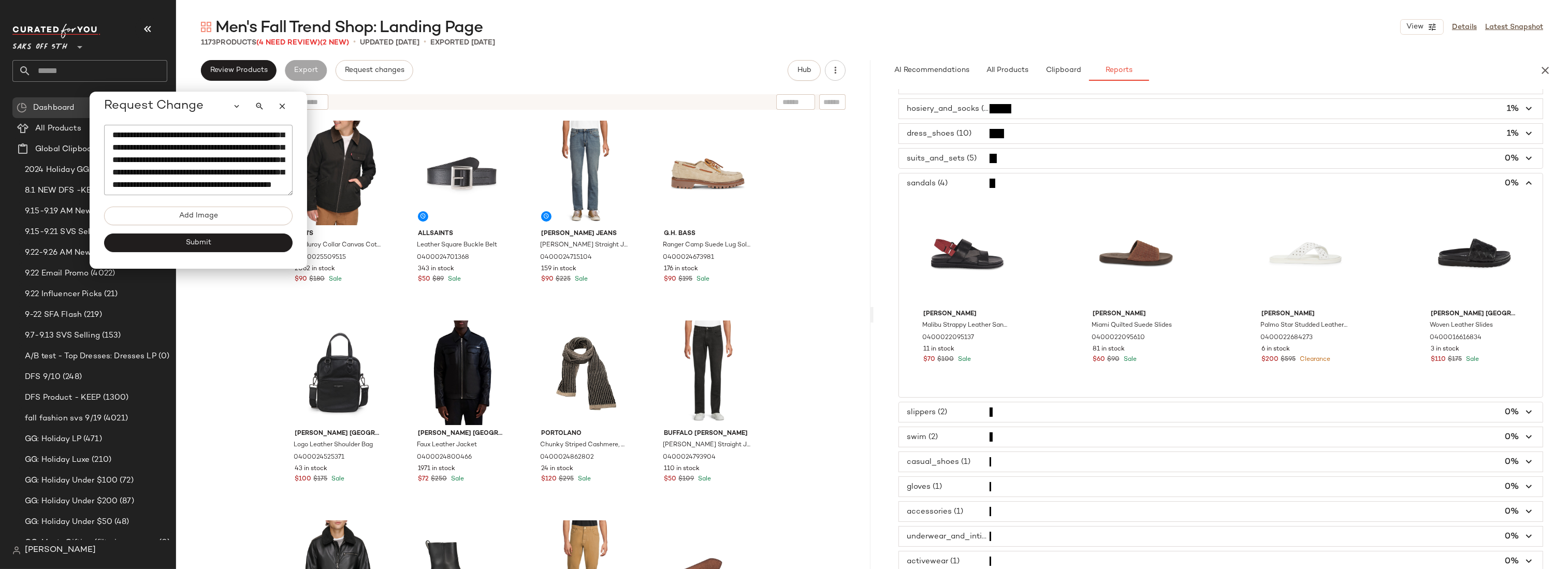
click at [250, 192] on textarea "**********" at bounding box center [198, 160] width 189 height 71
click at [1474, 210] on div at bounding box center [1474, 253] width 104 height 105
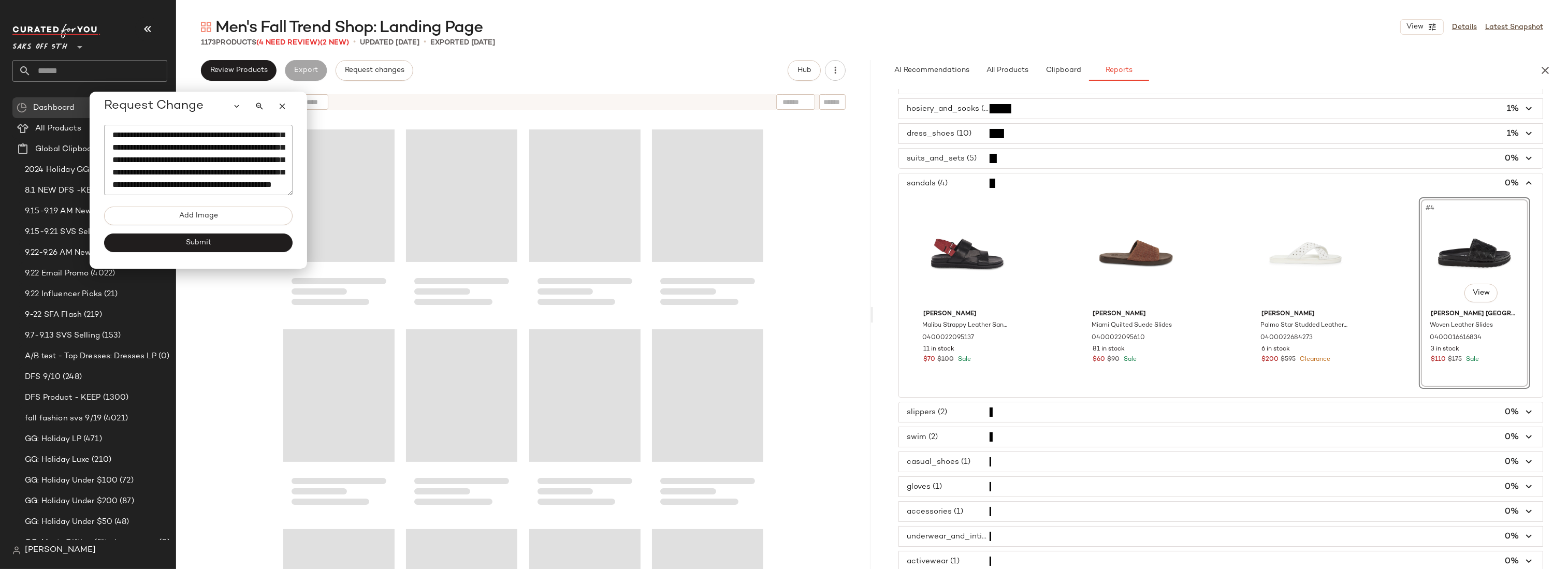
scroll to position [0, 0]
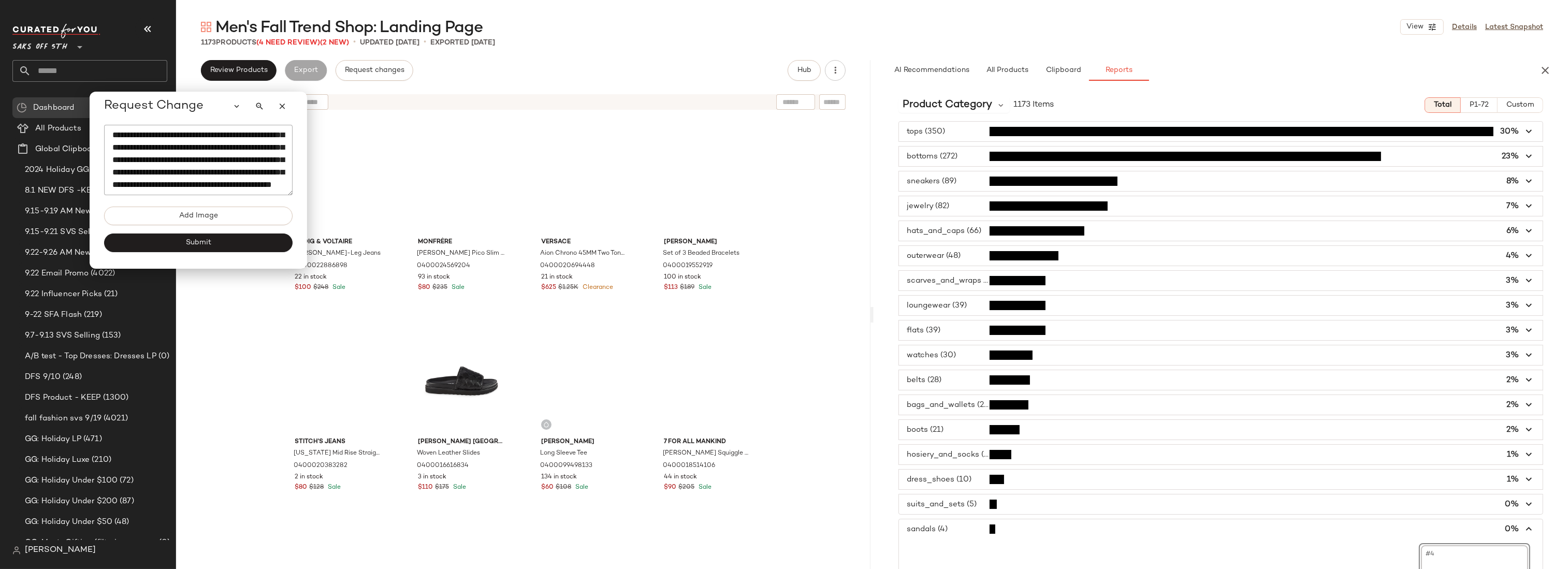
click at [1470, 107] on span "P1-72" at bounding box center [1479, 105] width 19 height 9
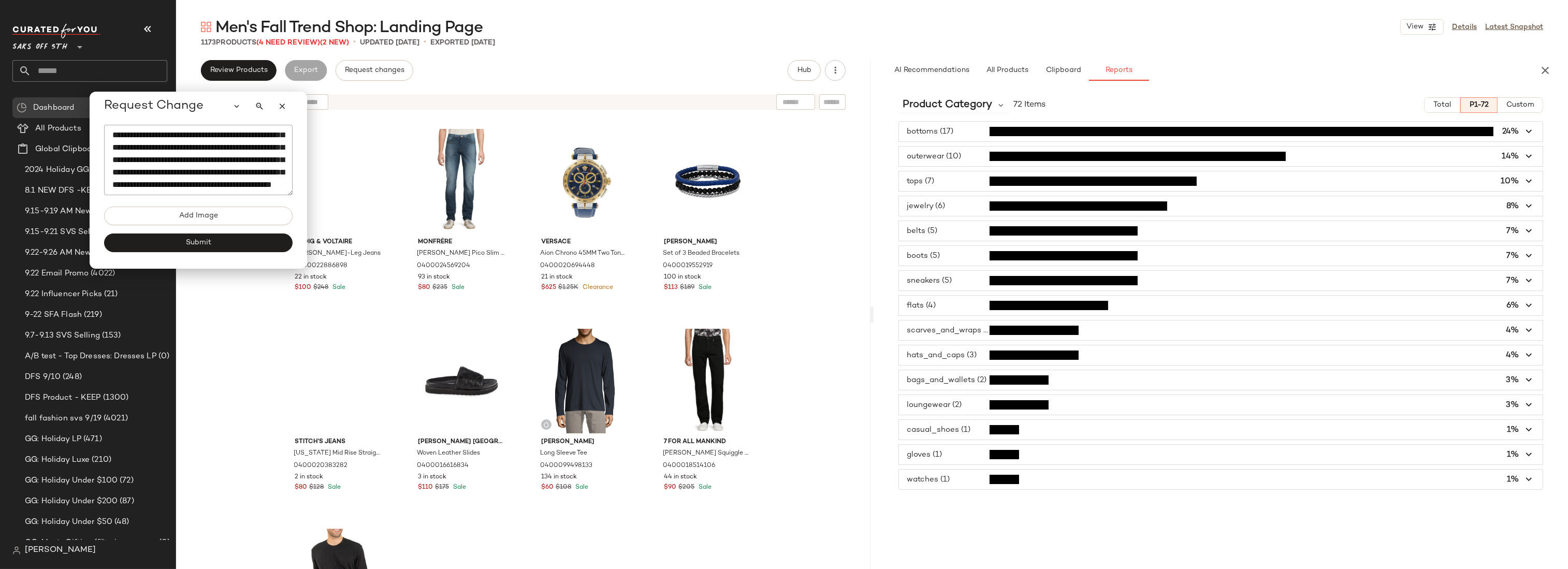
click at [933, 253] on span "button" at bounding box center [1220, 256] width 643 height 19
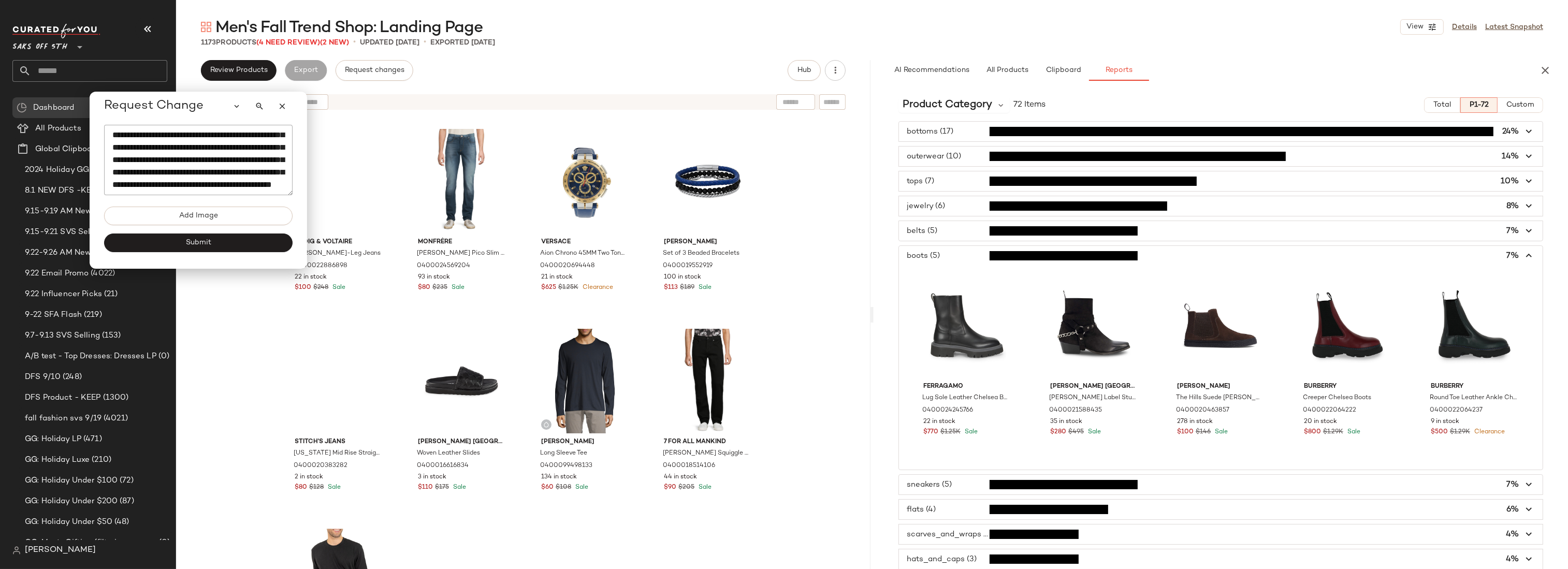
click at [933, 253] on span "button" at bounding box center [1220, 256] width 643 height 19
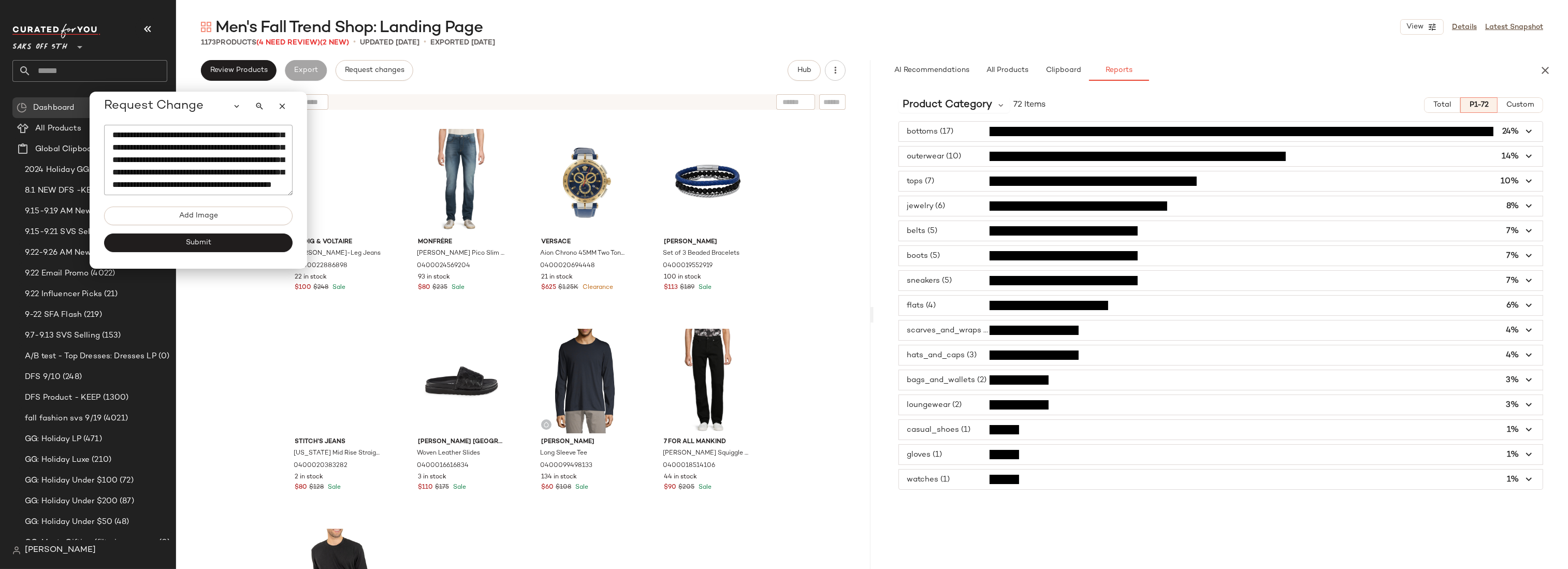
click at [934, 285] on span "button" at bounding box center [1220, 281] width 643 height 19
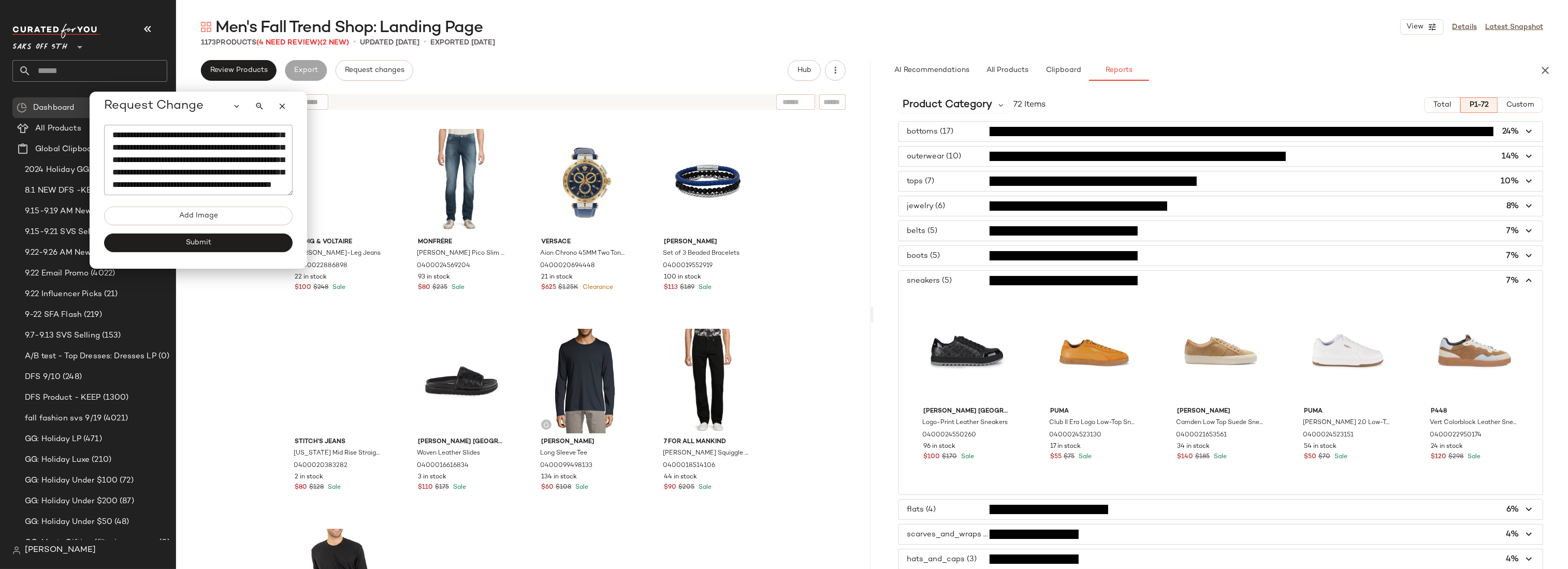
click at [952, 283] on span "button" at bounding box center [1220, 281] width 643 height 19
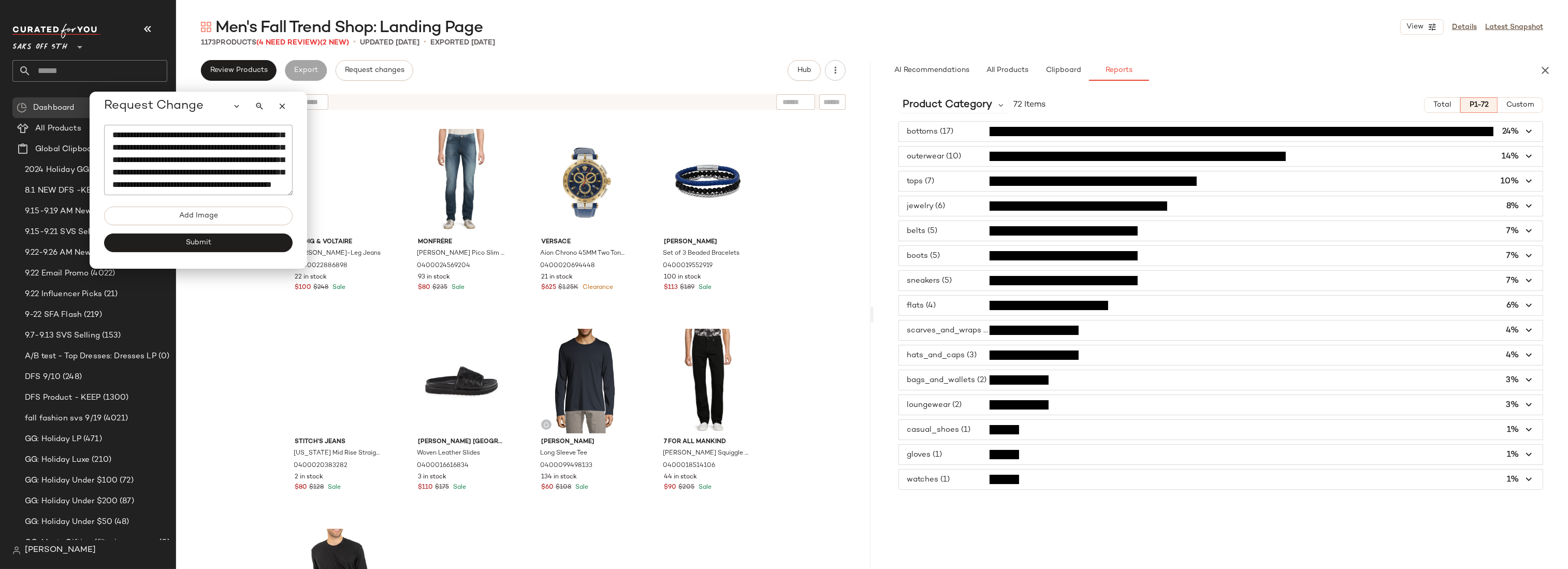
click at [954, 426] on span "button" at bounding box center [1220, 430] width 643 height 19
click at [951, 448] on span "button" at bounding box center [1220, 455] width 643 height 19
click at [951, 447] on span "button" at bounding box center [1220, 455] width 643 height 19
click at [949, 475] on span "button" at bounding box center [1220, 480] width 643 height 19
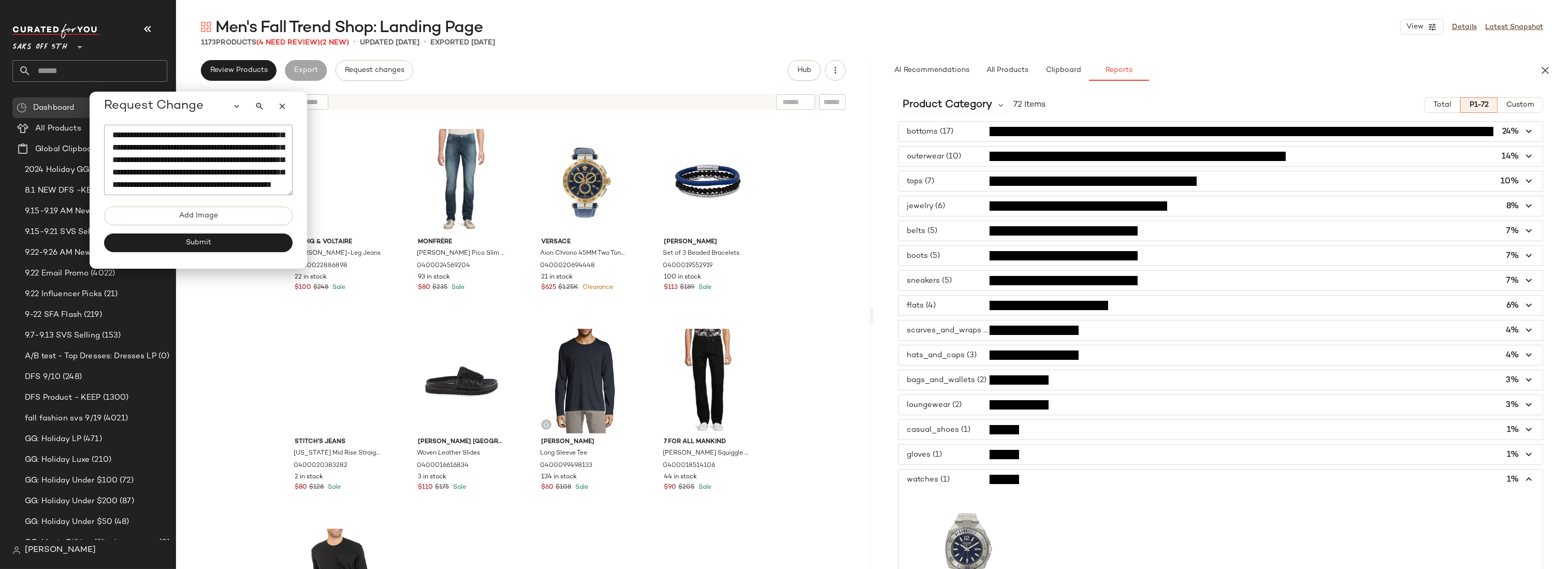
click at [949, 475] on span "button" at bounding box center [1220, 480] width 643 height 19
click at [254, 189] on textarea "**********" at bounding box center [198, 160] width 189 height 71
click at [1441, 108] on span "Total" at bounding box center [1442, 105] width 18 height 9
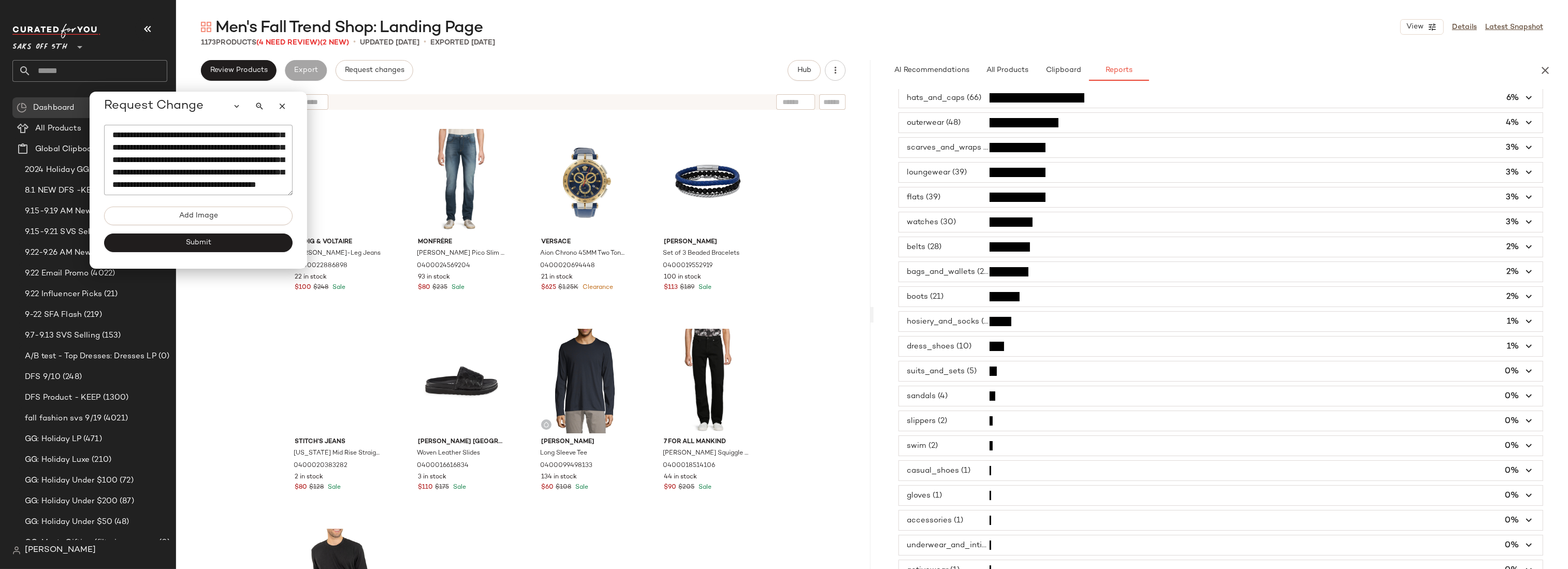
scroll to position [142, 0]
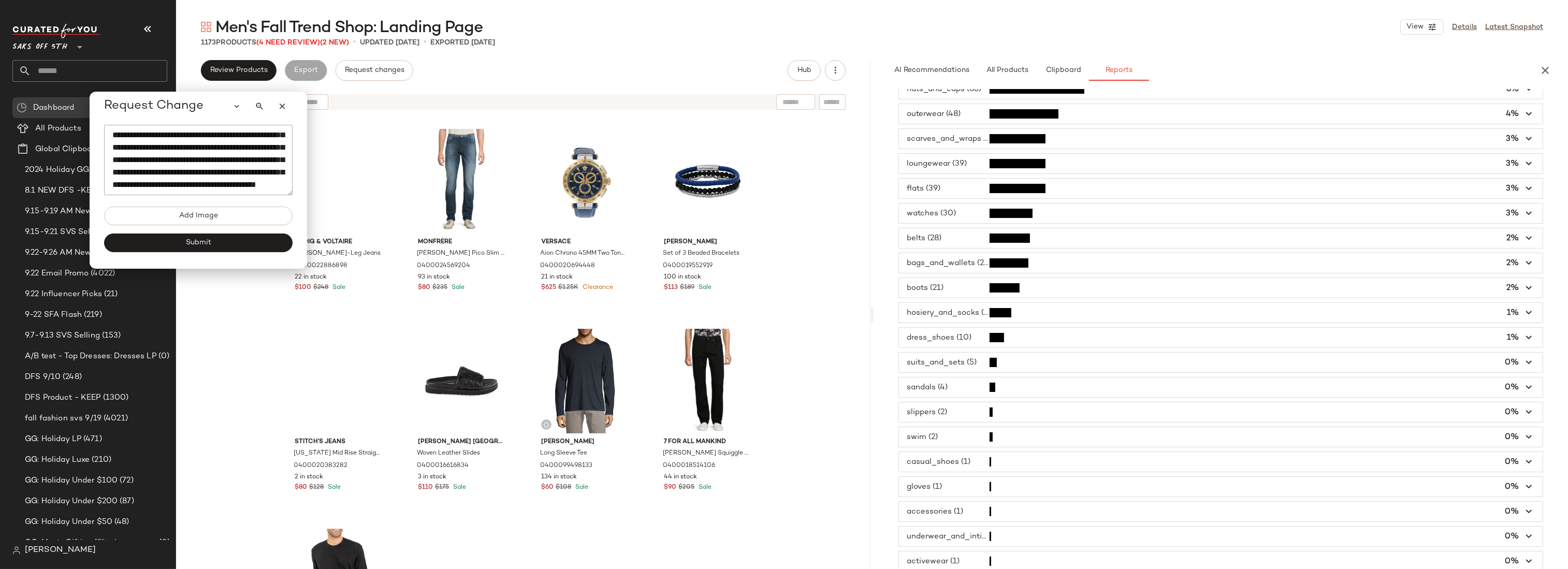
click at [932, 211] on span "button" at bounding box center [1220, 213] width 643 height 19
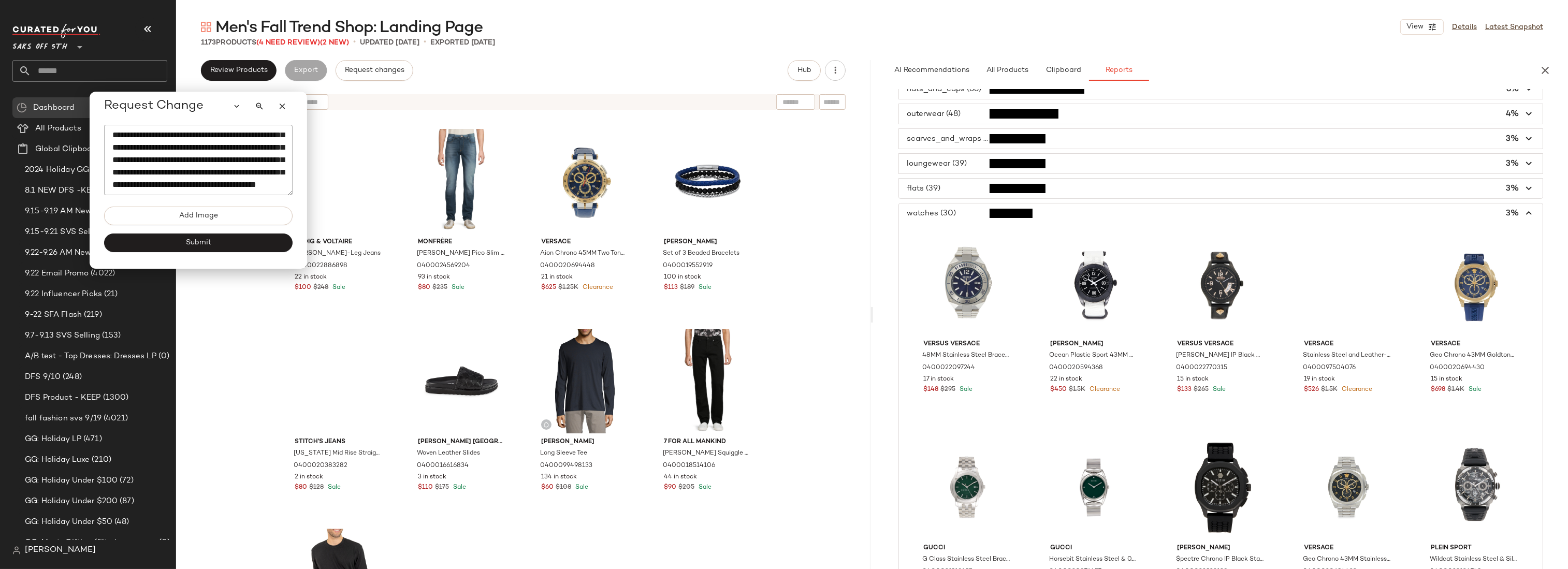
click at [932, 211] on span "button" at bounding box center [1220, 213] width 643 height 19
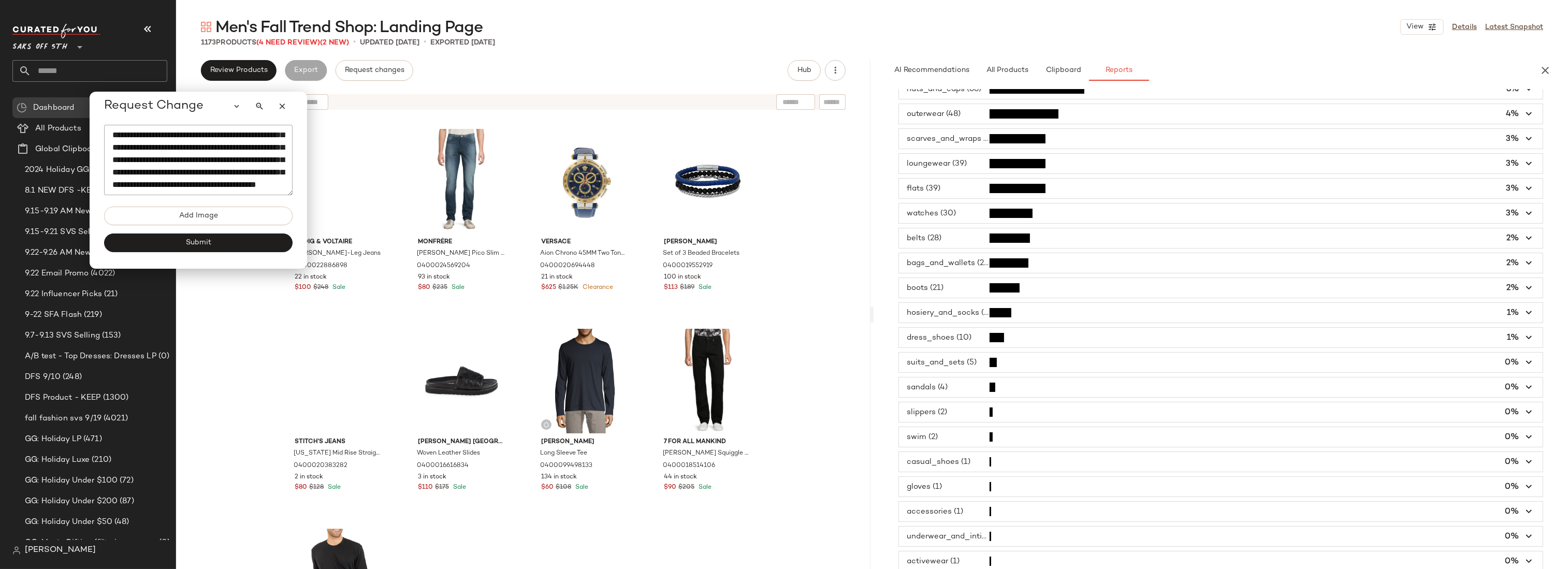
click at [185, 191] on textarea "**********" at bounding box center [198, 160] width 189 height 71
click at [885, 273] on div "tops (350) 30% bottoms (272) 23% sneakers (89) 8% jewelry (82) 7% hats_and_caps…" at bounding box center [1220, 275] width 695 height 592
click at [945, 320] on span "button" at bounding box center [1220, 313] width 643 height 19
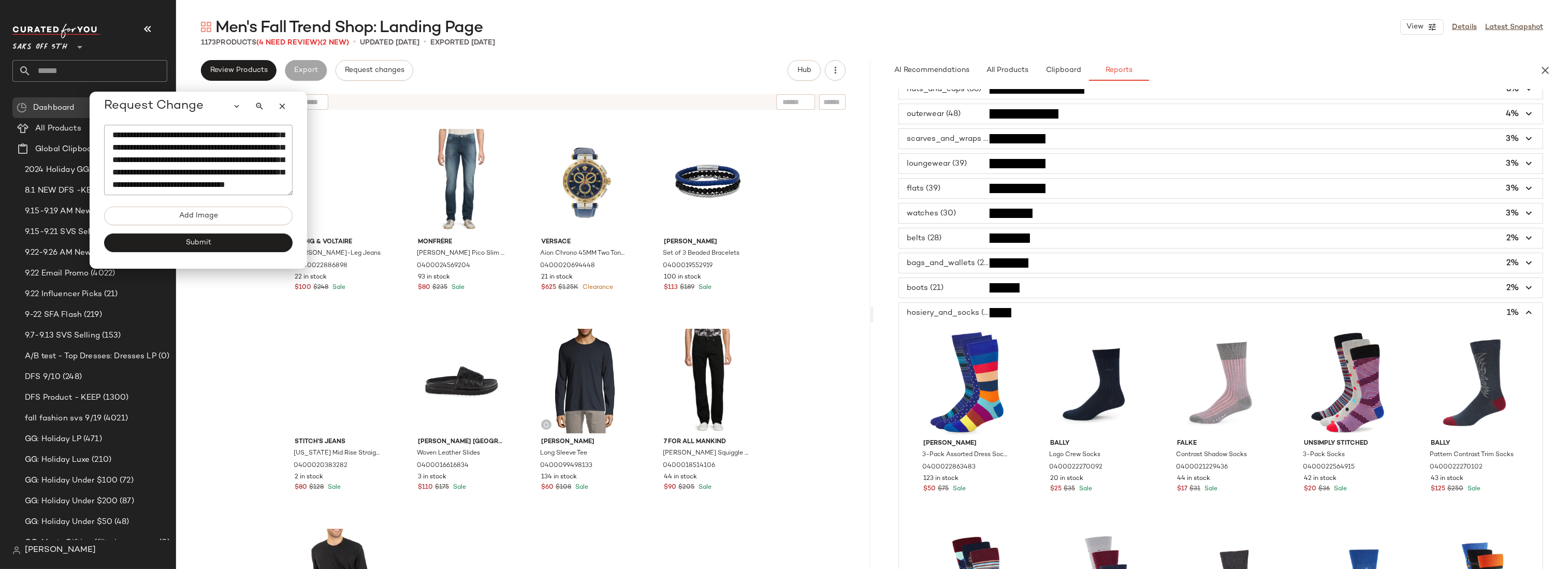
click at [951, 314] on span "button" at bounding box center [1220, 313] width 643 height 19
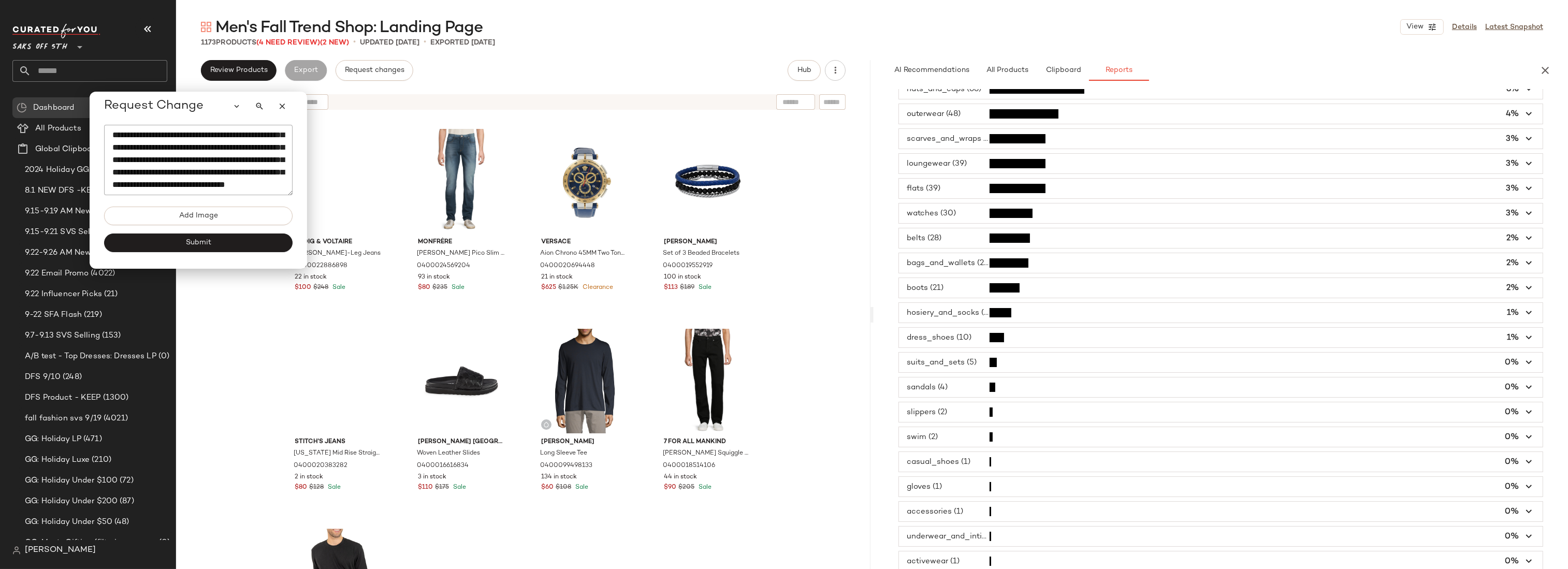
click at [234, 189] on textarea "**********" at bounding box center [198, 160] width 189 height 71
type textarea "**********"
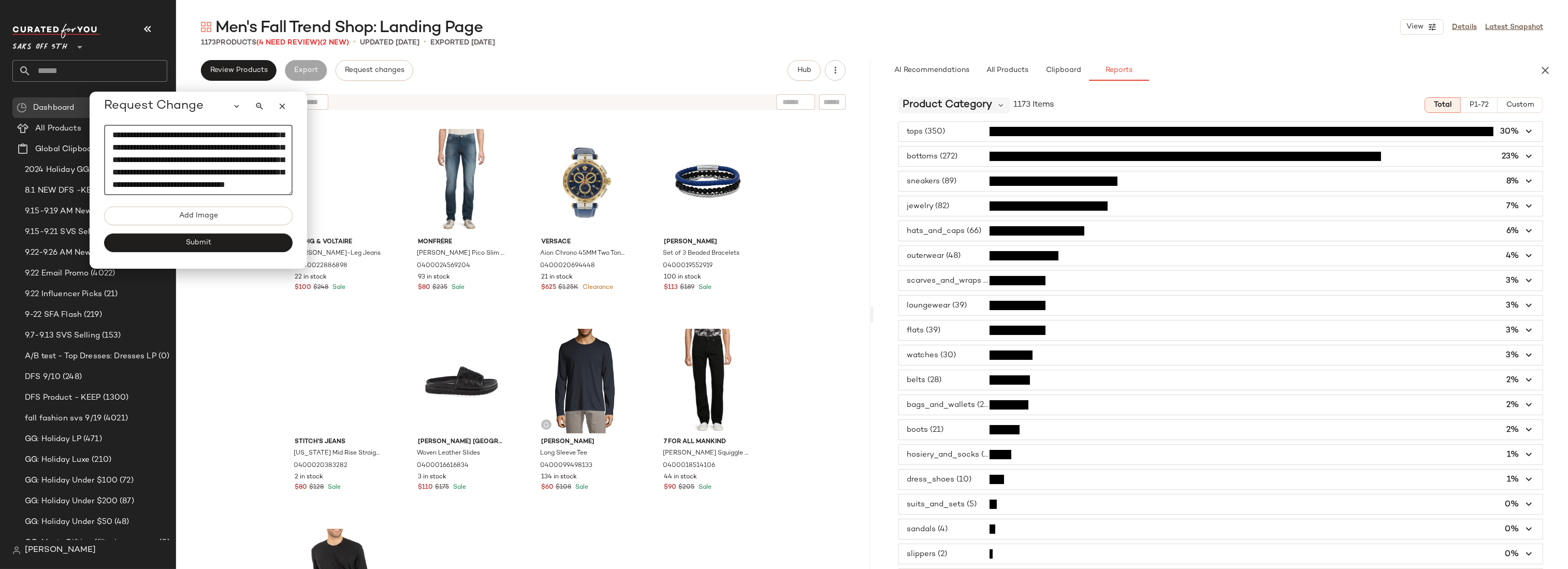
click at [992, 109] on div "Product Category" at bounding box center [954, 105] width 111 height 16
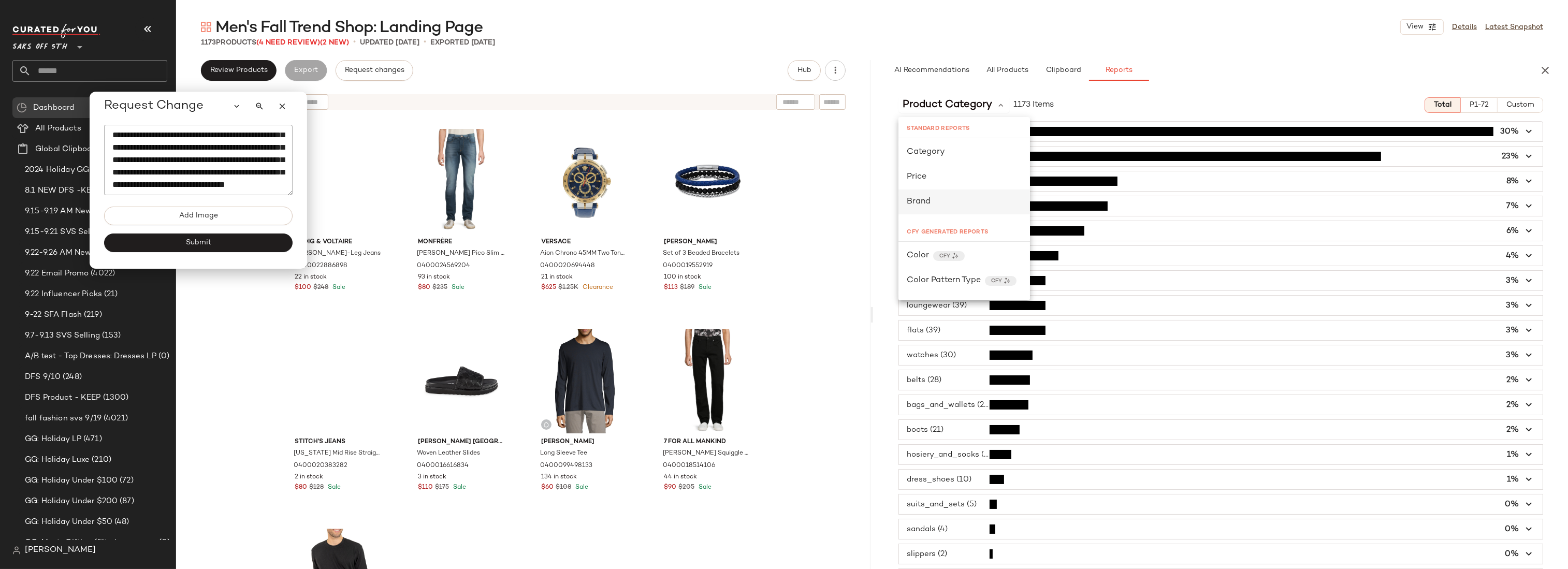
click at [929, 198] on span "Brand" at bounding box center [919, 201] width 24 height 9
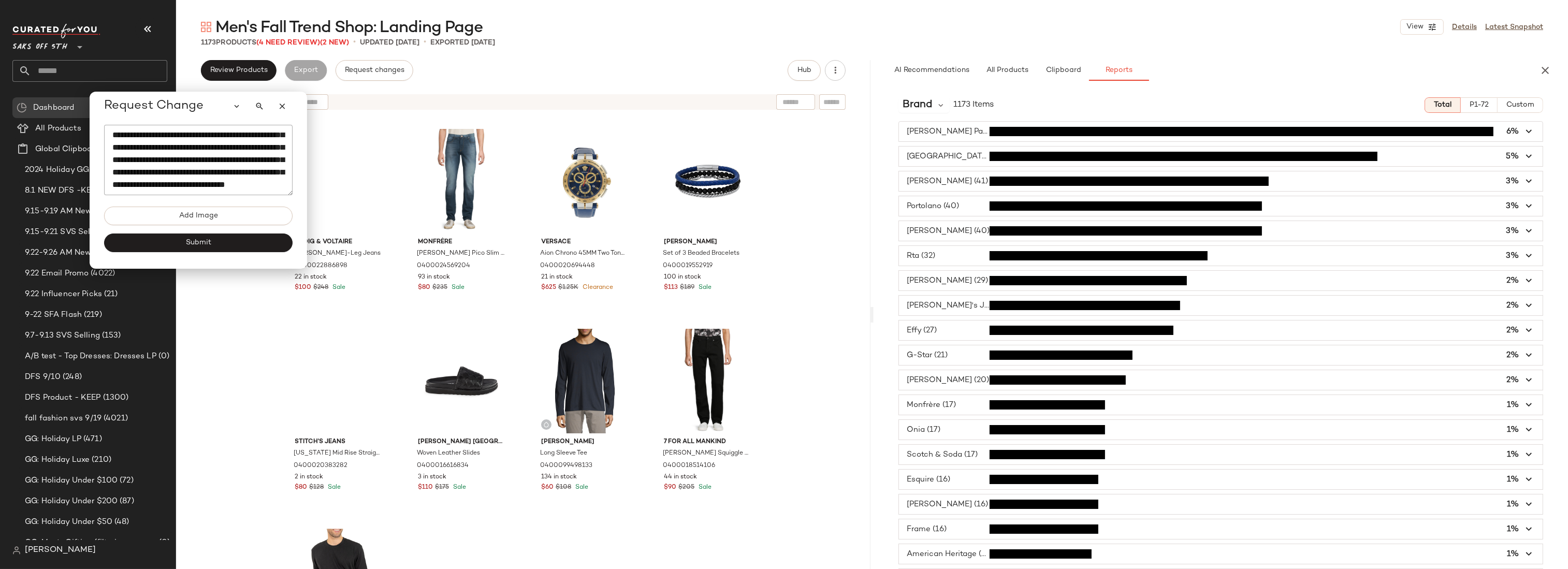
scroll to position [74, 0]
click at [205, 245] on span "Submit" at bounding box center [198, 243] width 26 height 9
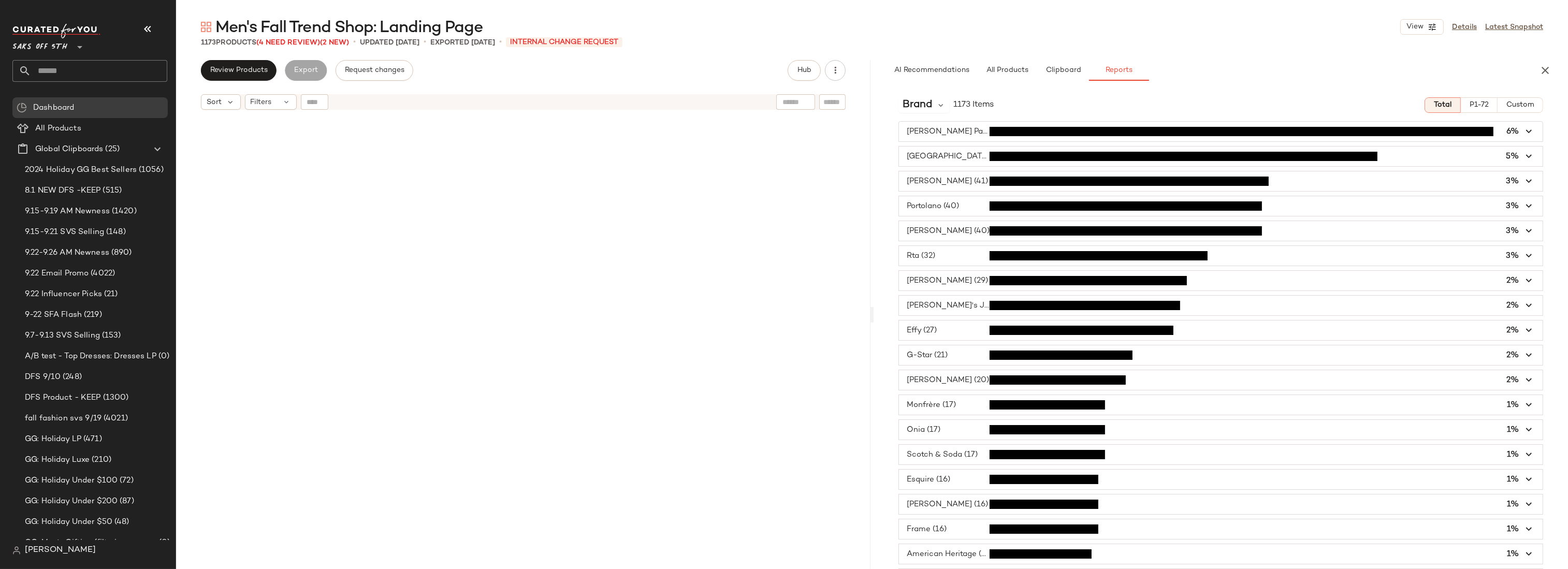
scroll to position [0, 0]
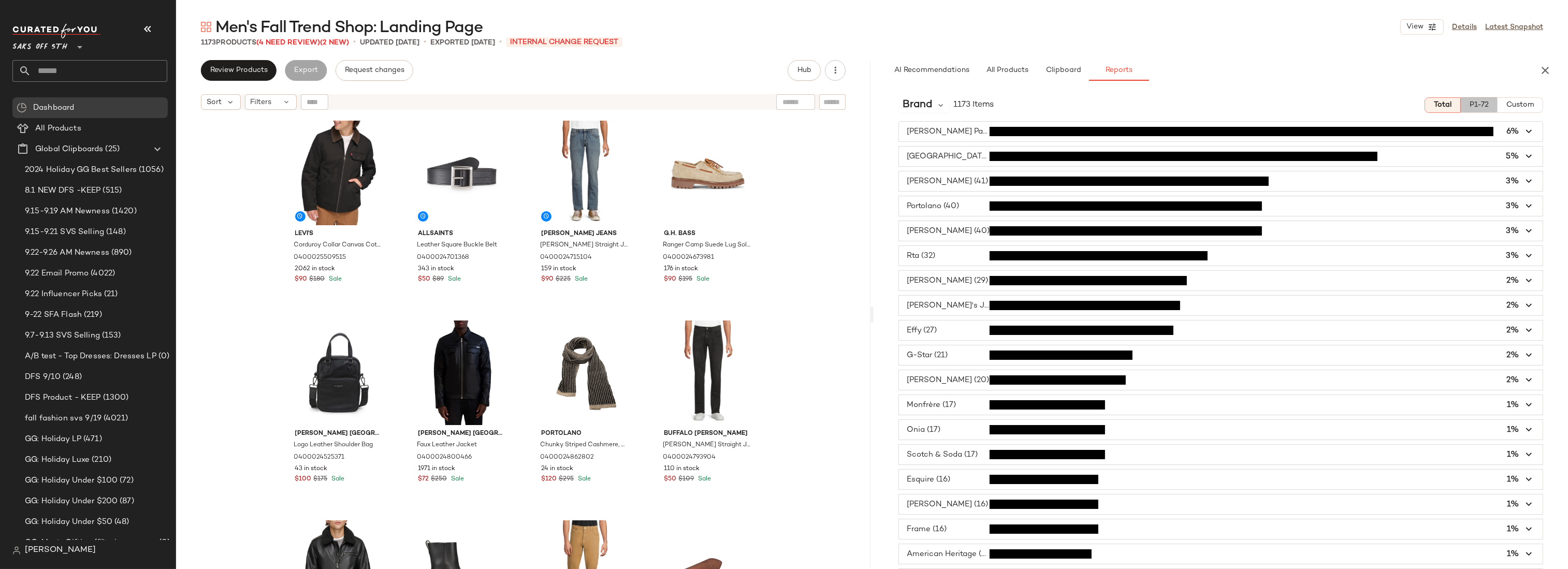
click at [1466, 97] on button "P1-72" at bounding box center [1479, 105] width 37 height 16
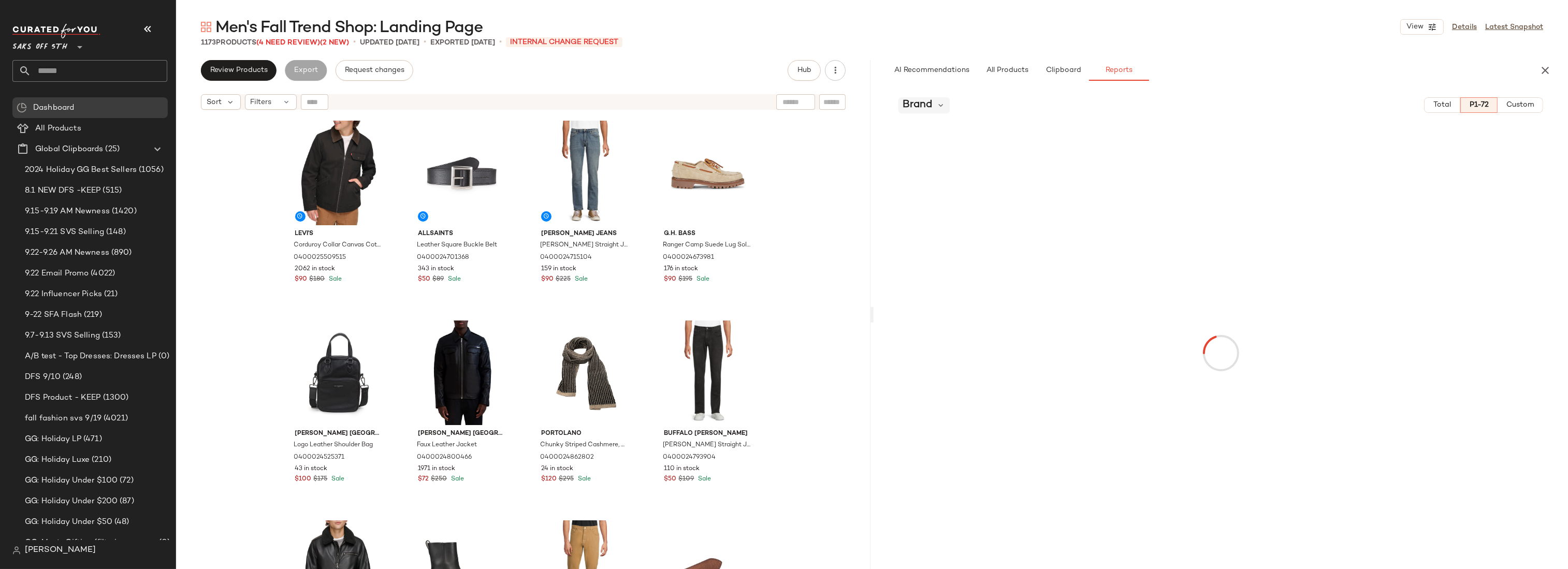
click at [911, 105] on span "Brand" at bounding box center [917, 105] width 29 height 16
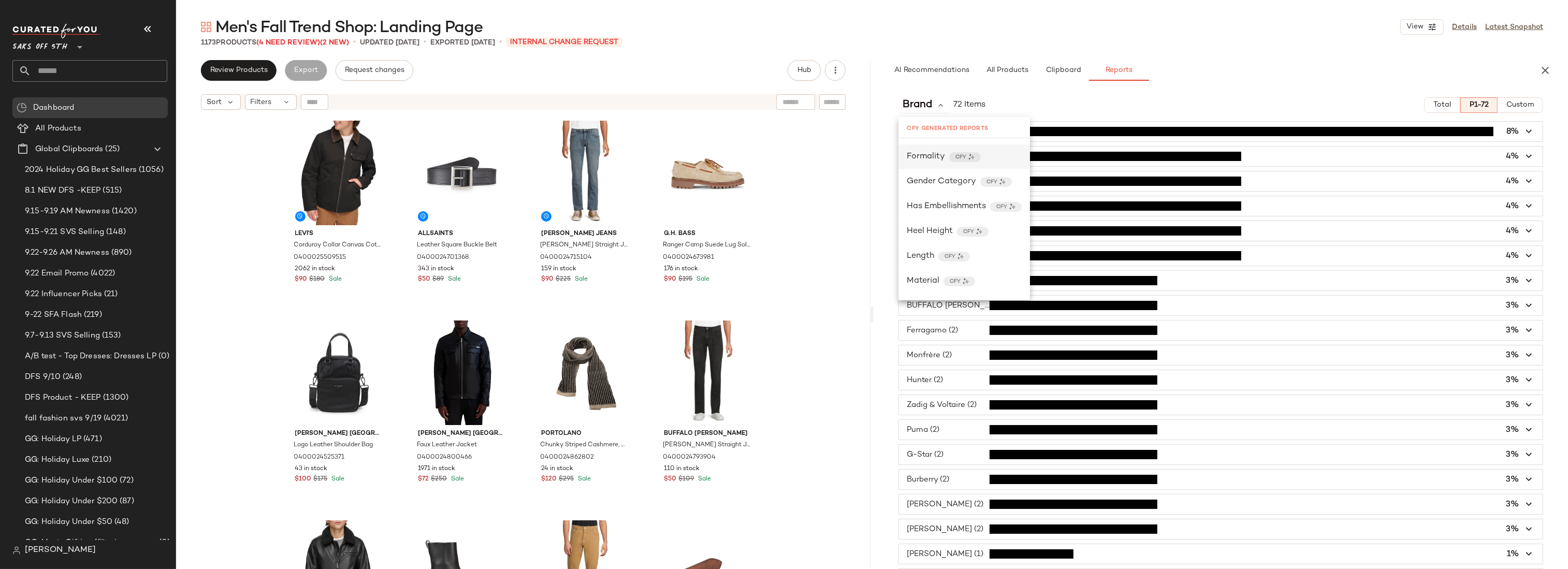
scroll to position [173, 0]
click at [931, 155] on span "Formality" at bounding box center [926, 157] width 38 height 12
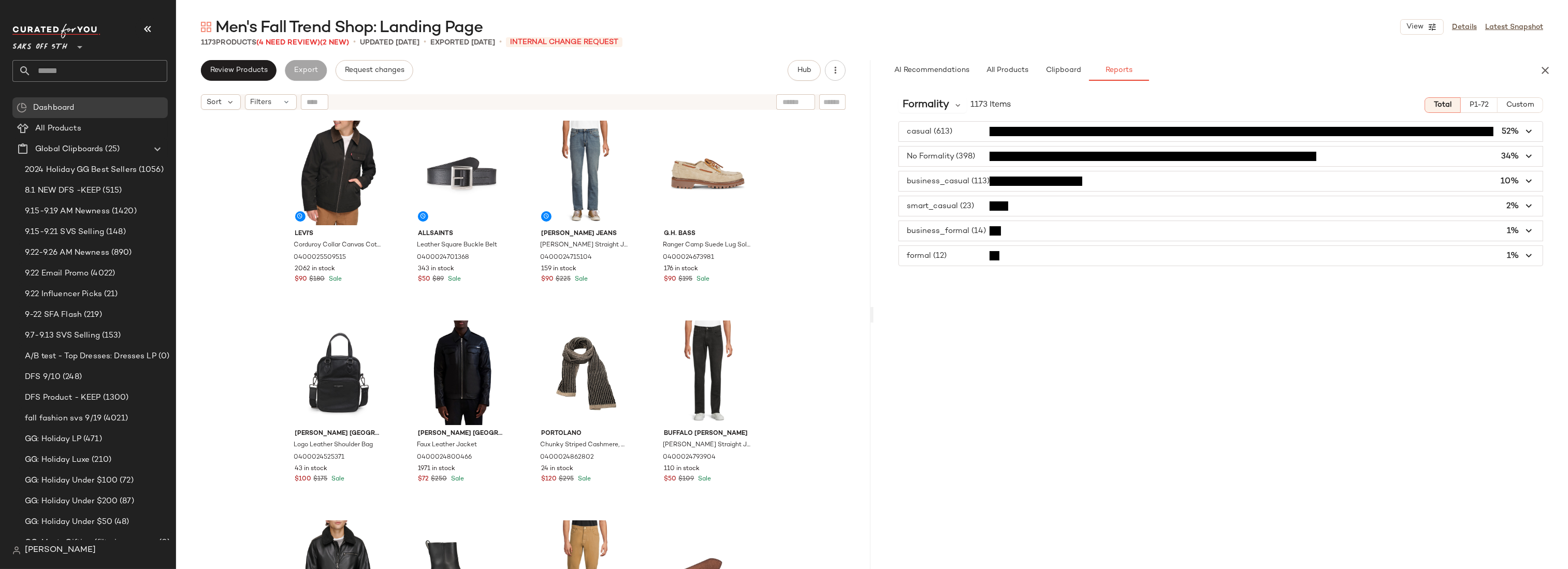
click at [959, 155] on span "button" at bounding box center [1220, 156] width 643 height 19
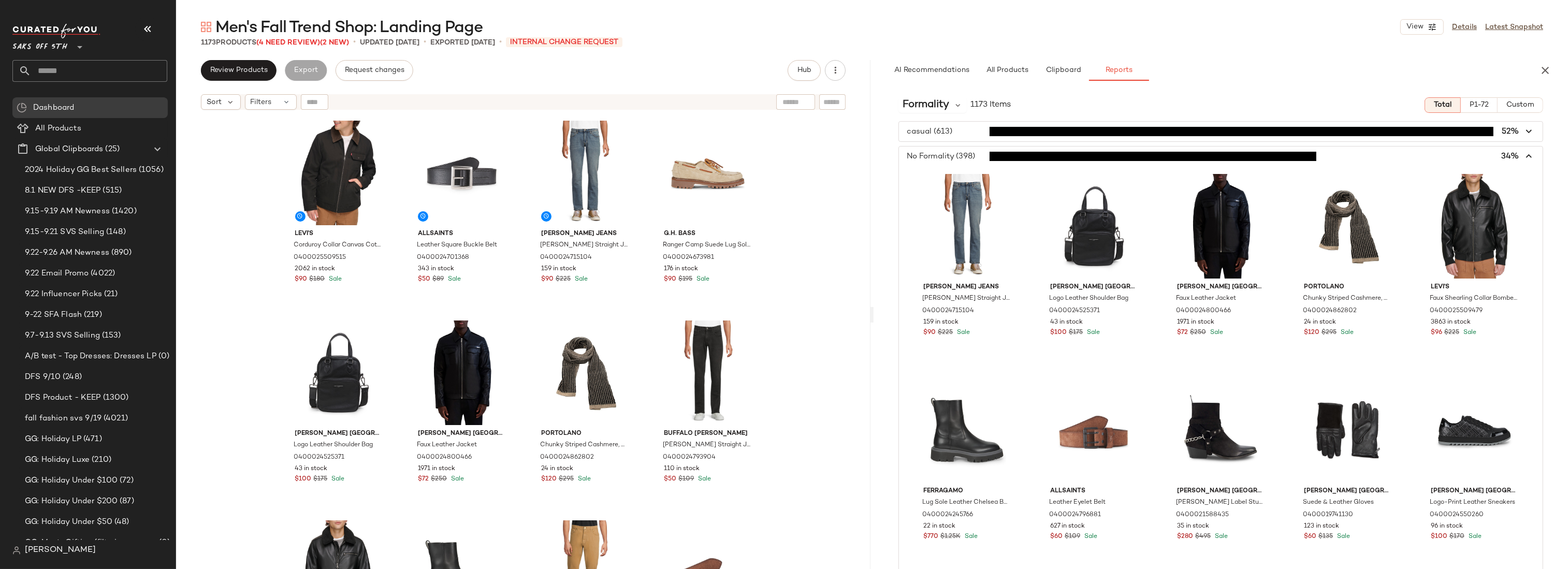
click at [959, 155] on span "button" at bounding box center [1220, 156] width 643 height 19
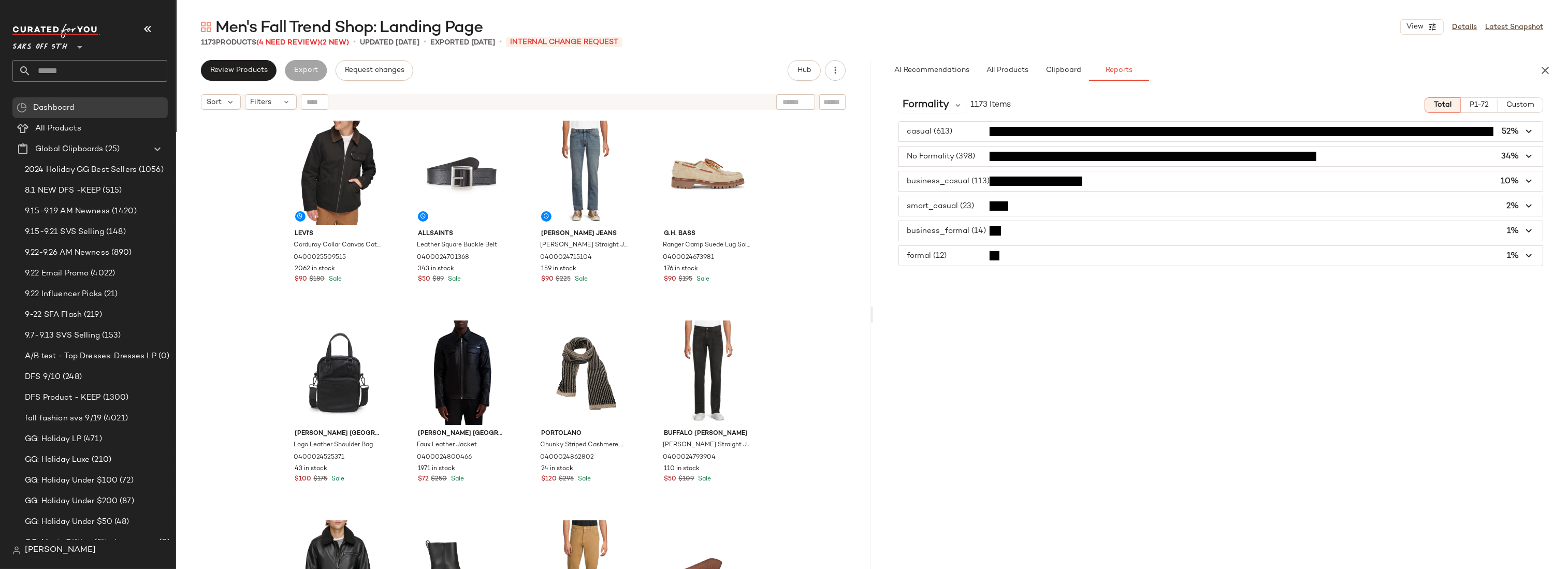
click at [1482, 106] on span "P1-72" at bounding box center [1479, 105] width 19 height 9
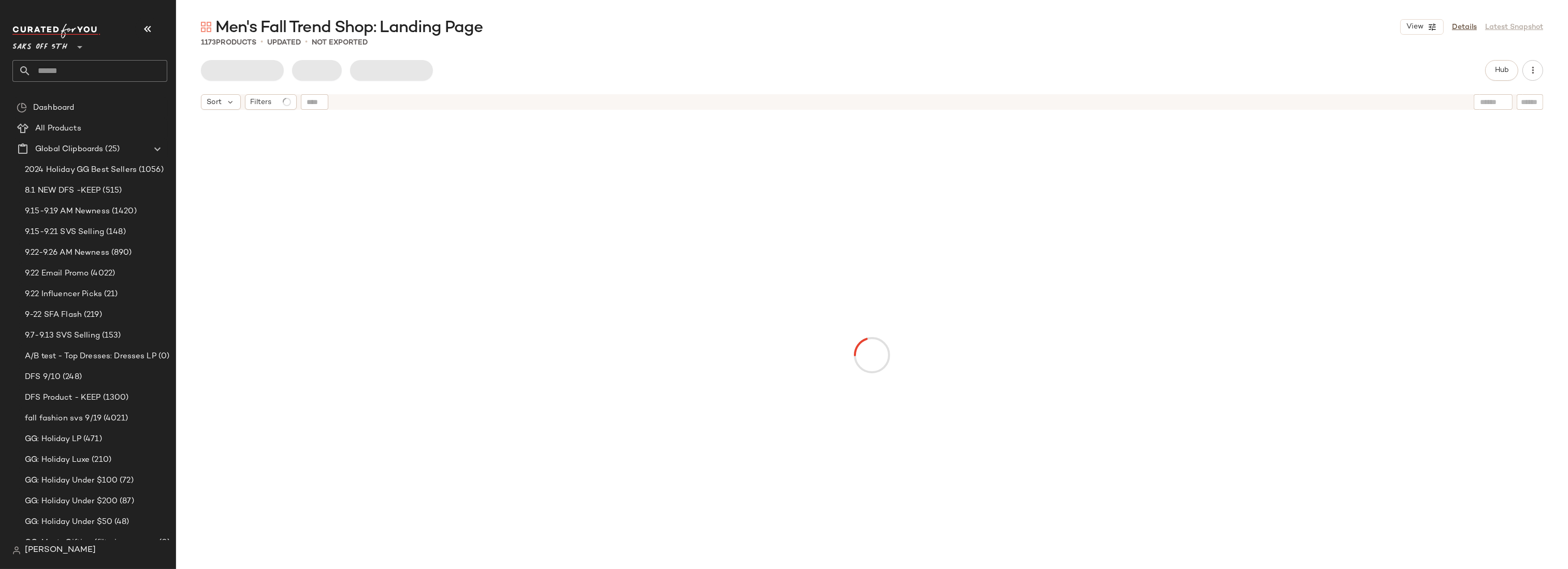
click at [57, 69] on input "text" at bounding box center [99, 71] width 136 height 22
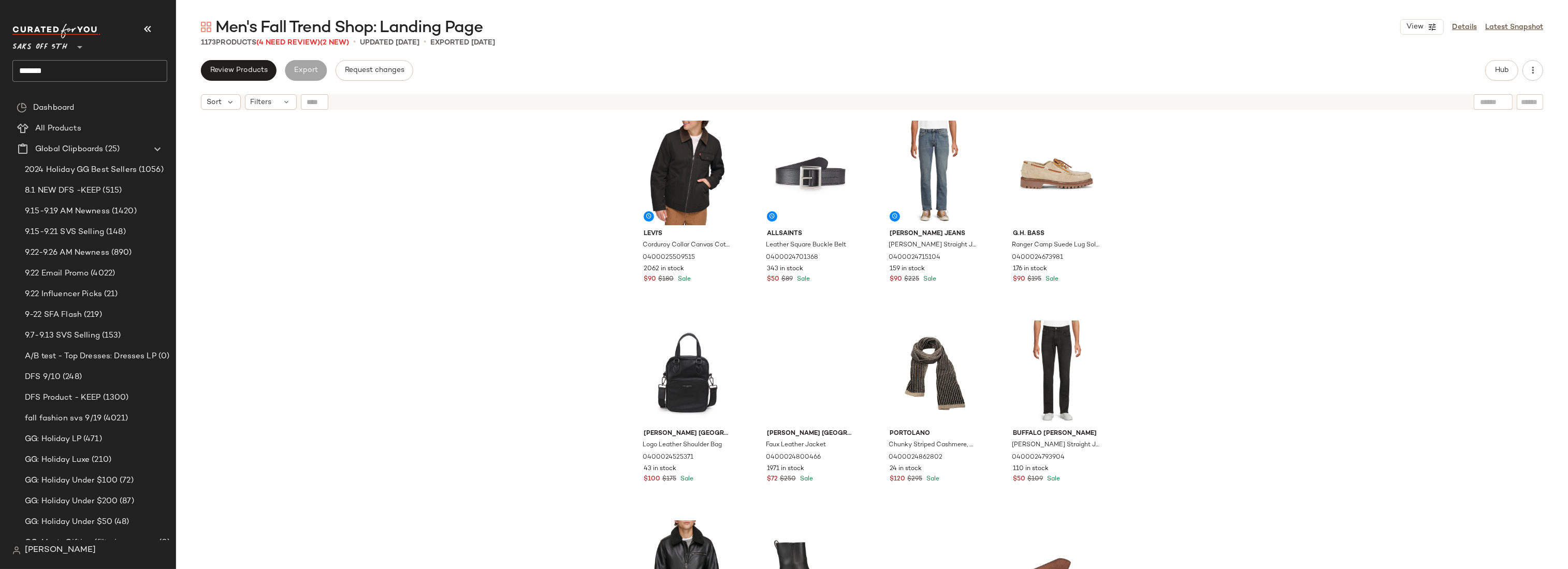
click at [349, 145] on div "Levi's Corduroy Collar Canvas Cotton Depot Jacket 0400025509515 2062 in stock $…" at bounding box center [872, 355] width 1392 height 480
drag, startPoint x: 60, startPoint y: 70, endPoint x: 7, endPoint y: 67, distance: 53.1
click at [7, 67] on nav "Saks OFF 5TH ** ******* Dashboard All Products Global Clipboards (25) 2024 Holi…" at bounding box center [88, 284] width 176 height 569
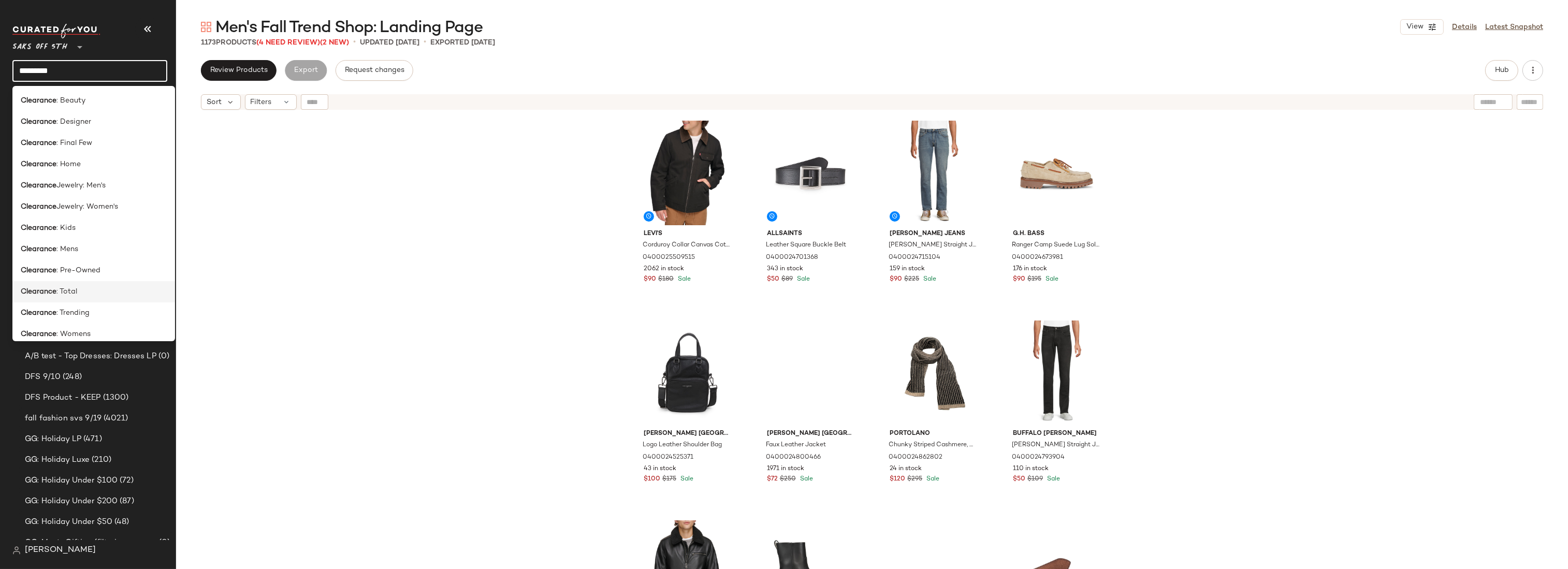
type input "*********"
click at [83, 293] on div "Clearance : Total" at bounding box center [94, 291] width 146 height 11
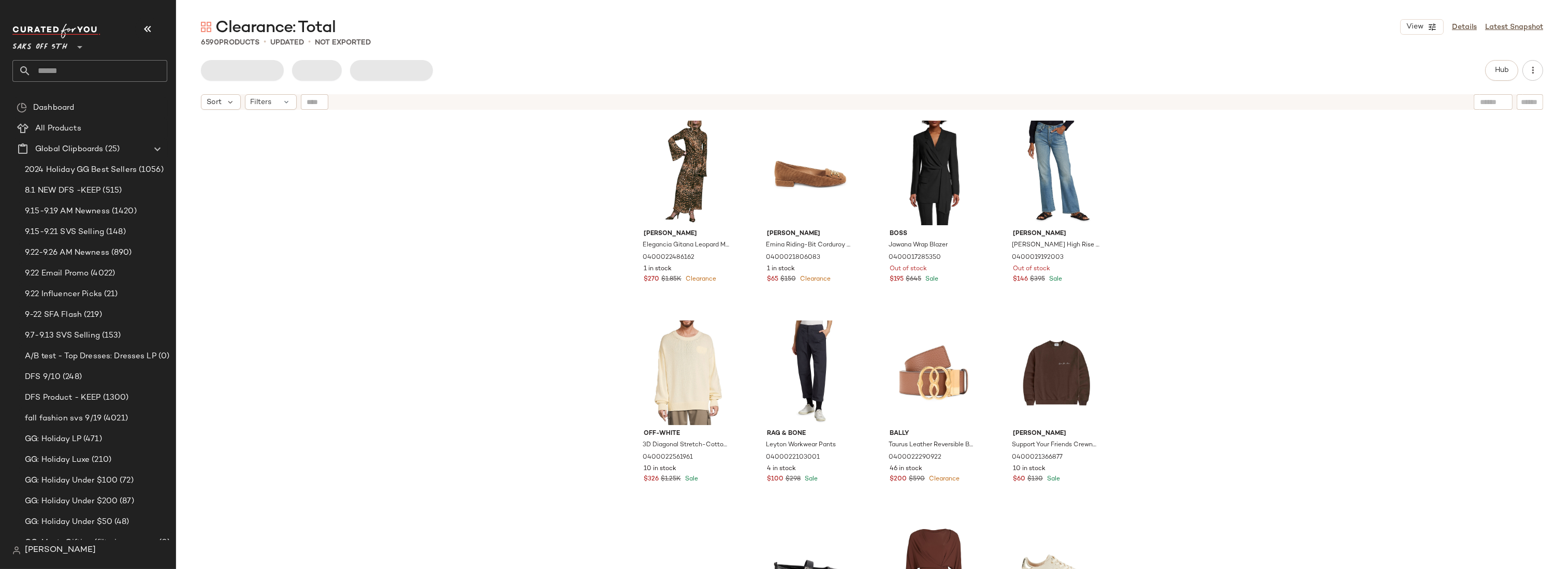
click at [1225, 162] on div "Johanna Ortiz Elegancia Gitana Leopard Maxi Dress 0400022486162 1 in stock $270…" at bounding box center [872, 355] width 1392 height 480
click at [1501, 74] on span "Hub" at bounding box center [1502, 71] width 15 height 9
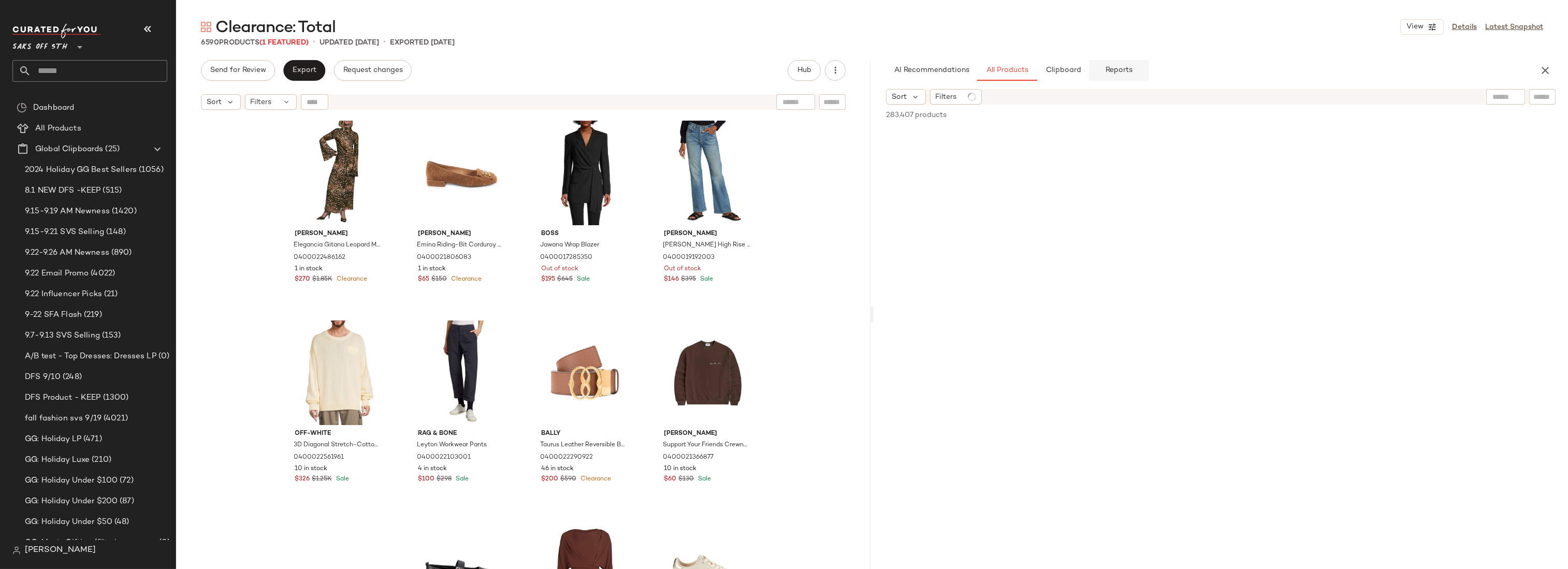
click at [1136, 78] on button "Reports" at bounding box center [1119, 71] width 60 height 21
click at [1480, 106] on span "P1-72" at bounding box center [1479, 105] width 19 height 9
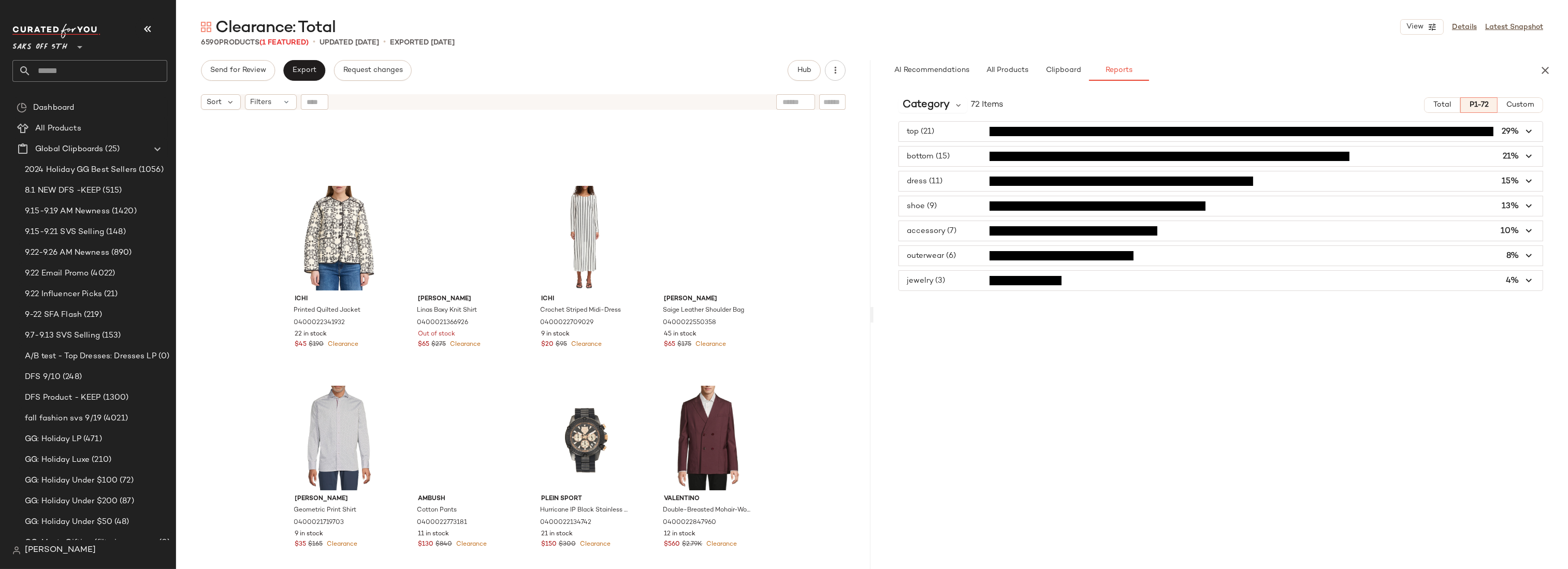
scroll to position [699, 0]
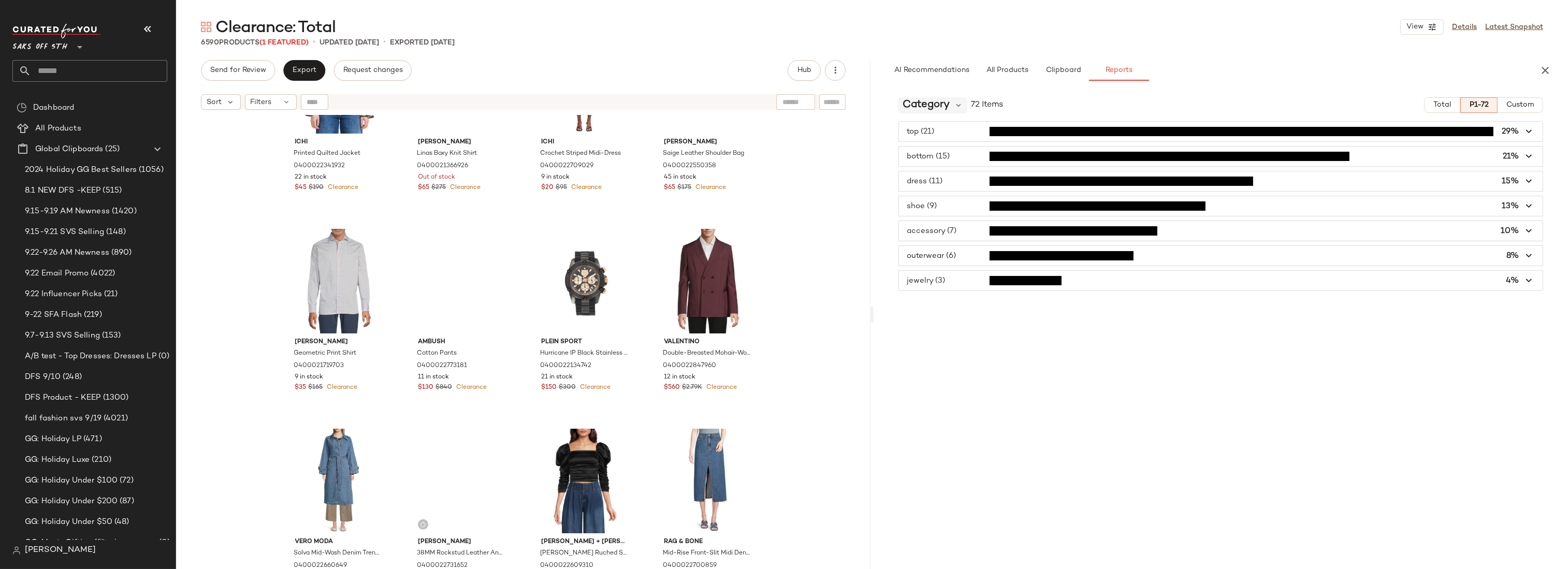
click at [949, 104] on span "Category" at bounding box center [926, 105] width 47 height 16
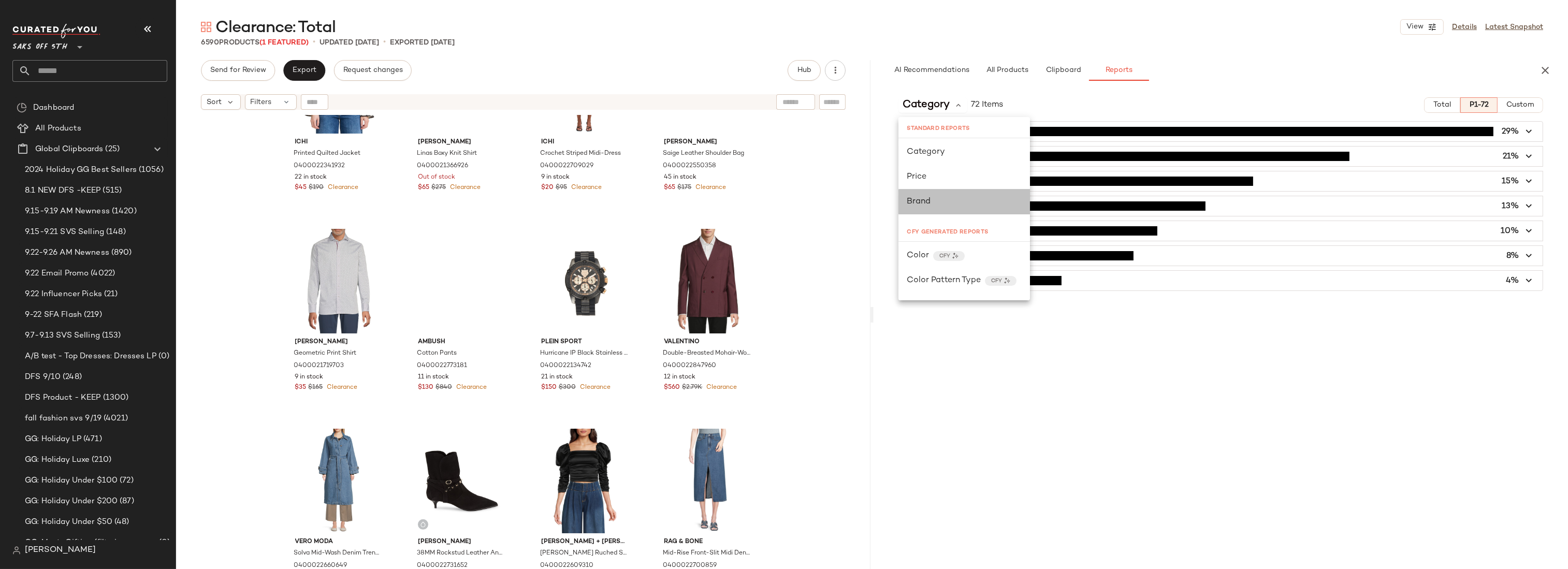
click at [929, 204] on span "Brand" at bounding box center [919, 201] width 24 height 9
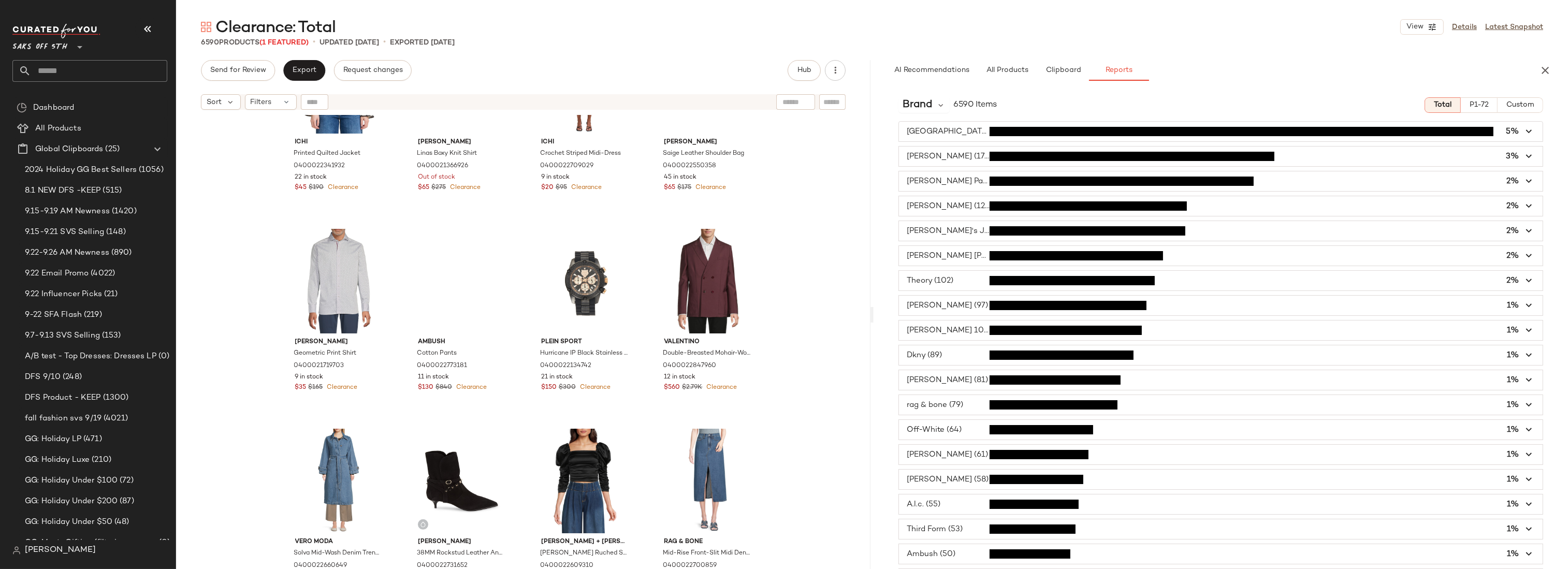
click at [1469, 102] on span "P1-72" at bounding box center [1479, 105] width 19 height 9
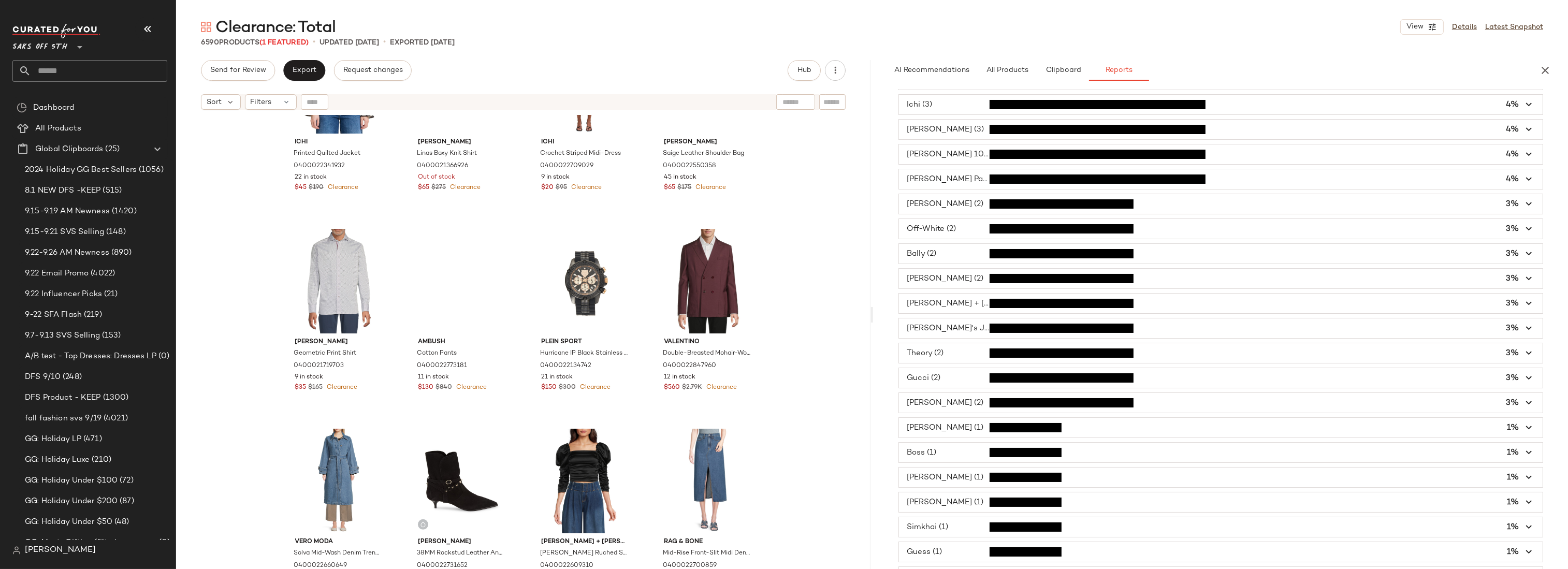
scroll to position [0, 0]
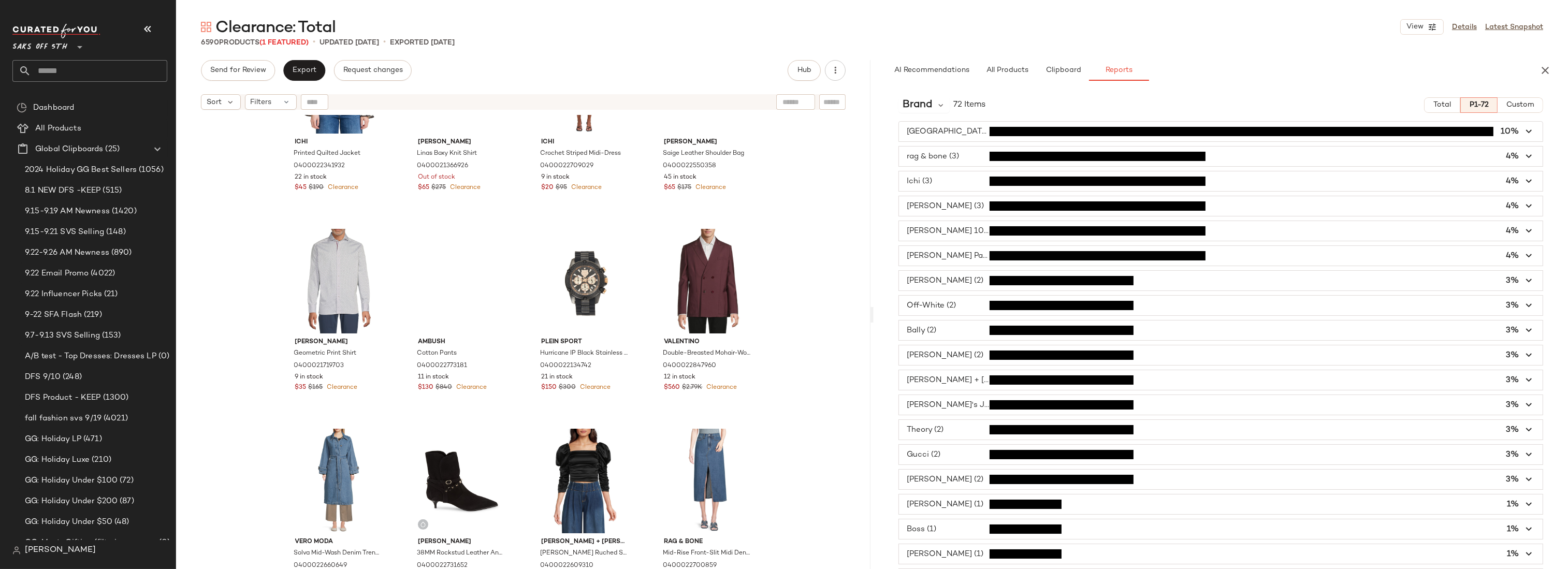
click at [793, 296] on div "Ichi Printed Quilted Jacket 0400022341932 22 in stock $45 $190 Clearance Krost …" at bounding box center [523, 355] width 695 height 480
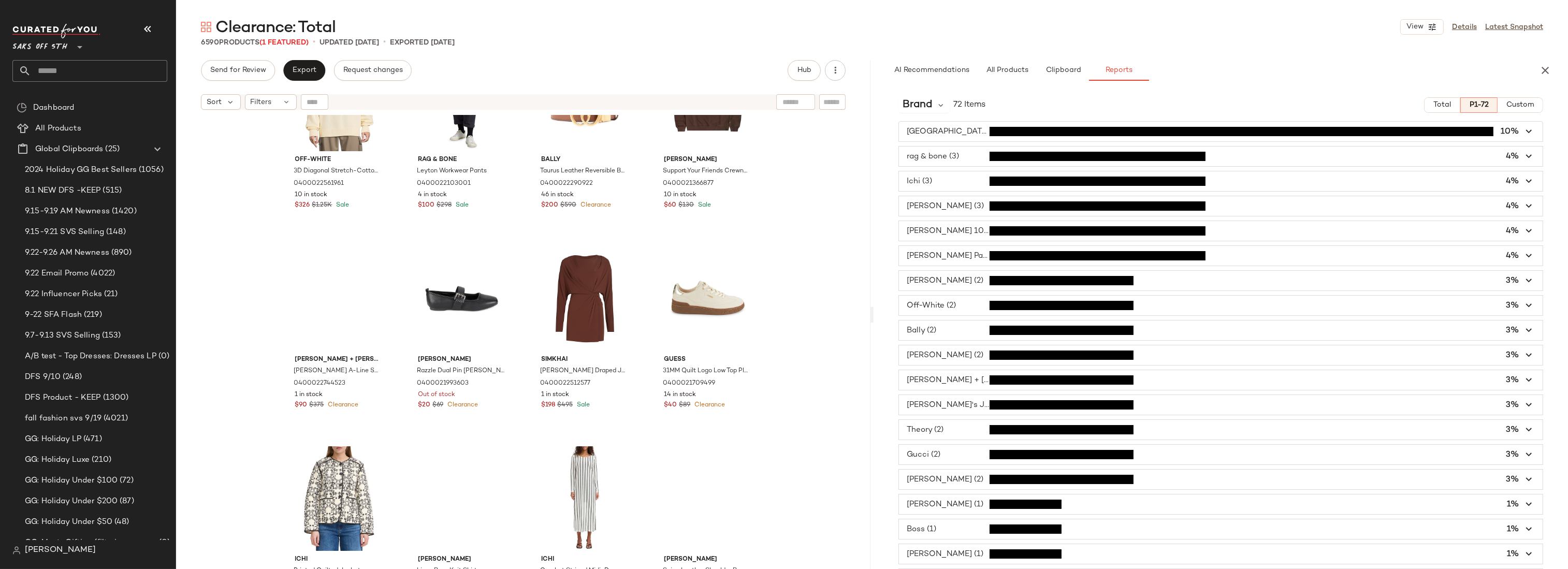
scroll to position [307, 0]
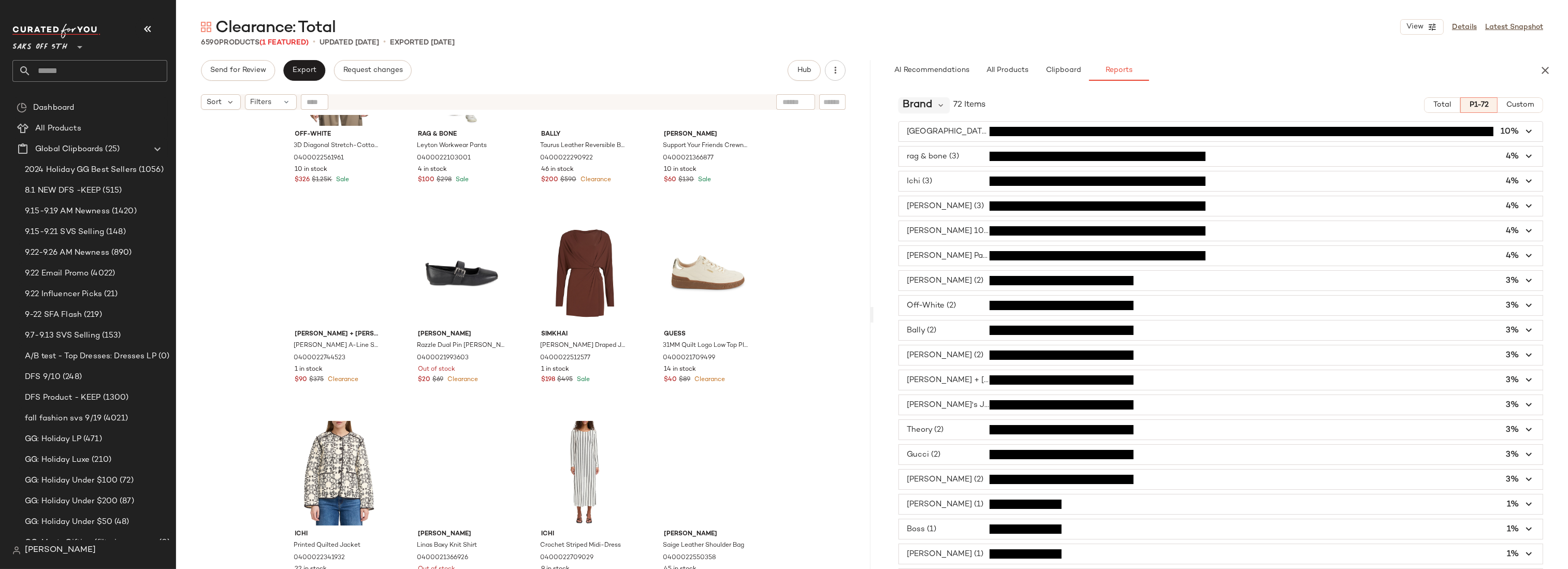
click at [909, 102] on span "Brand" at bounding box center [917, 105] width 29 height 16
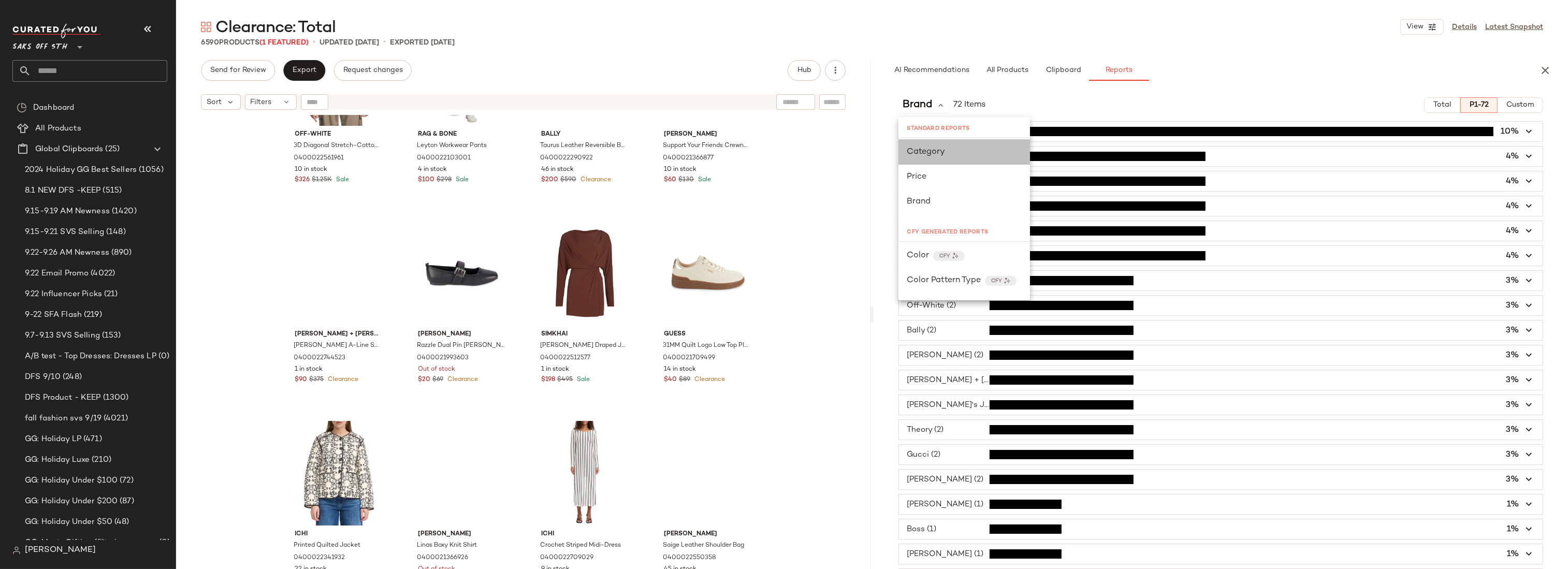
click at [933, 153] on span "Category" at bounding box center [926, 152] width 38 height 9
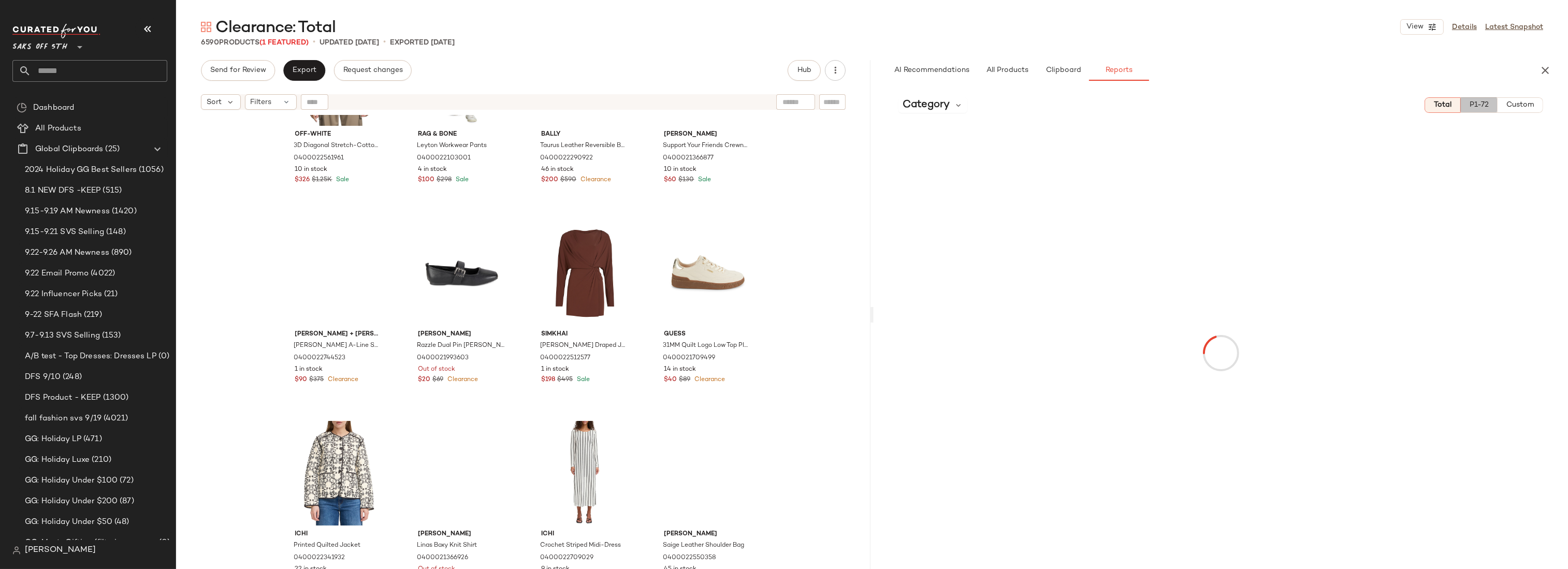
click at [1478, 109] on span "P1-72" at bounding box center [1479, 105] width 19 height 9
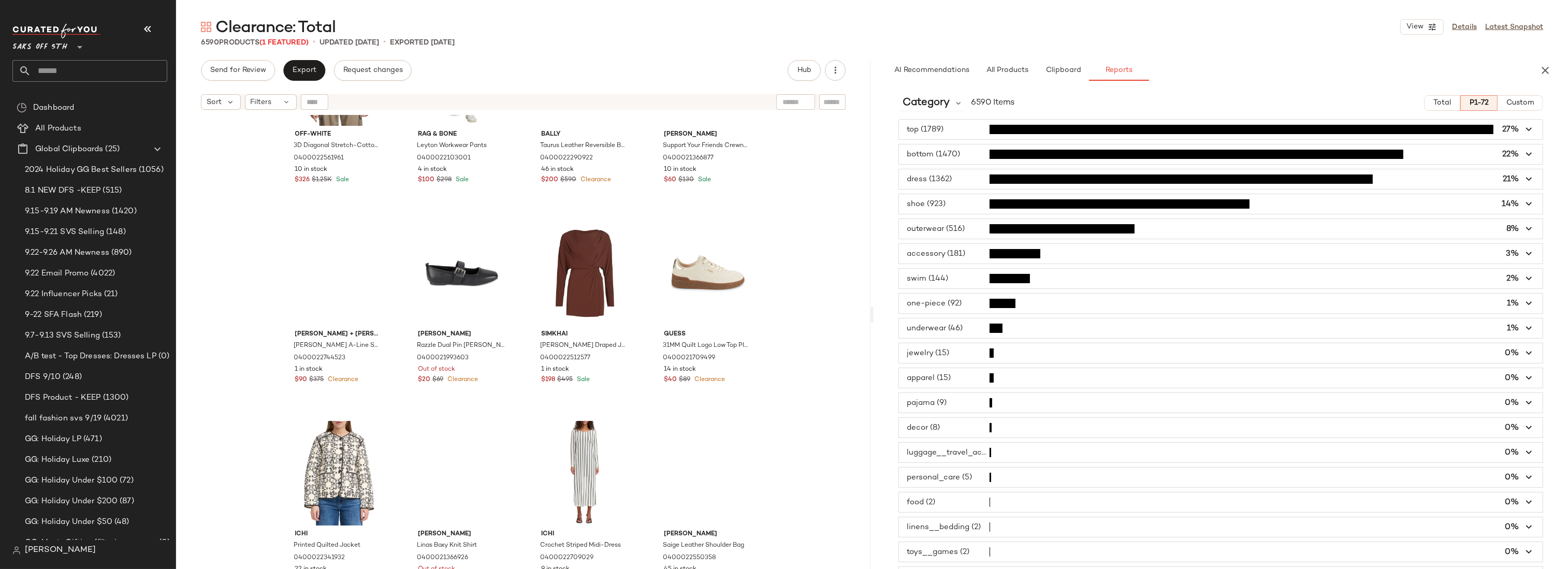
scroll to position [0, 0]
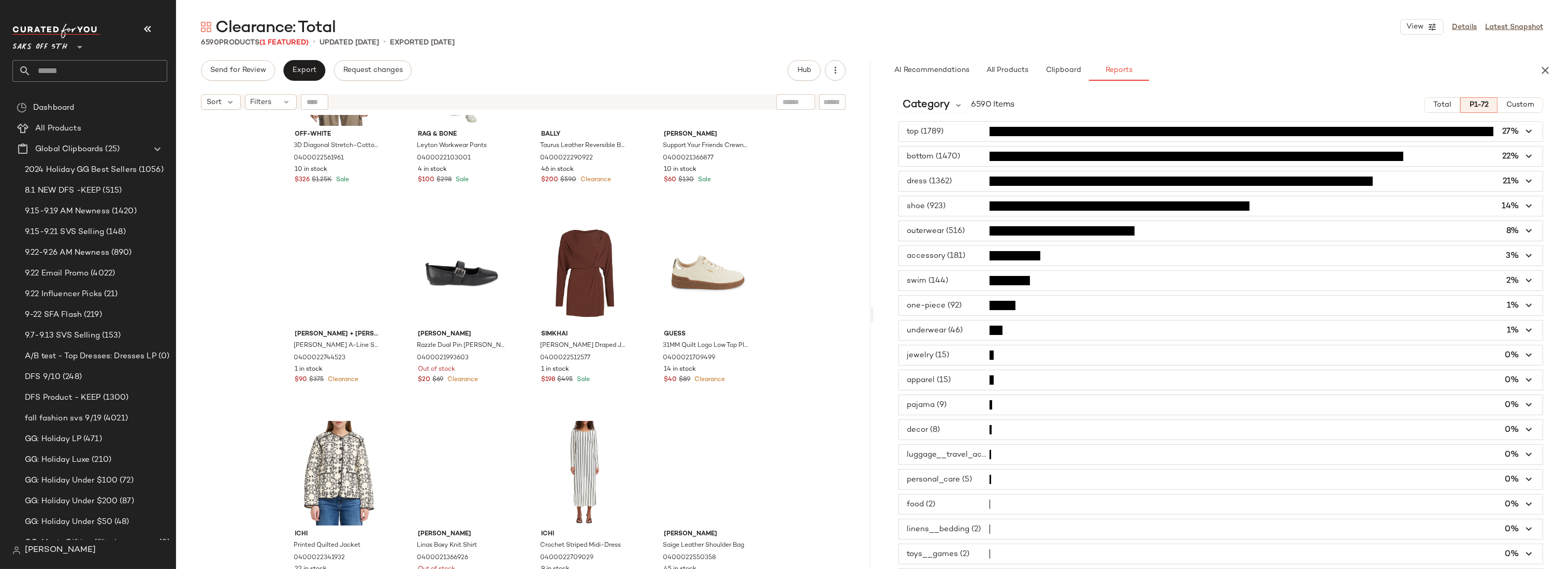
click at [807, 262] on div "Off-White 3D Diagonal Stretch-Cotton Sweater 0400022561961 10 in stock $326 $1.…" at bounding box center [523, 355] width 695 height 480
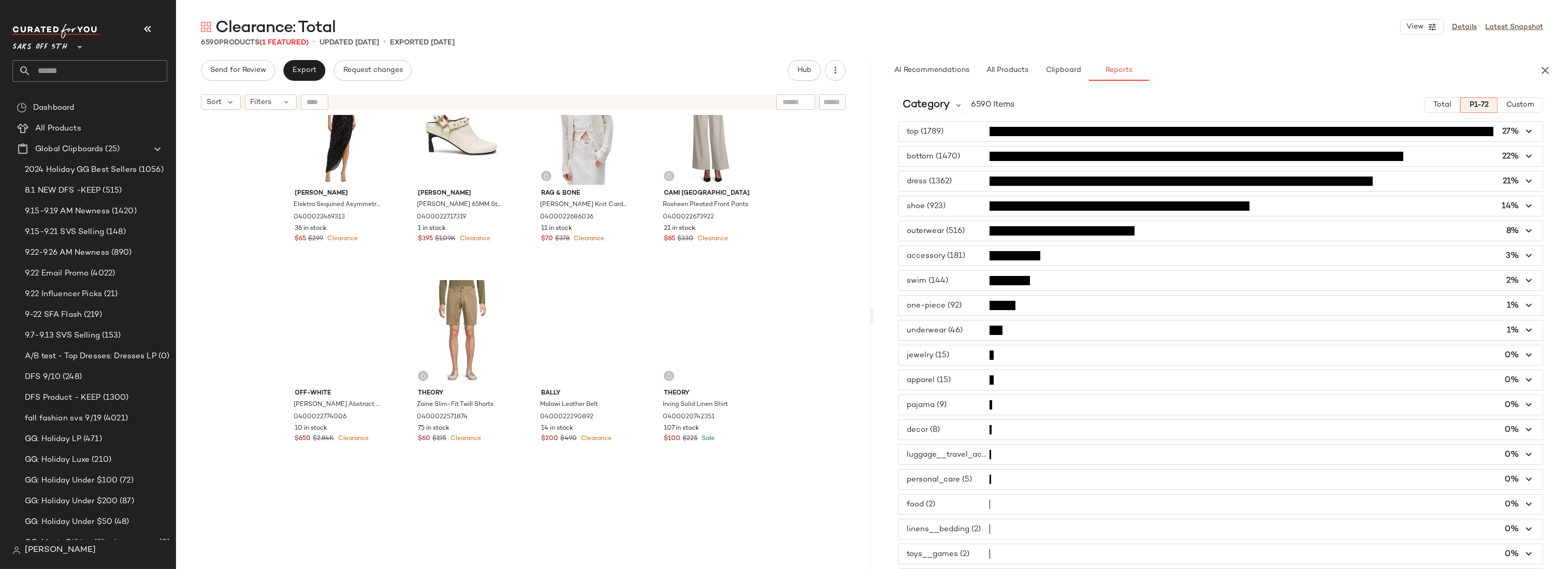
scroll to position [1448, 0]
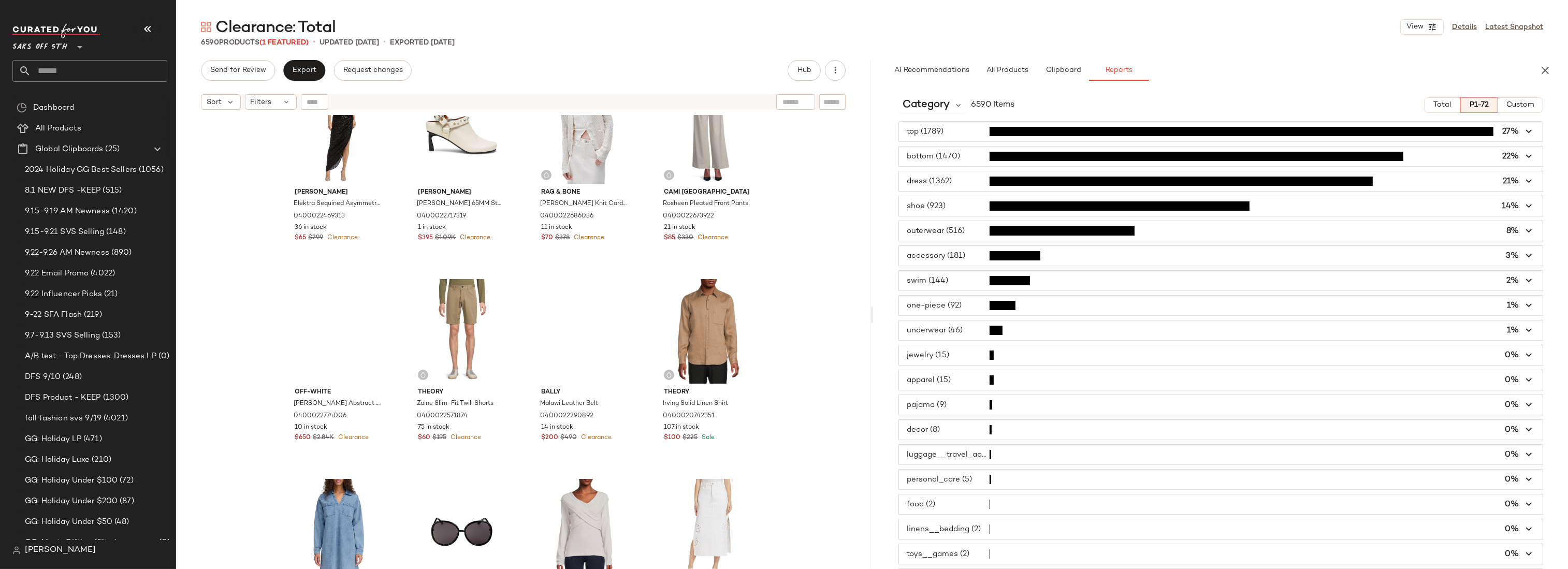
click at [803, 237] on div "Vince Ribbed T-shirt 0400021696099 61 in stock $90 $168 Sale Joe's Jeans The Ai…" at bounding box center [523, 355] width 695 height 480
click at [810, 303] on div "Vince Ribbed T-shirt 0400021696099 61 in stock $90 $168 Sale Joe's Jeans The Ai…" at bounding box center [523, 355] width 695 height 480
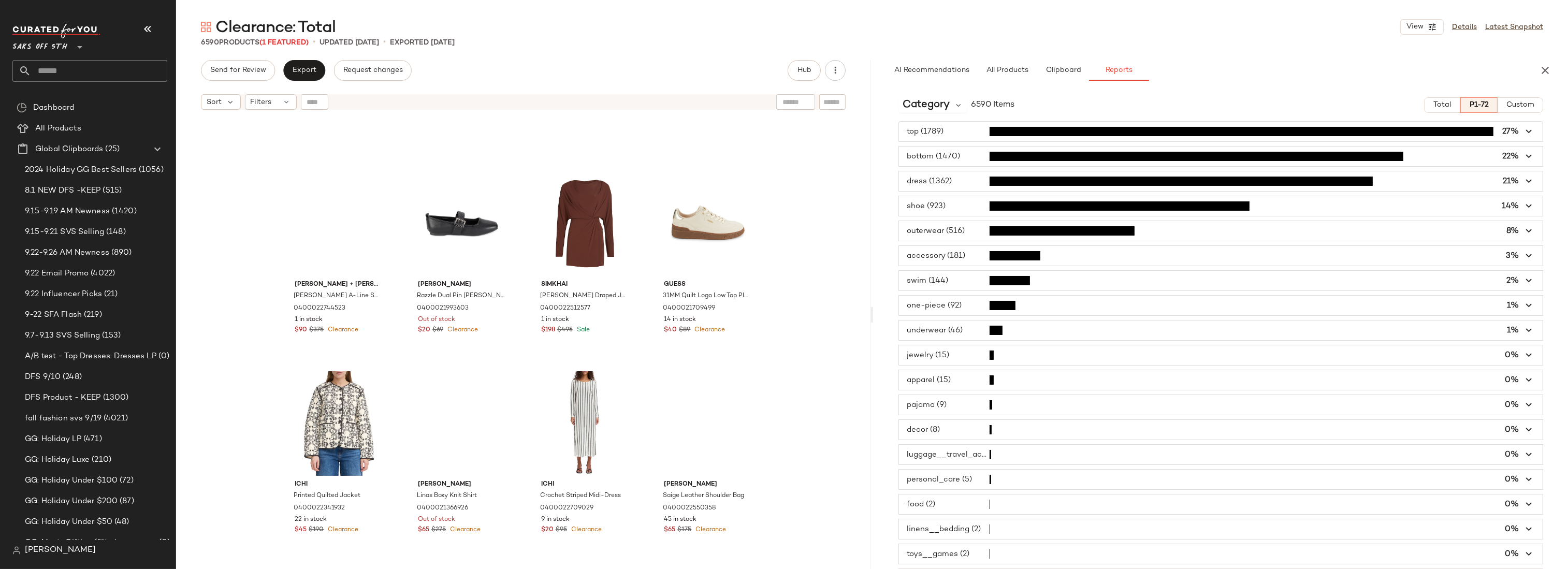
scroll to position [0, 0]
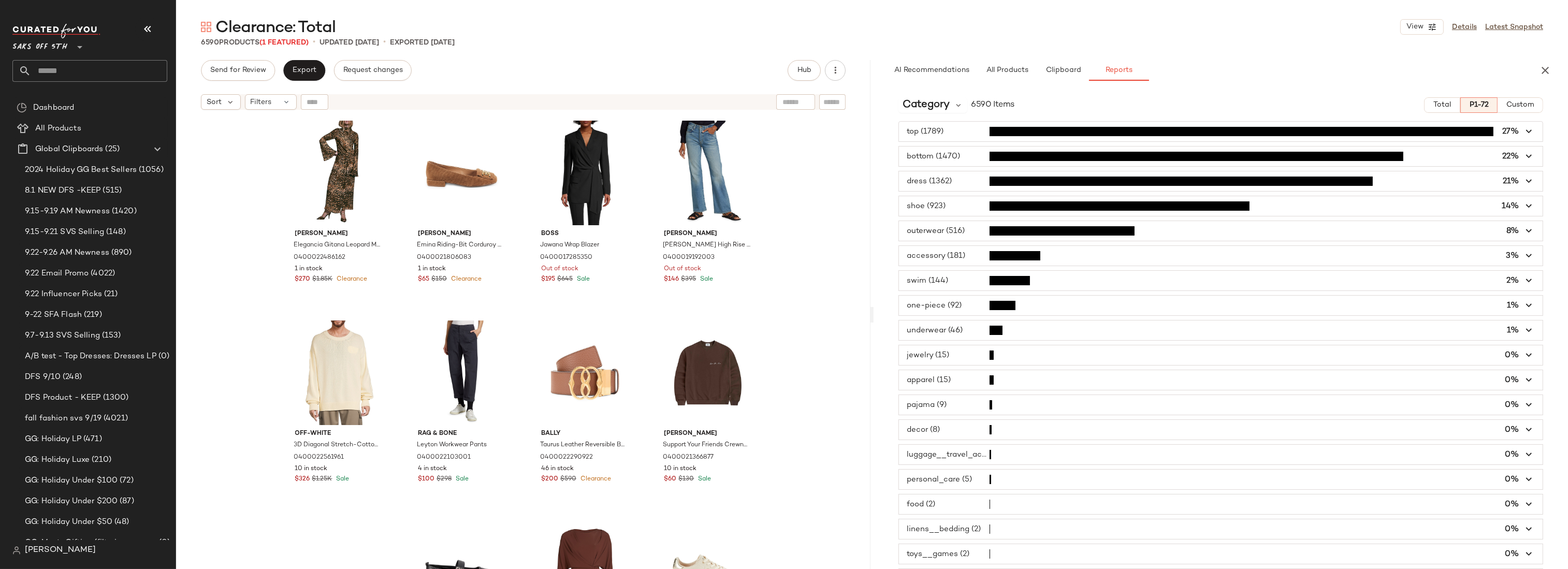
click at [837, 167] on div "Johanna Ortiz Elegancia Gitana Leopard Maxi Dress 0400022486162 1 in stock $270…" at bounding box center [523, 355] width 695 height 480
click at [828, 187] on div "Johanna Ortiz Elegancia Gitana Leopard Maxi Dress 0400022486162 1 in stock $270…" at bounding box center [523, 355] width 695 height 480
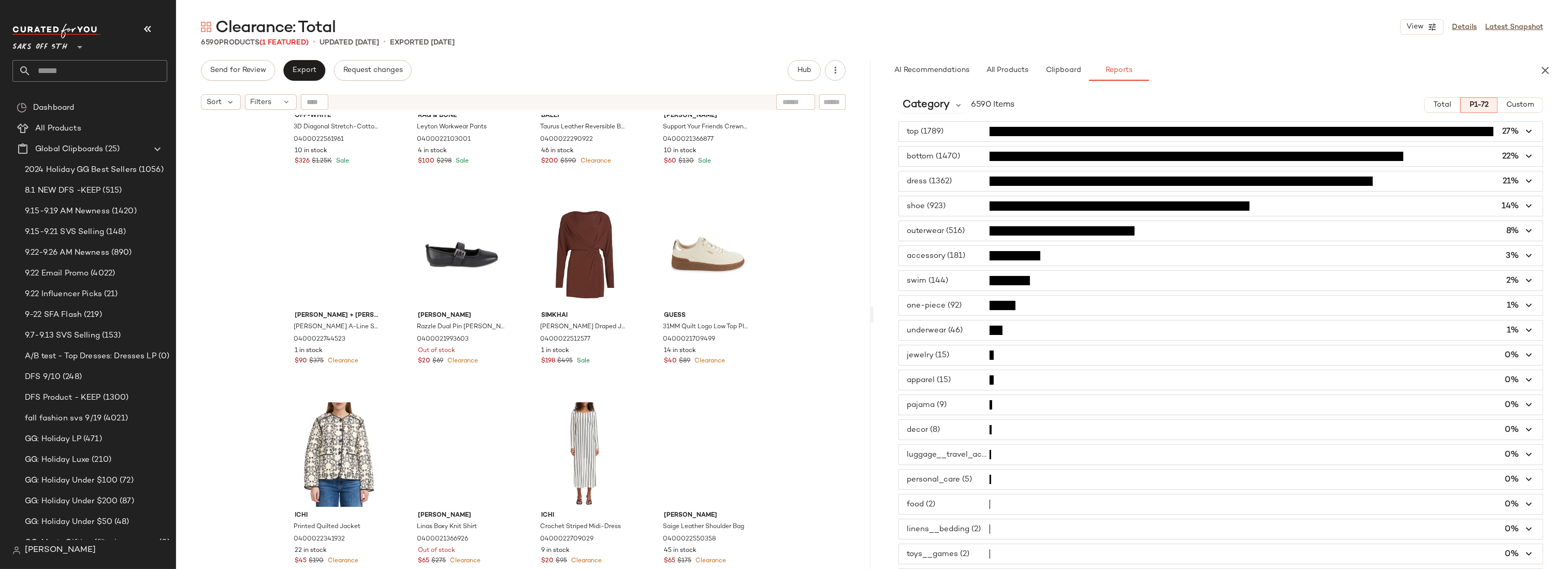
scroll to position [340, 0]
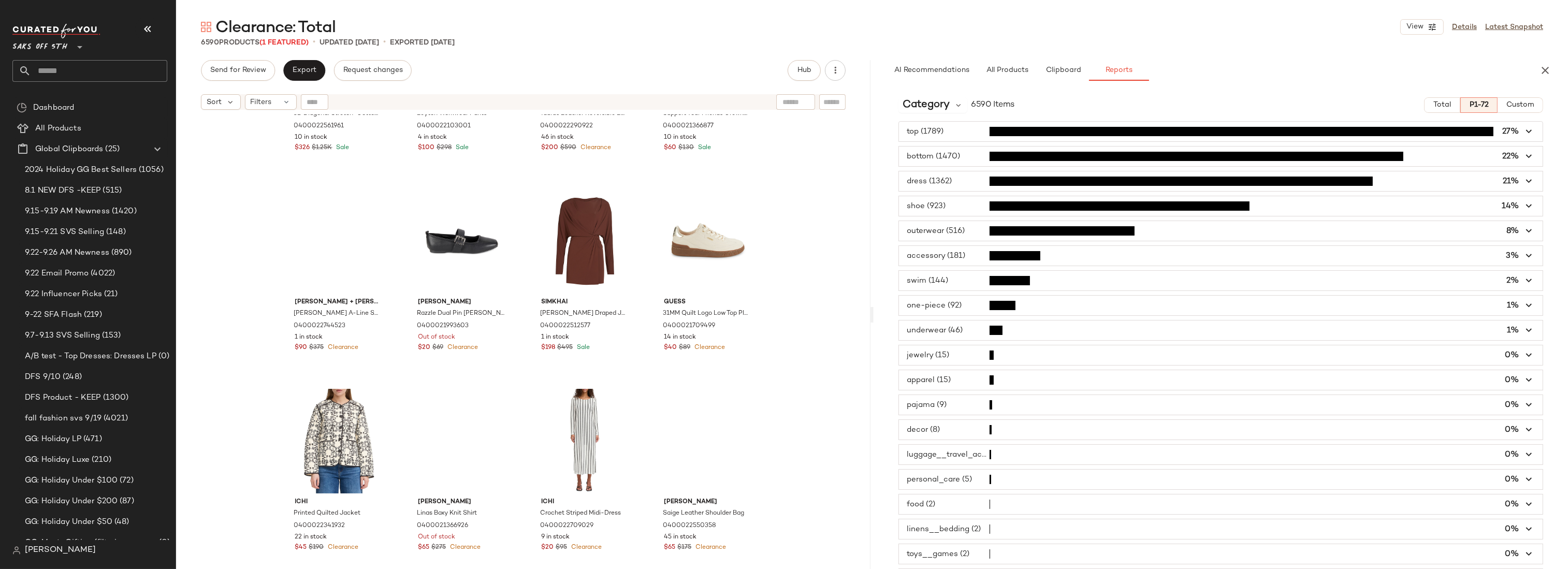
click at [825, 227] on div "Off-White 3D Diagonal Stretch-Cotton Sweater 0400022561961 10 in stock $326 $1.…" at bounding box center [523, 355] width 695 height 480
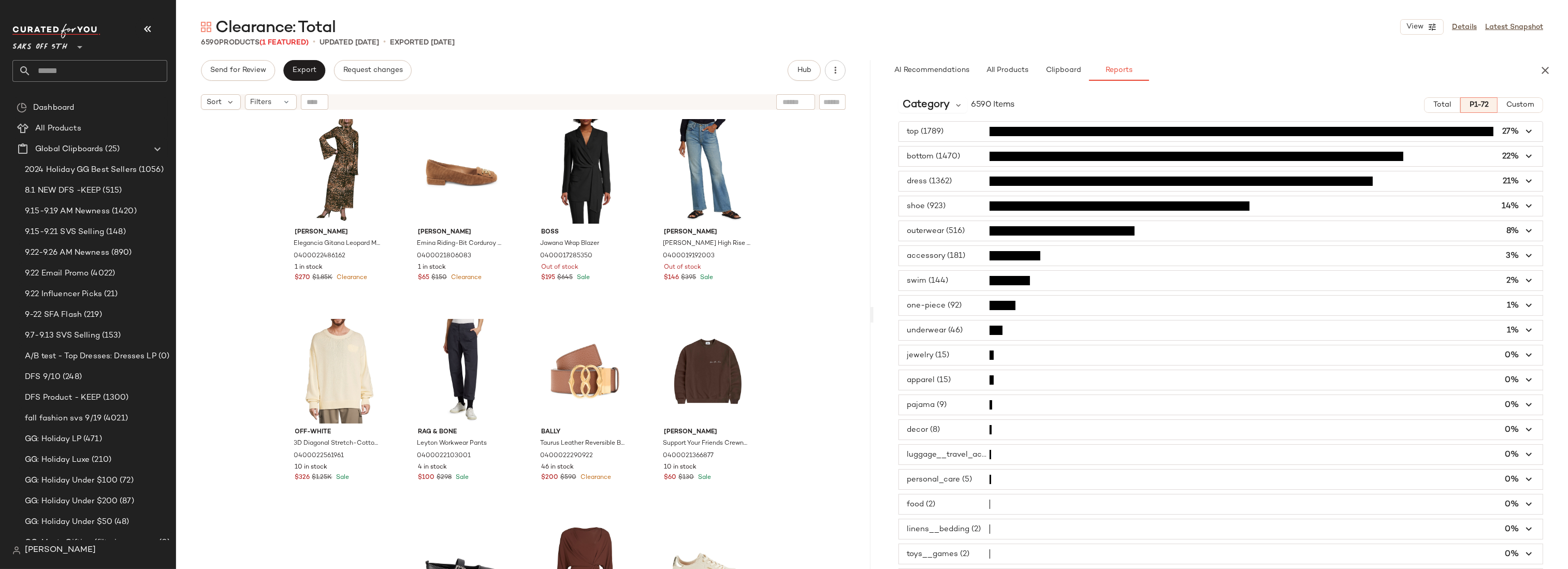
scroll to position [0, 0]
click at [831, 156] on div "Johanna Ortiz Elegancia Gitana Leopard Maxi Dress 0400022486162 1 in stock $270…" at bounding box center [523, 355] width 695 height 480
click at [934, 102] on span "Category" at bounding box center [926, 105] width 47 height 16
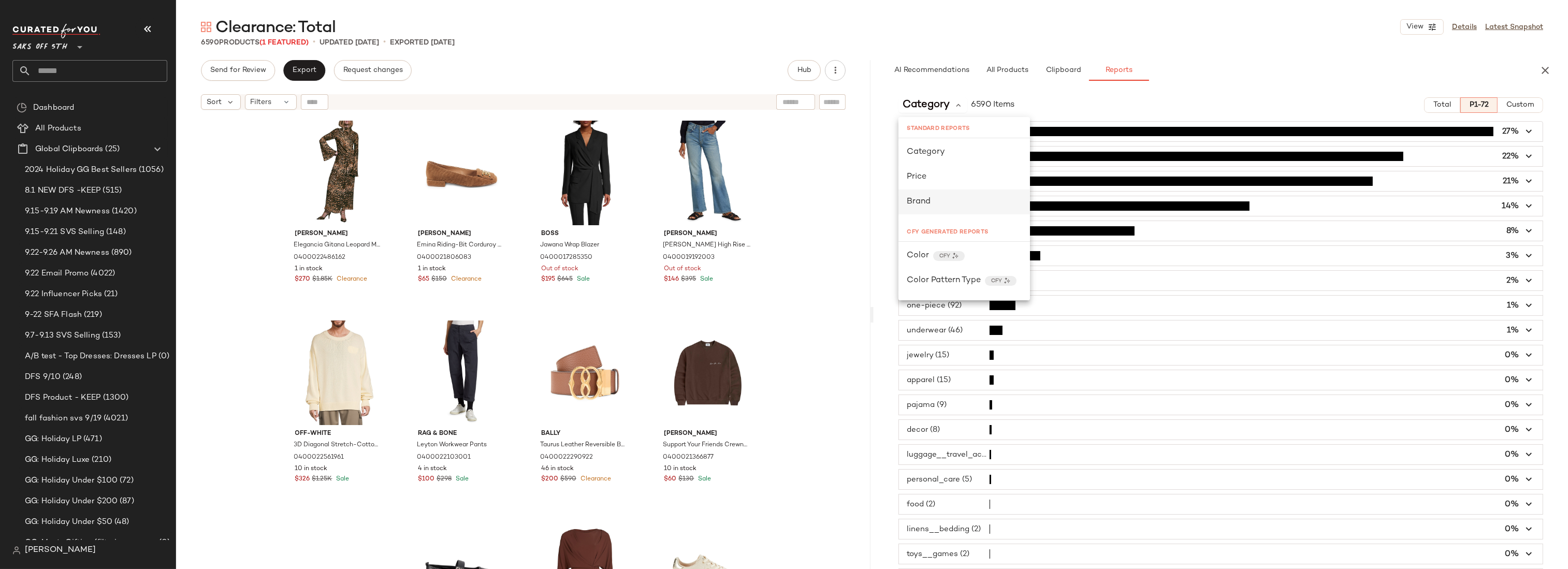
click at [931, 200] on div "Brand" at bounding box center [964, 202] width 115 height 12
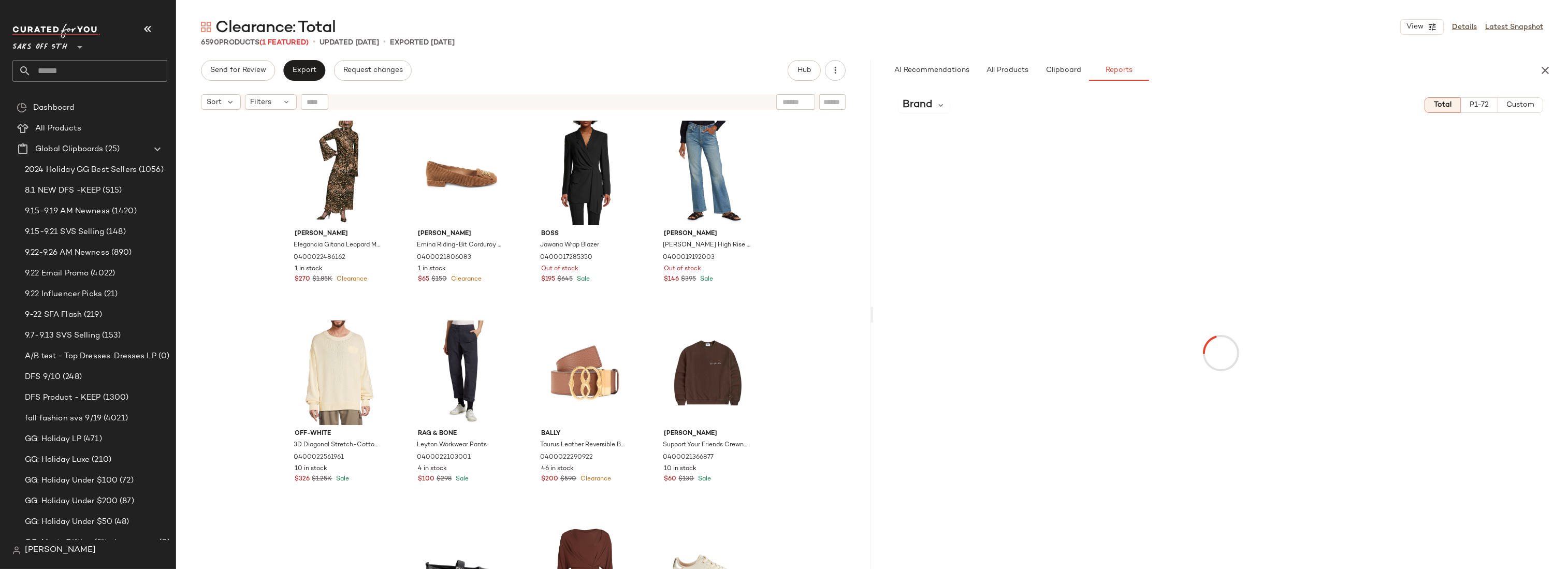
click at [1478, 107] on span "P1-72" at bounding box center [1479, 105] width 19 height 9
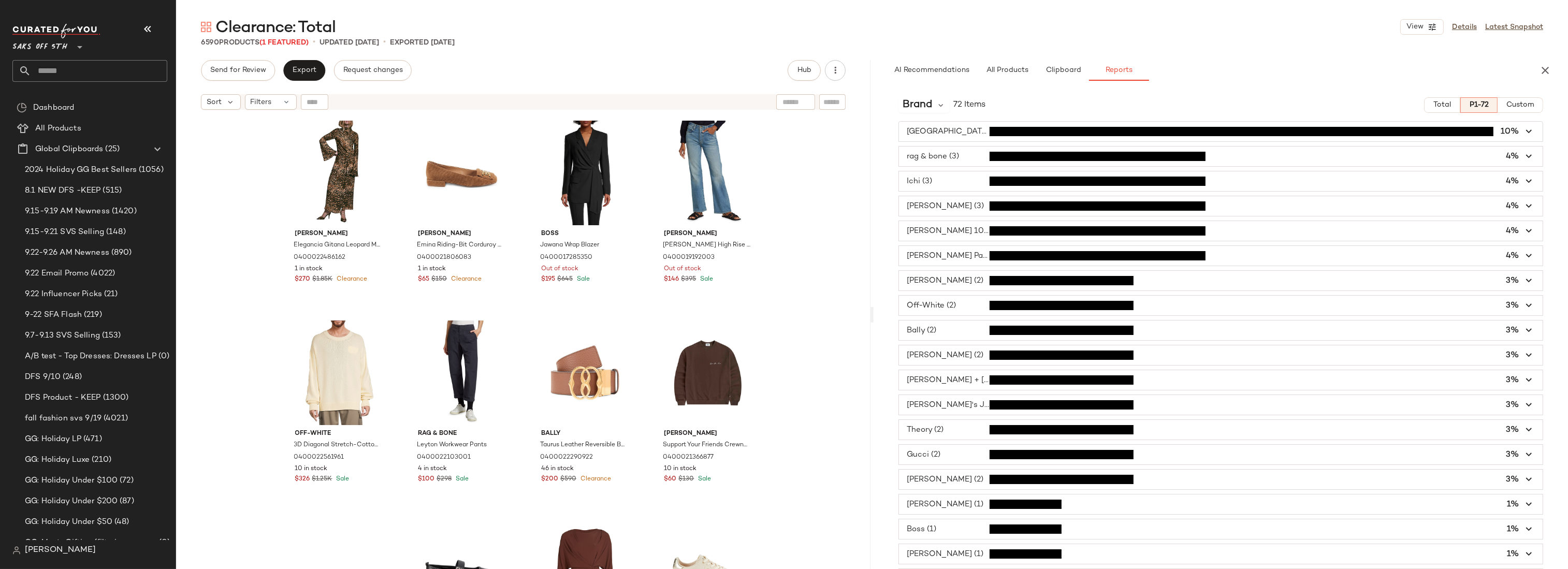
click at [1437, 106] on span "Total" at bounding box center [1442, 105] width 18 height 9
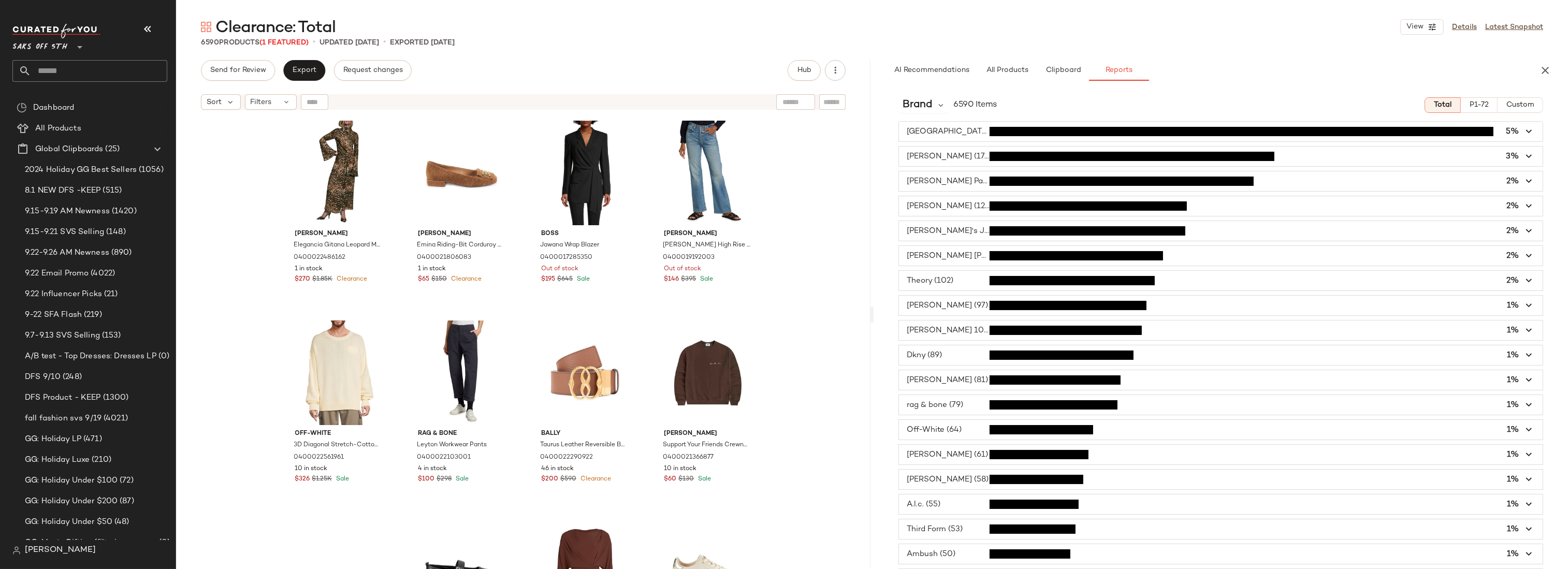
click at [816, 297] on div "Johanna Ortiz Elegancia Gitana Leopard Maxi Dress 0400022486162 1 in stock $270…" at bounding box center [523, 355] width 695 height 480
click at [814, 297] on div "Johanna Ortiz Elegancia Gitana Leopard Maxi Dress 0400022486162 1 in stock $270…" at bounding box center [523, 355] width 695 height 480
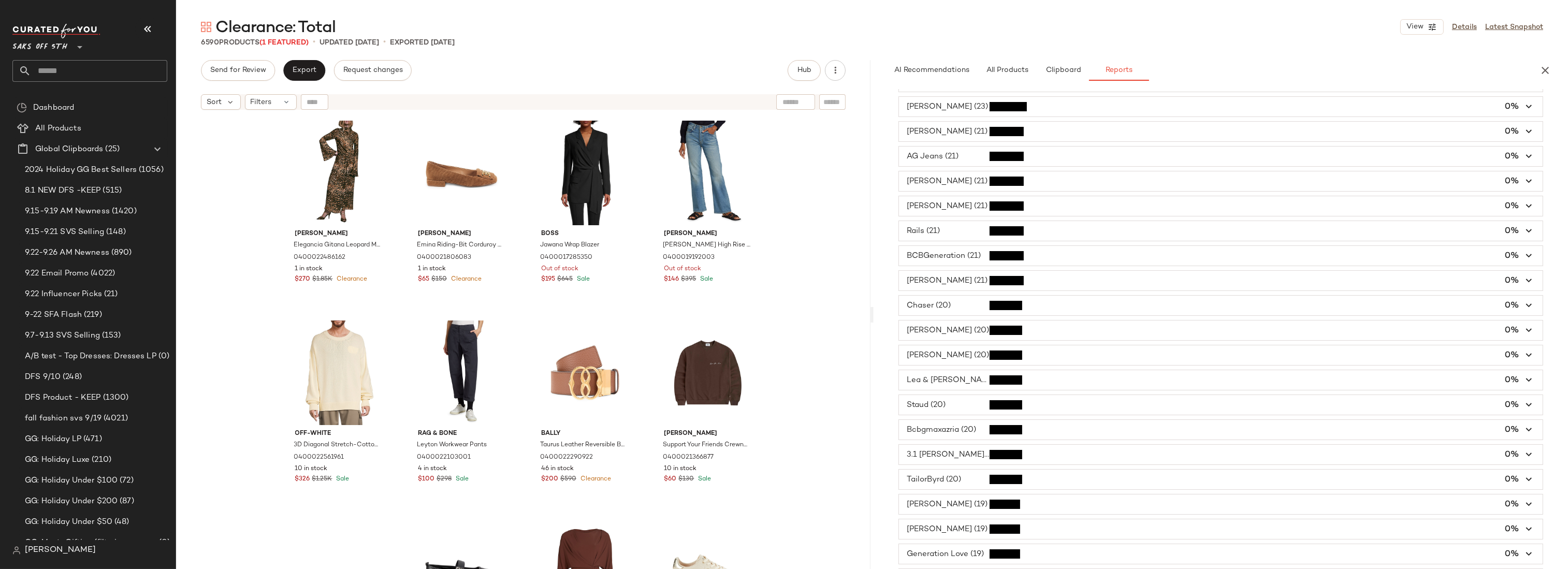
scroll to position [1921, 0]
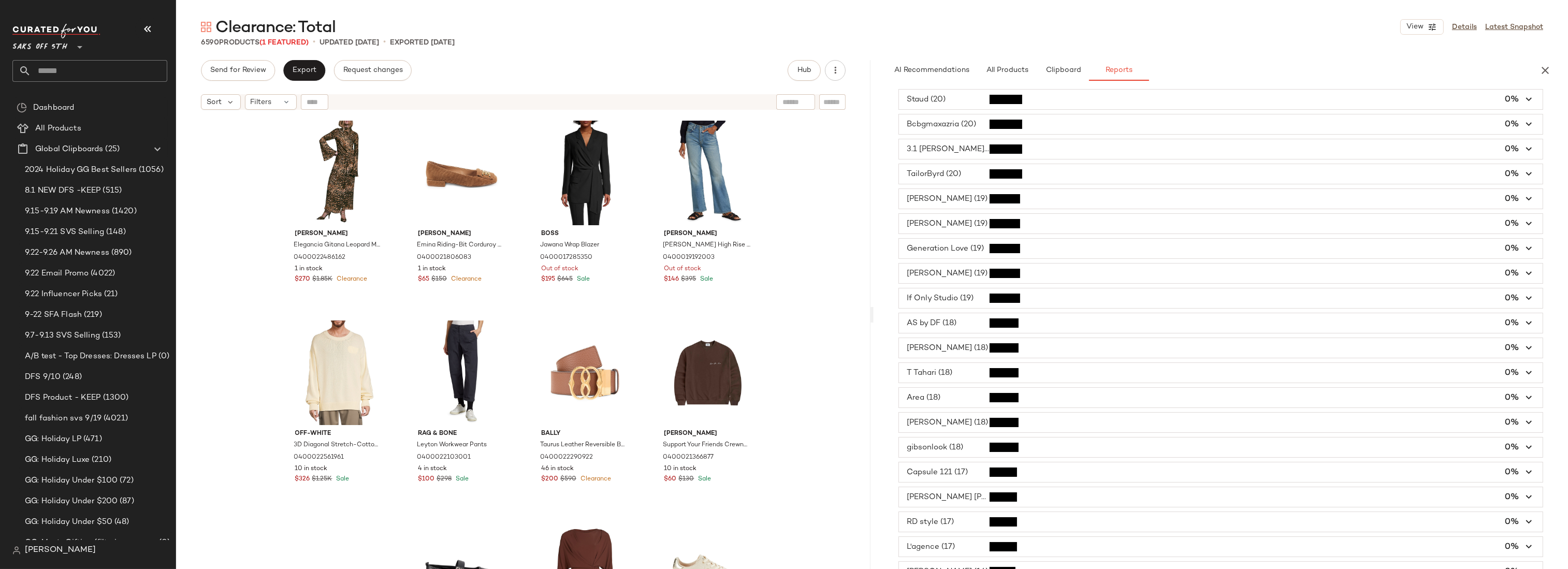
click at [821, 202] on div "Johanna Ortiz Elegancia Gitana Leopard Maxi Dress 0400022486162 1 in stock $270…" at bounding box center [523, 355] width 695 height 480
click at [820, 222] on div "Johanna Ortiz Elegancia Gitana Leopard Maxi Dress 0400022486162 1 in stock $270…" at bounding box center [523, 355] width 695 height 480
click at [816, 228] on div "Johanna Ortiz Elegancia Gitana Leopard Maxi Dress 0400022486162 1 in stock $270…" at bounding box center [523, 355] width 695 height 480
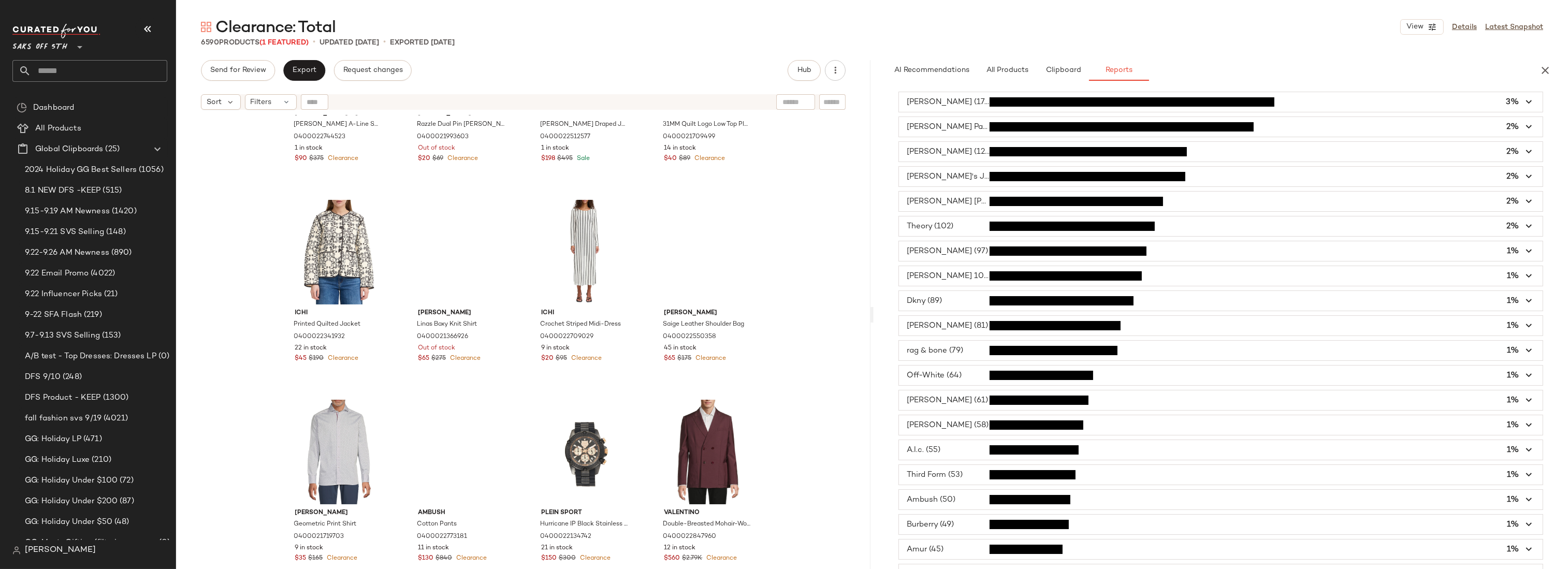
scroll to position [0, 0]
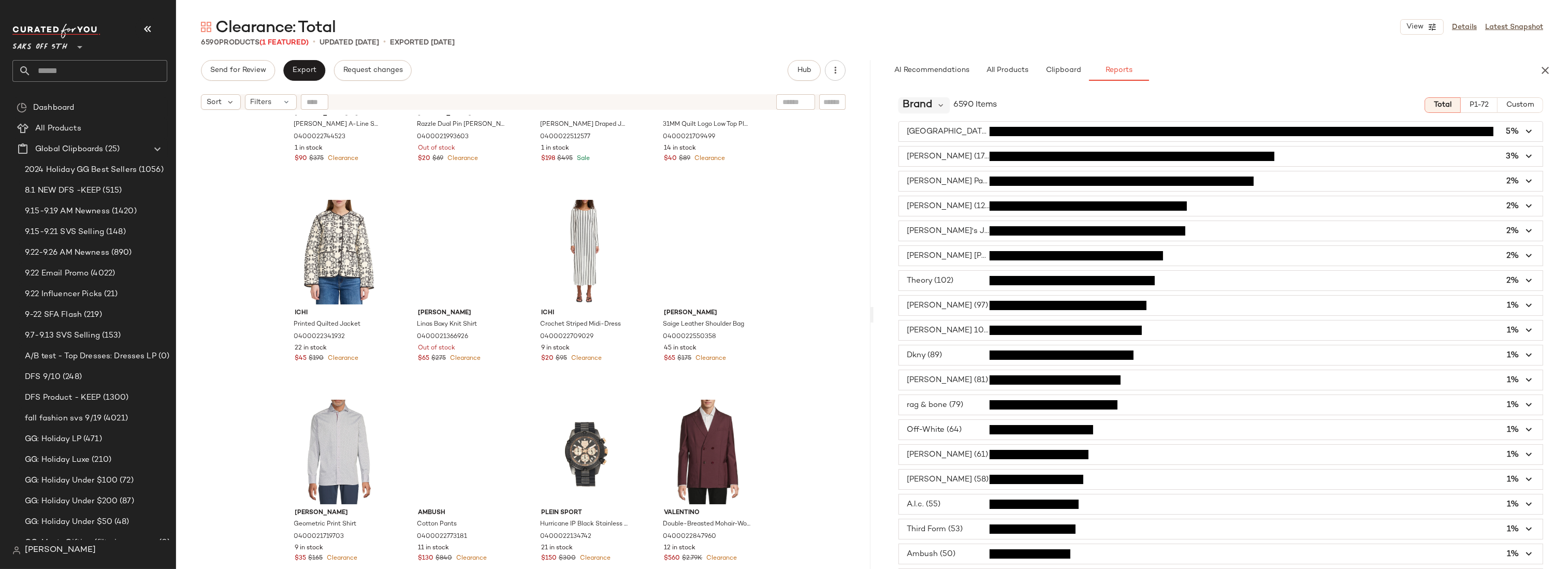
click at [926, 103] on span "Brand" at bounding box center [917, 105] width 29 height 16
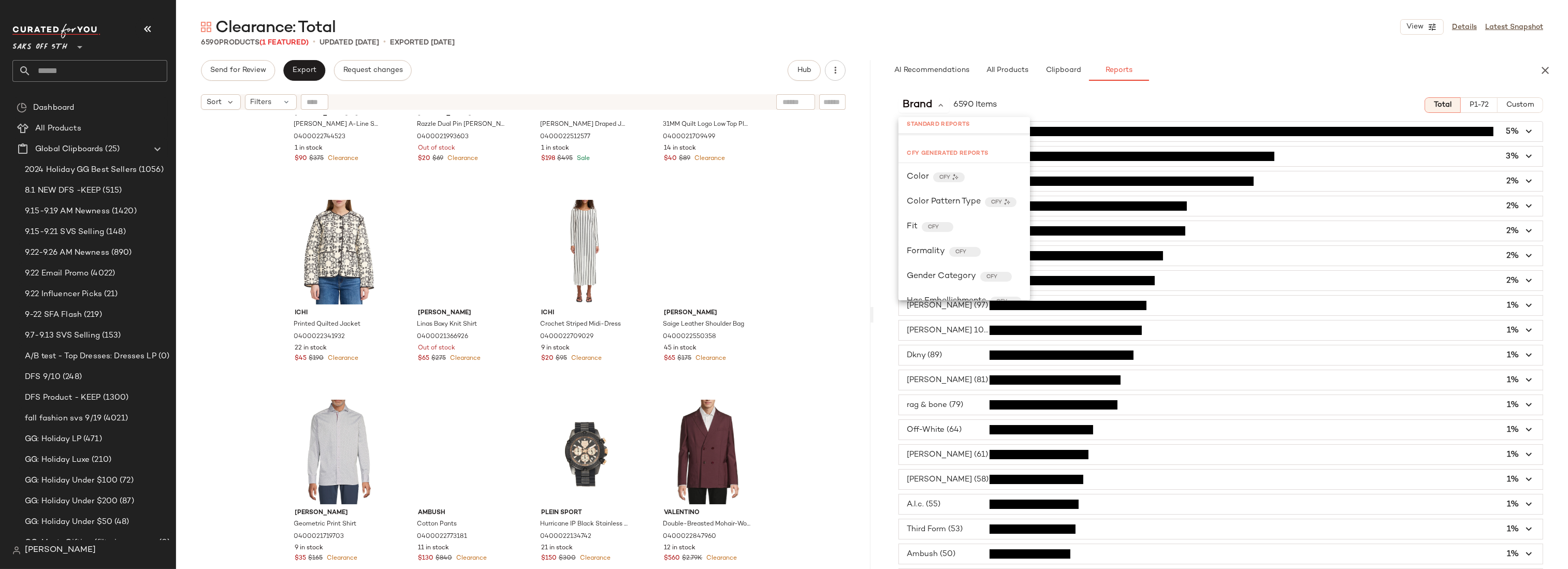
scroll to position [141, 0]
click at [937, 194] on span "Formality" at bounding box center [926, 190] width 38 height 12
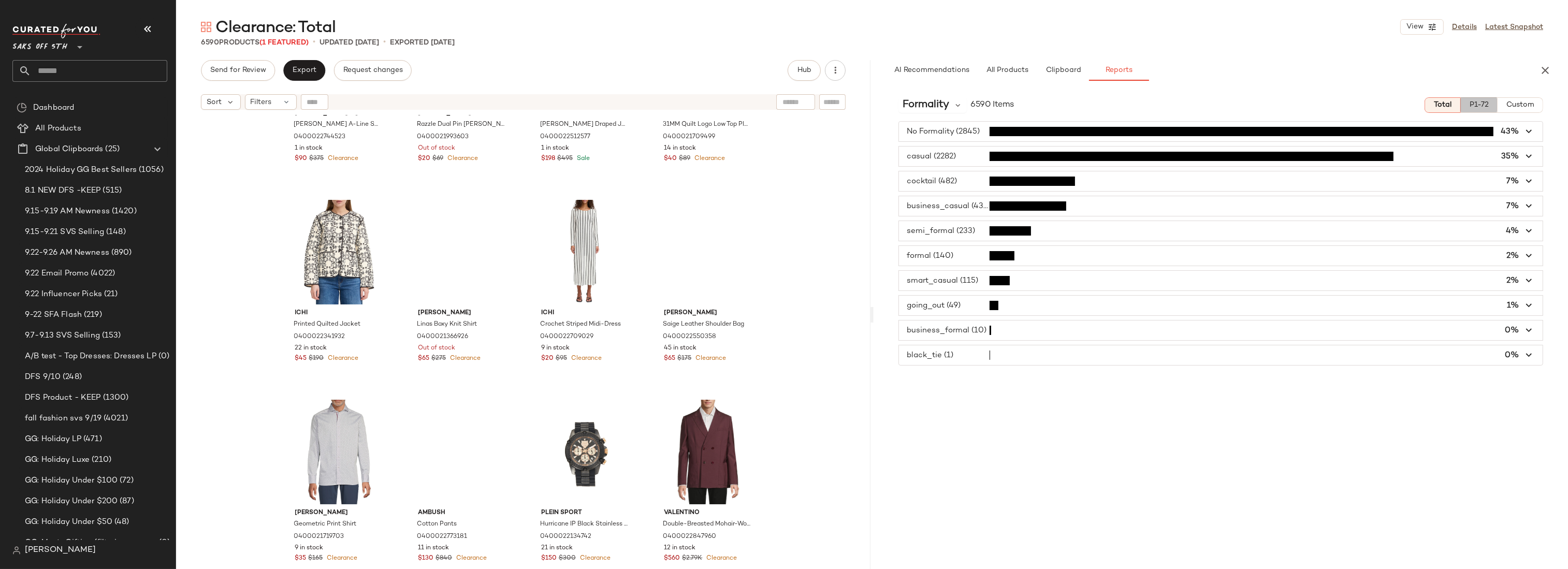
click at [1484, 106] on span "P1-72" at bounding box center [1479, 105] width 19 height 9
click at [932, 208] on span "button" at bounding box center [1220, 206] width 643 height 19
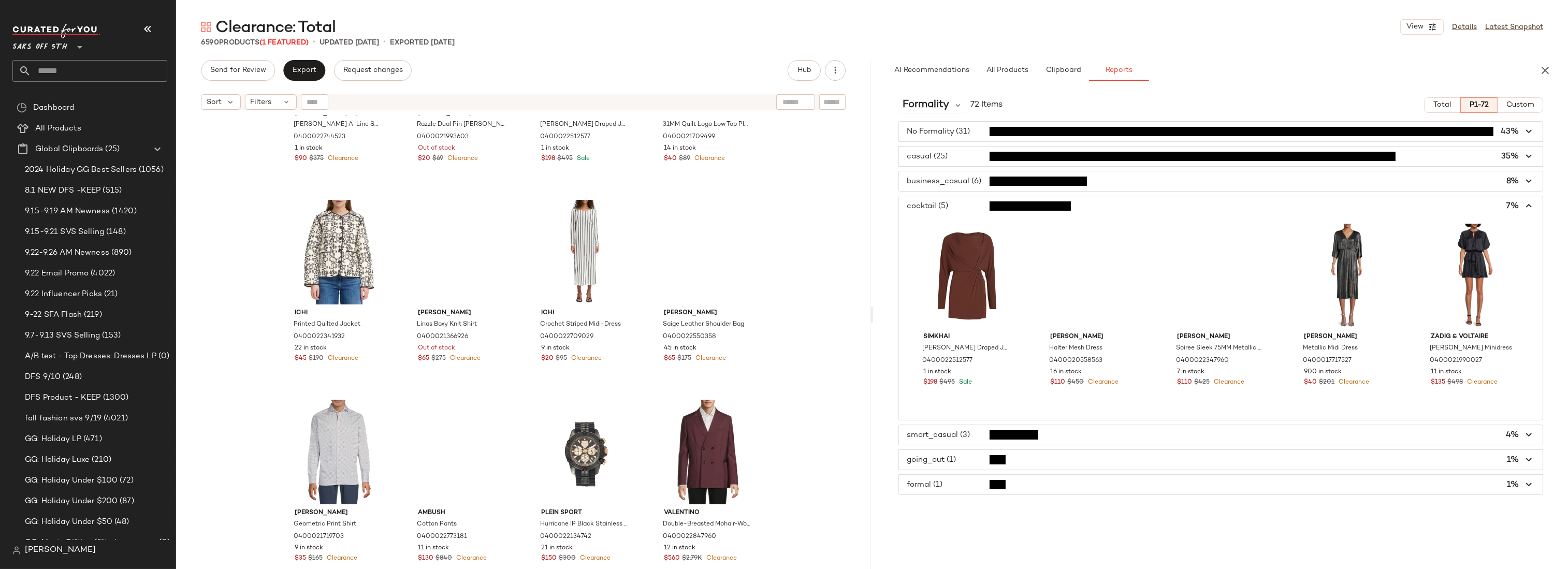
click at [935, 205] on span "button" at bounding box center [1220, 206] width 643 height 19
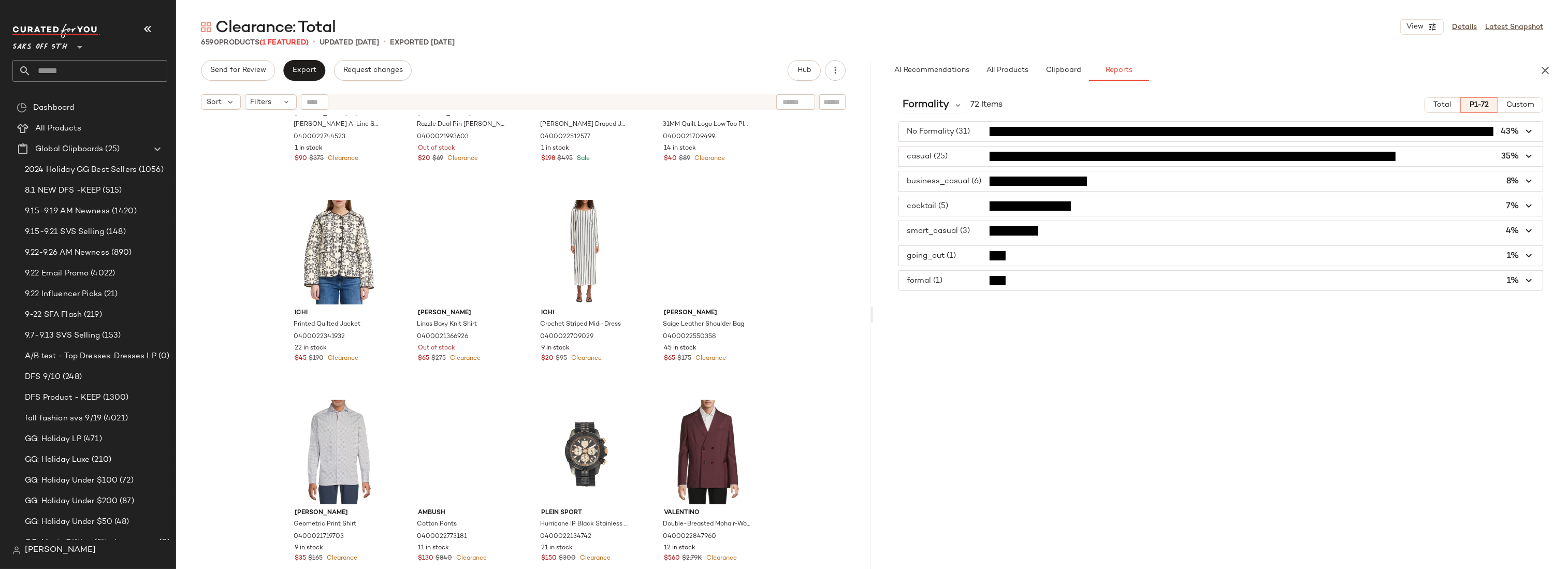
click at [957, 231] on span "button" at bounding box center [1220, 231] width 643 height 19
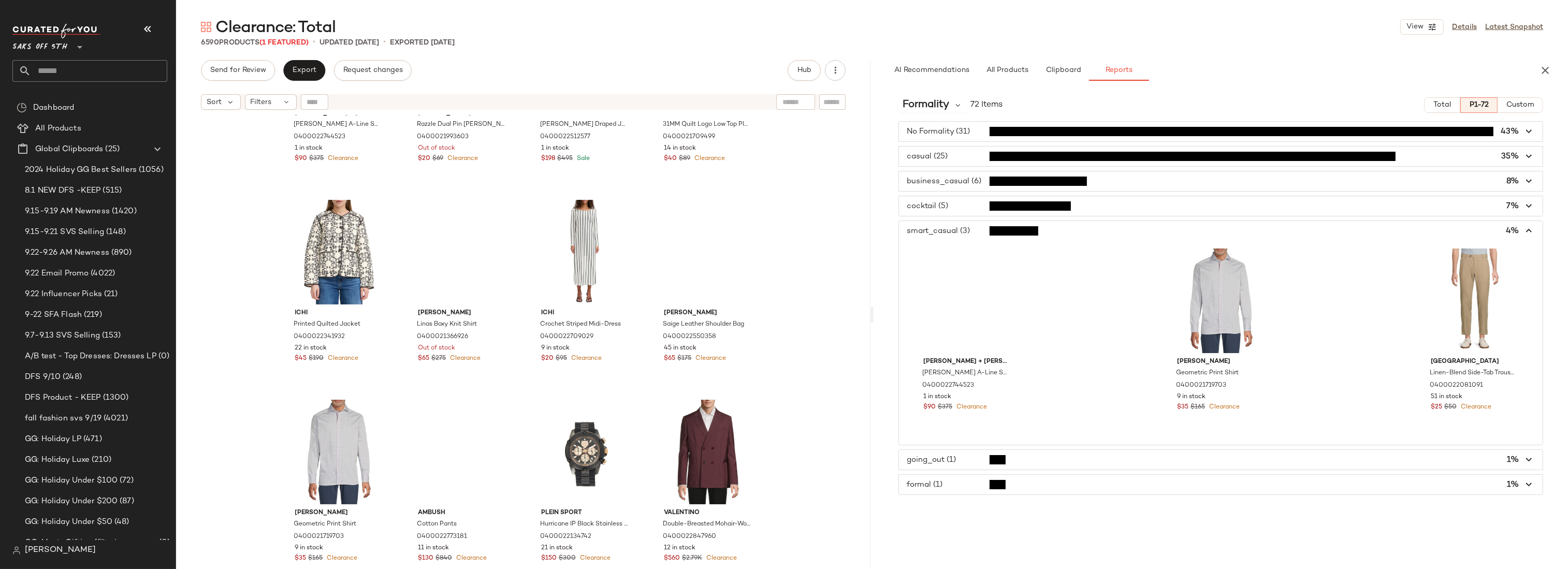
click at [959, 229] on span "button" at bounding box center [1220, 231] width 643 height 19
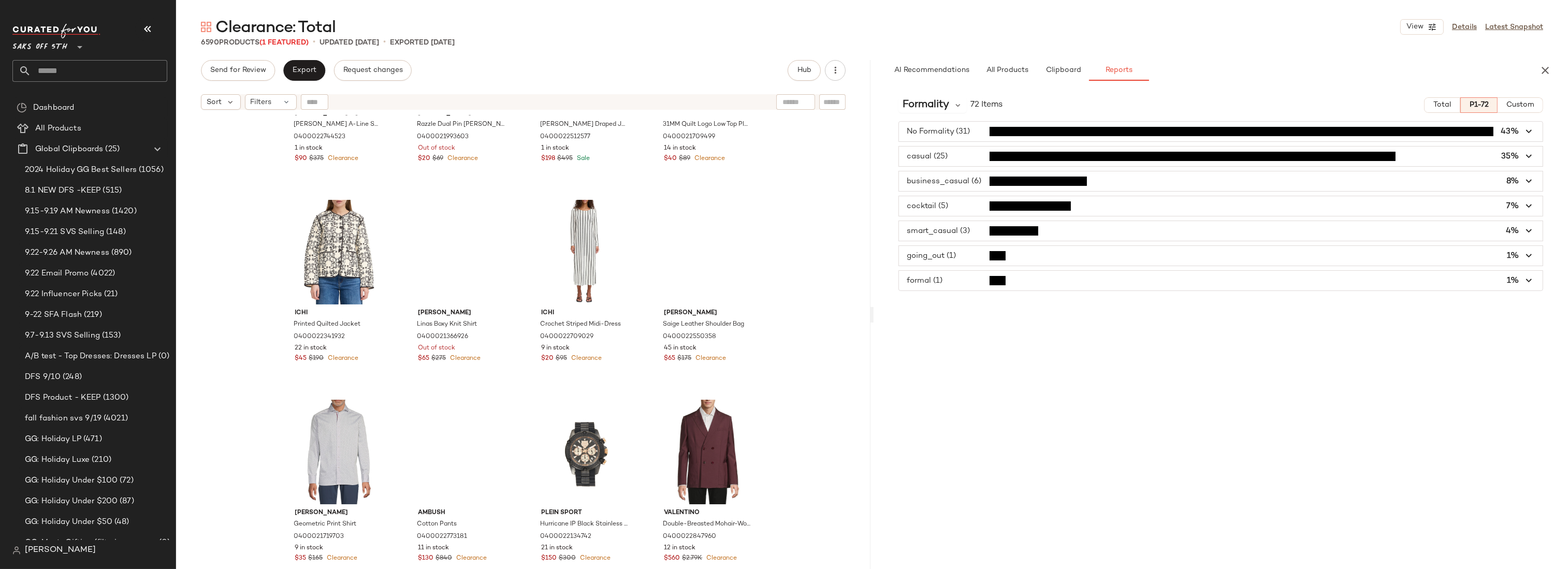
click at [960, 255] on span "button" at bounding box center [1220, 256] width 643 height 19
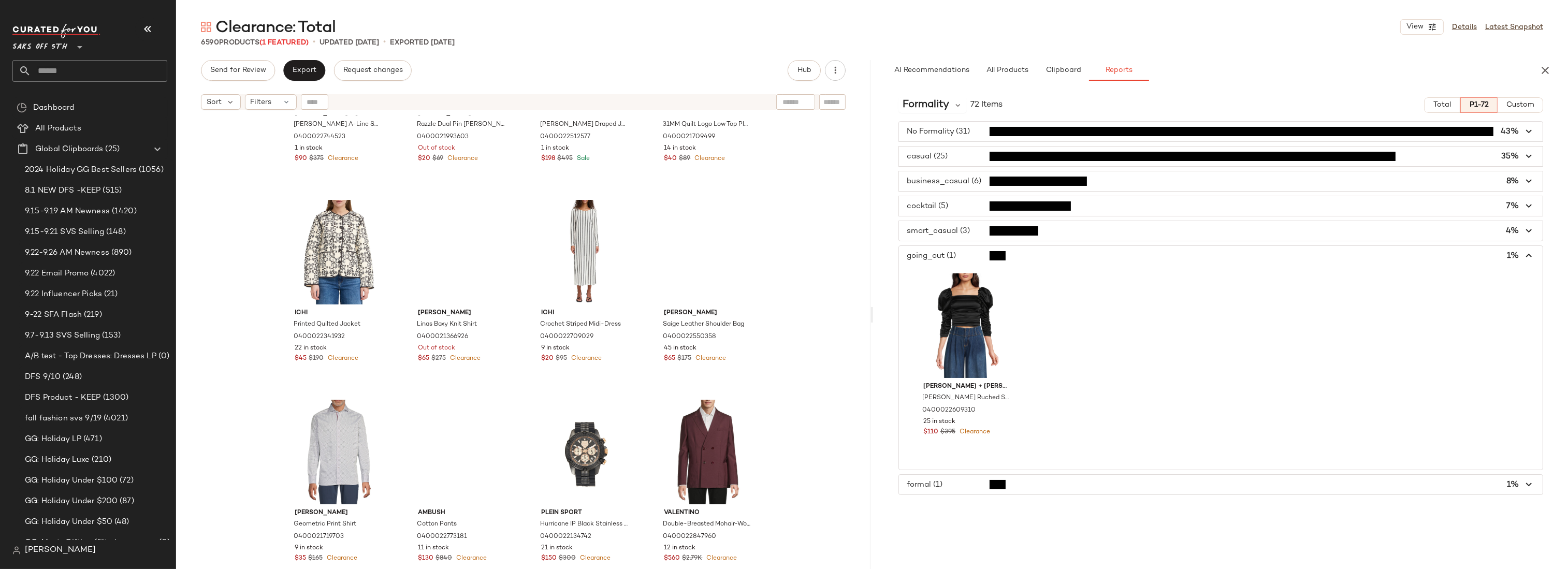
click at [960, 255] on span "button" at bounding box center [1220, 256] width 643 height 19
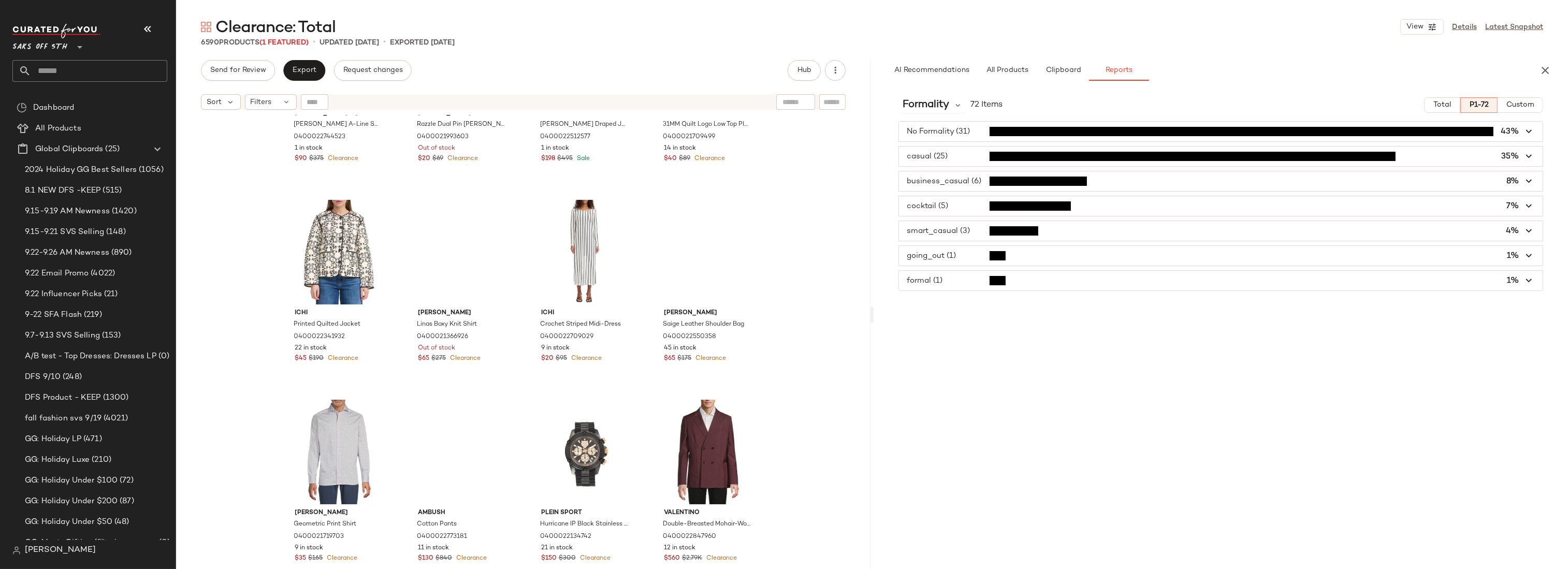
click at [954, 288] on span "button" at bounding box center [1220, 281] width 643 height 19
click at [954, 282] on span "button" at bounding box center [1220, 281] width 643 height 19
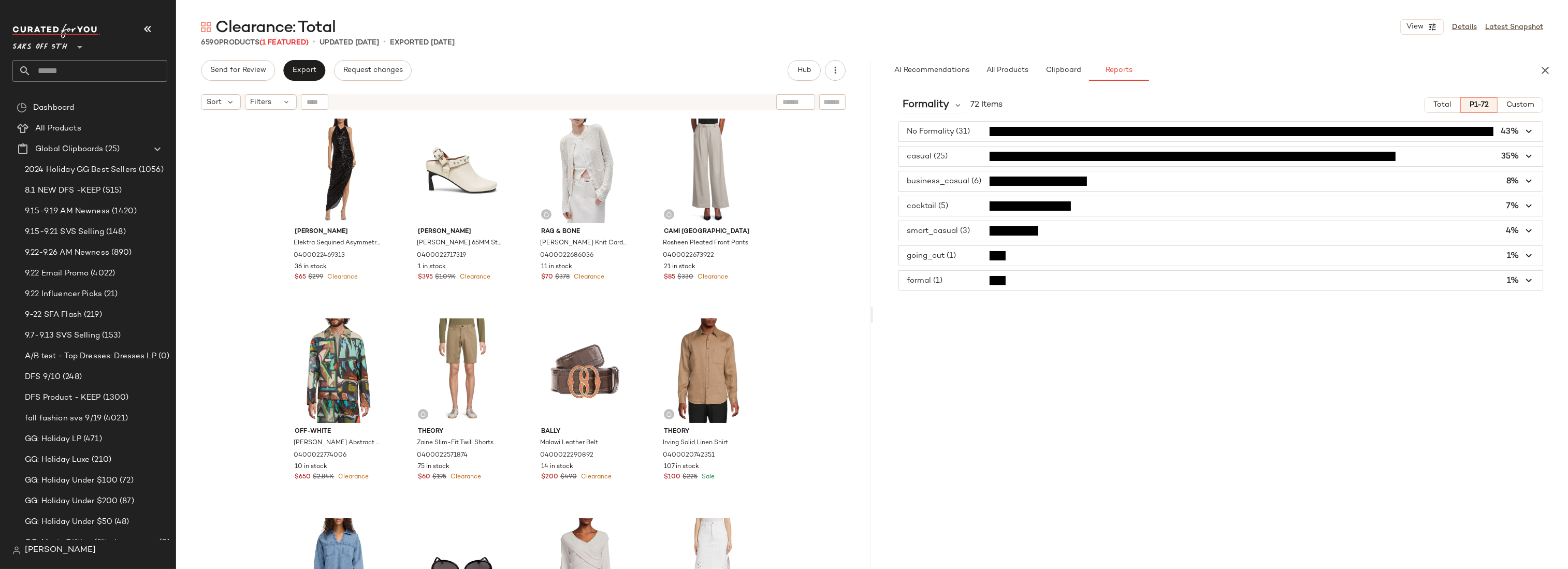
scroll to position [1610, 0]
